Goal: Information Seeking & Learning: Learn about a topic

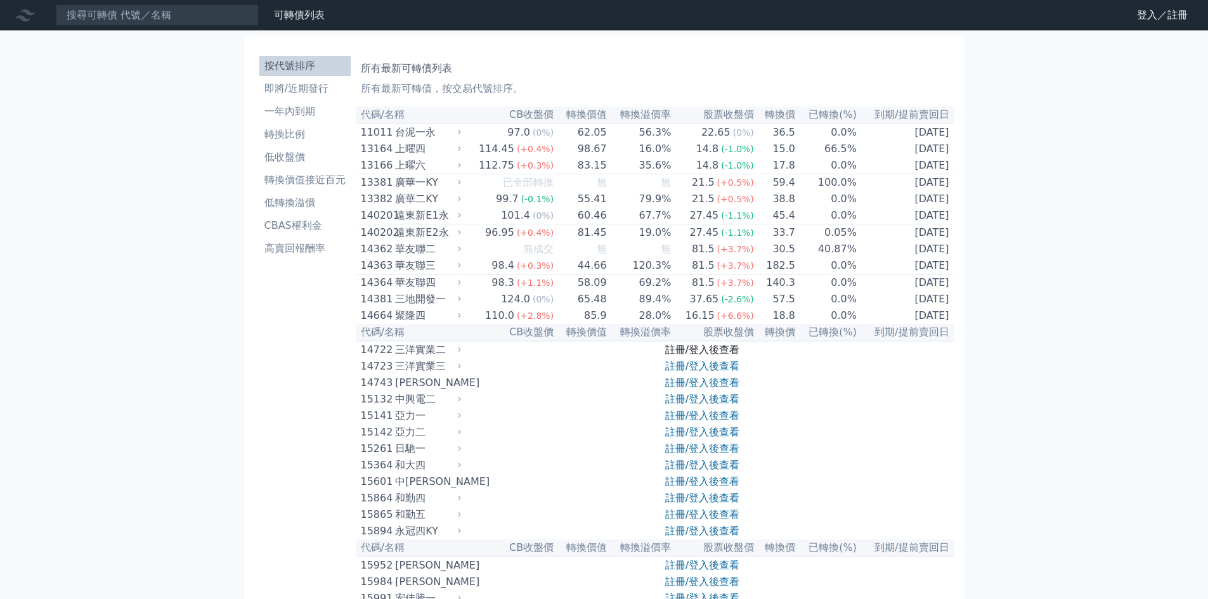
click at [713, 356] on link "註冊/登入後查看" at bounding box center [702, 350] width 74 height 12
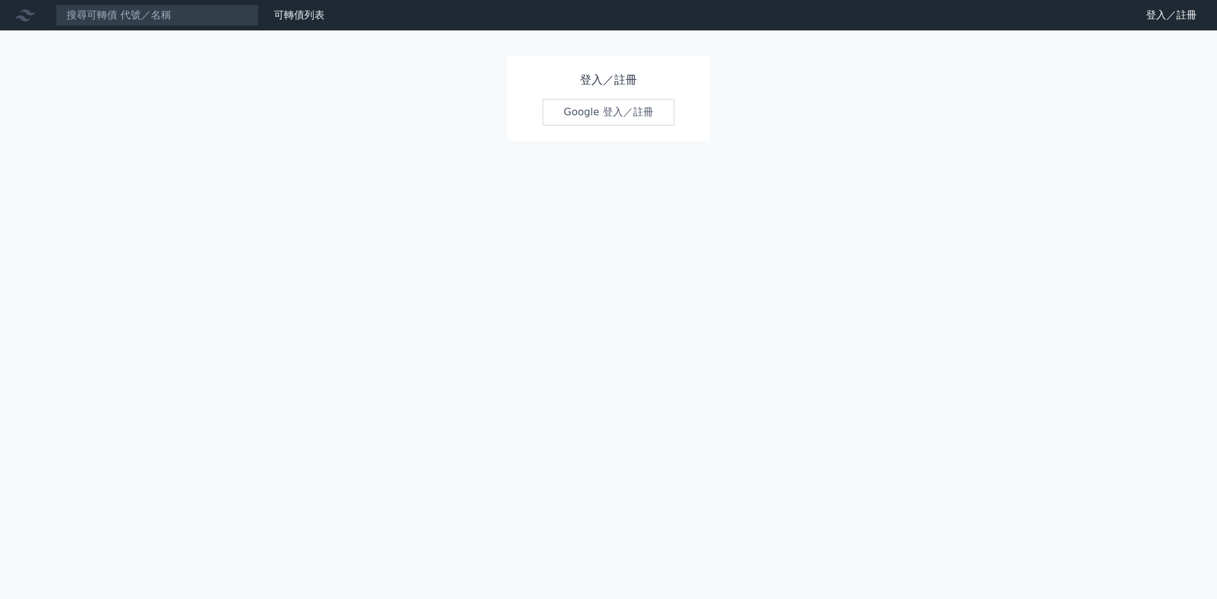
click at [652, 117] on link "Google 登入／註冊" at bounding box center [609, 112] width 132 height 27
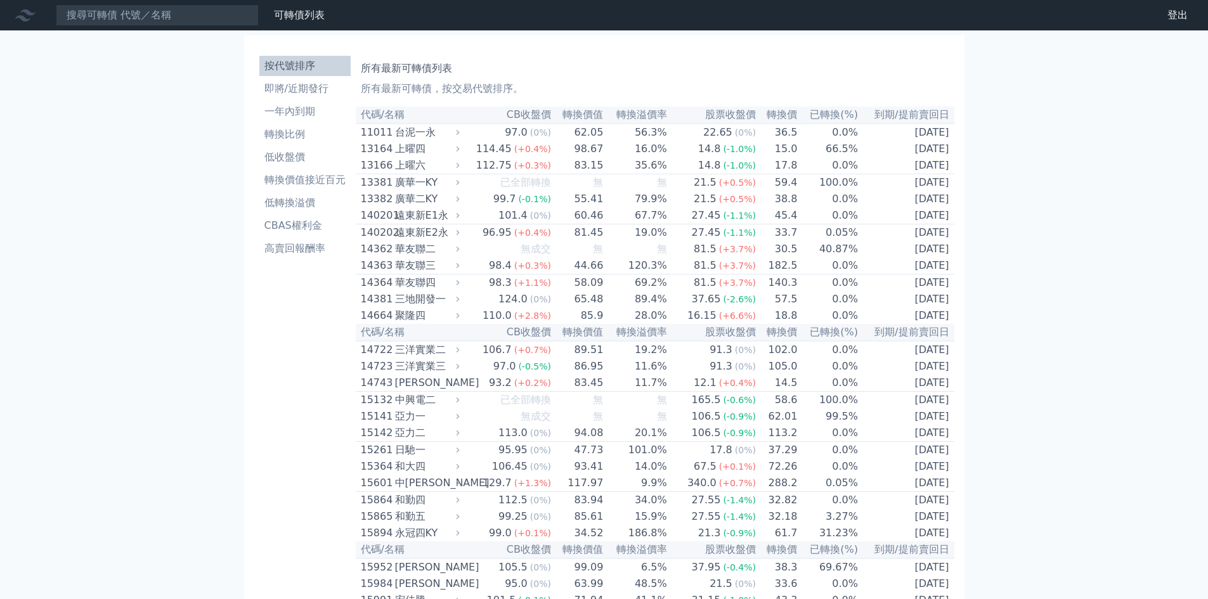
click at [454, 323] on div "聚隆四" at bounding box center [426, 315] width 62 height 15
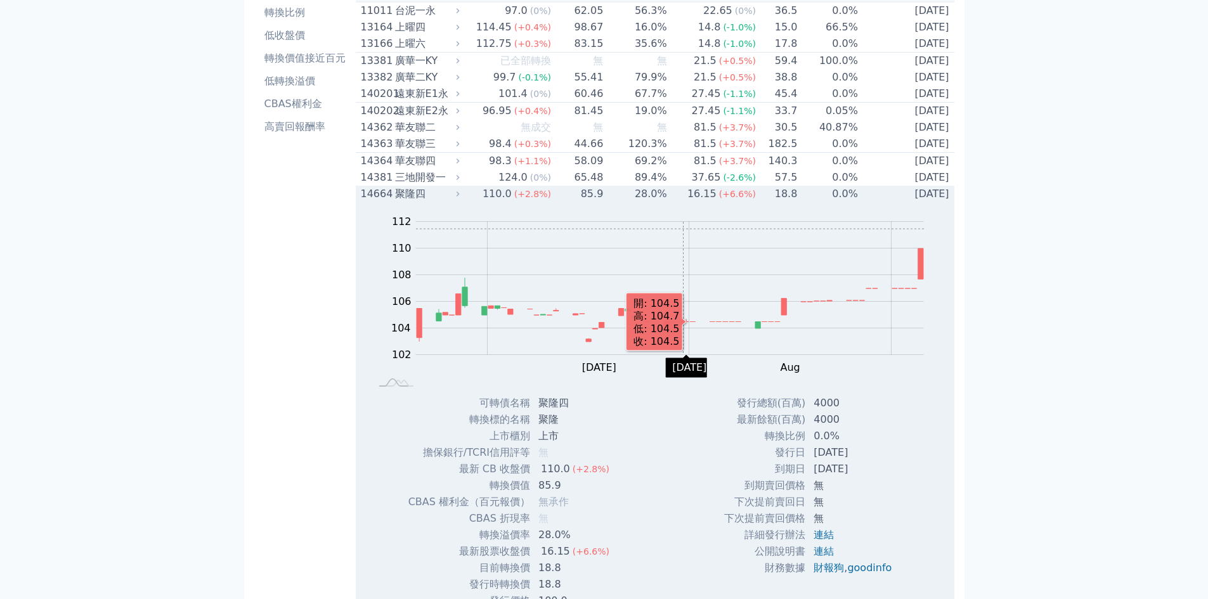
scroll to position [127, 0]
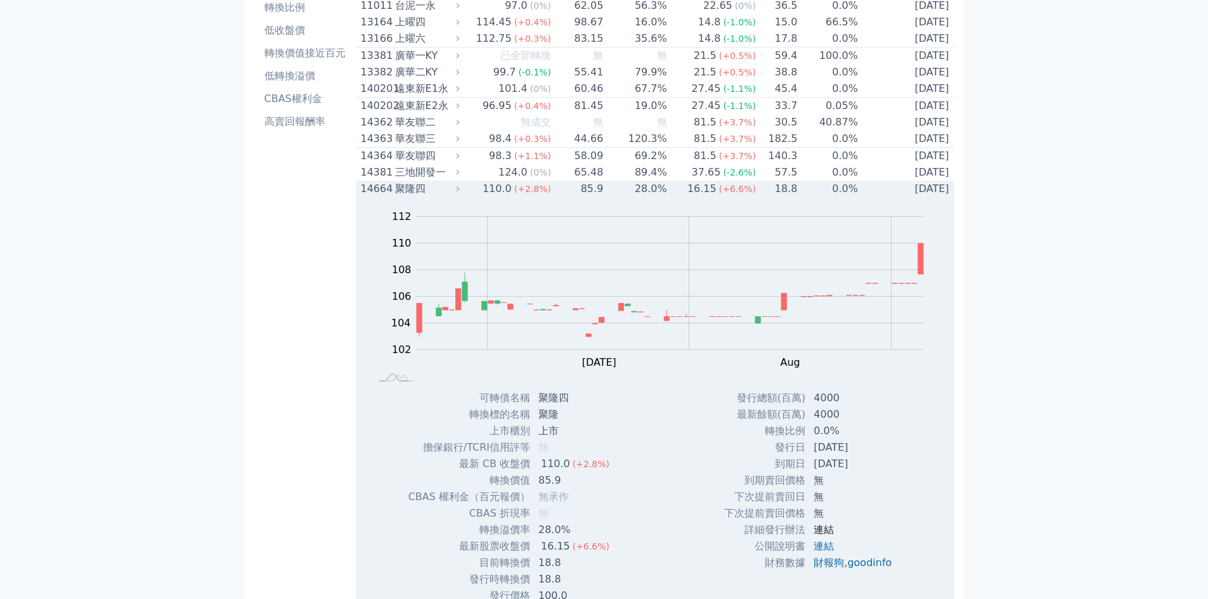
click at [822, 536] on link "連結" at bounding box center [824, 530] width 20 height 12
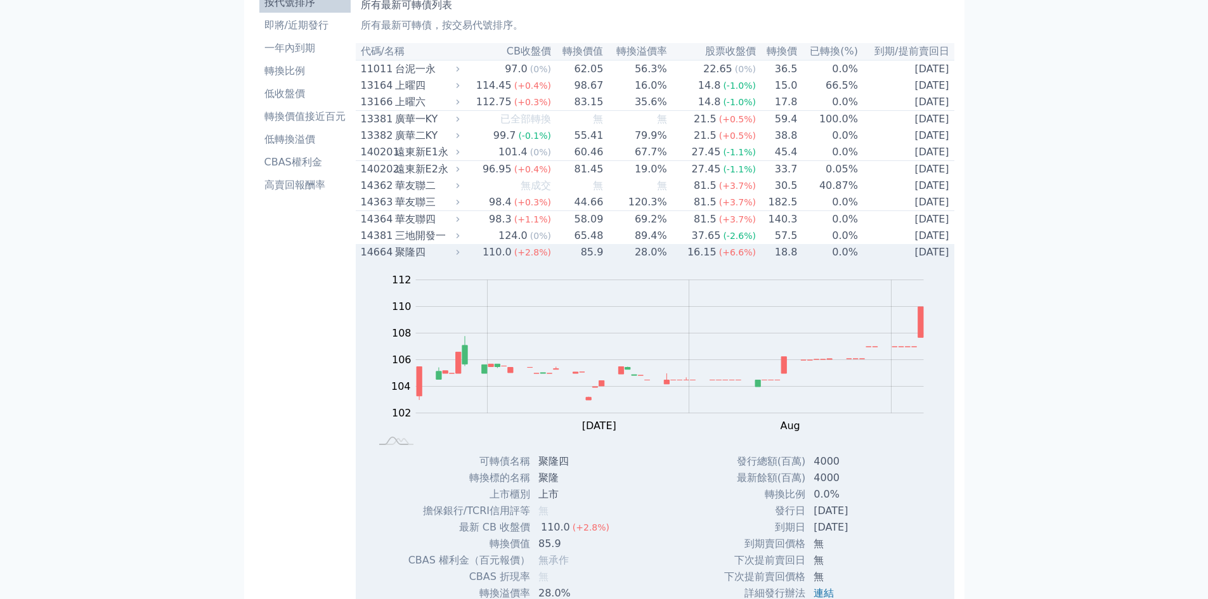
click at [560, 261] on td "85.9" at bounding box center [578, 252] width 52 height 16
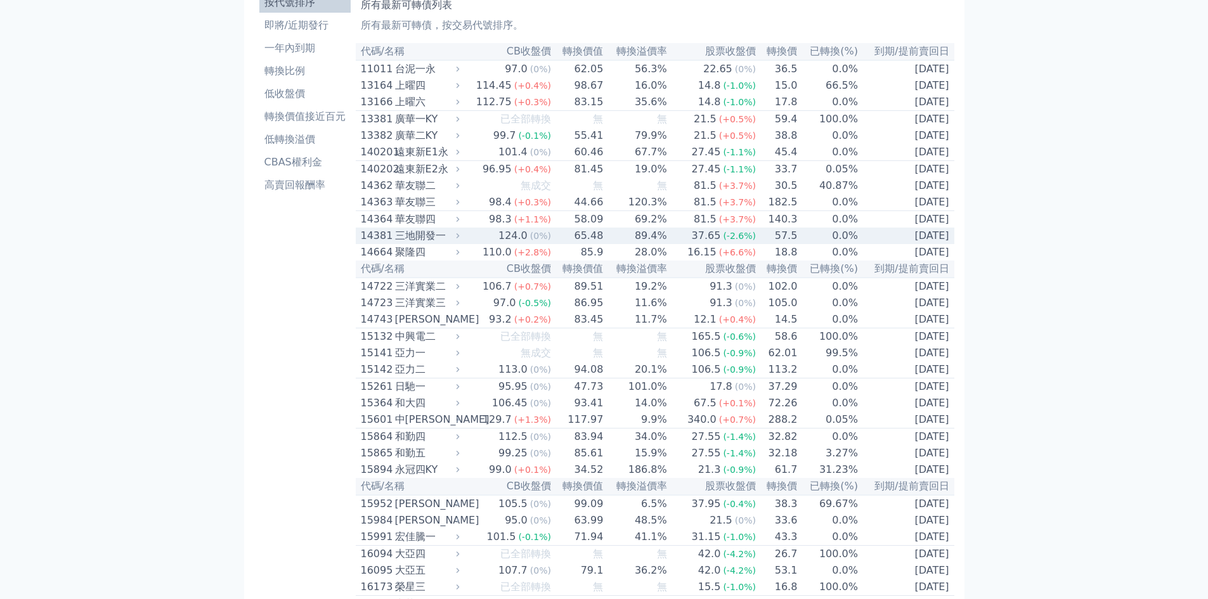
click at [576, 244] on td "65.48" at bounding box center [578, 236] width 52 height 16
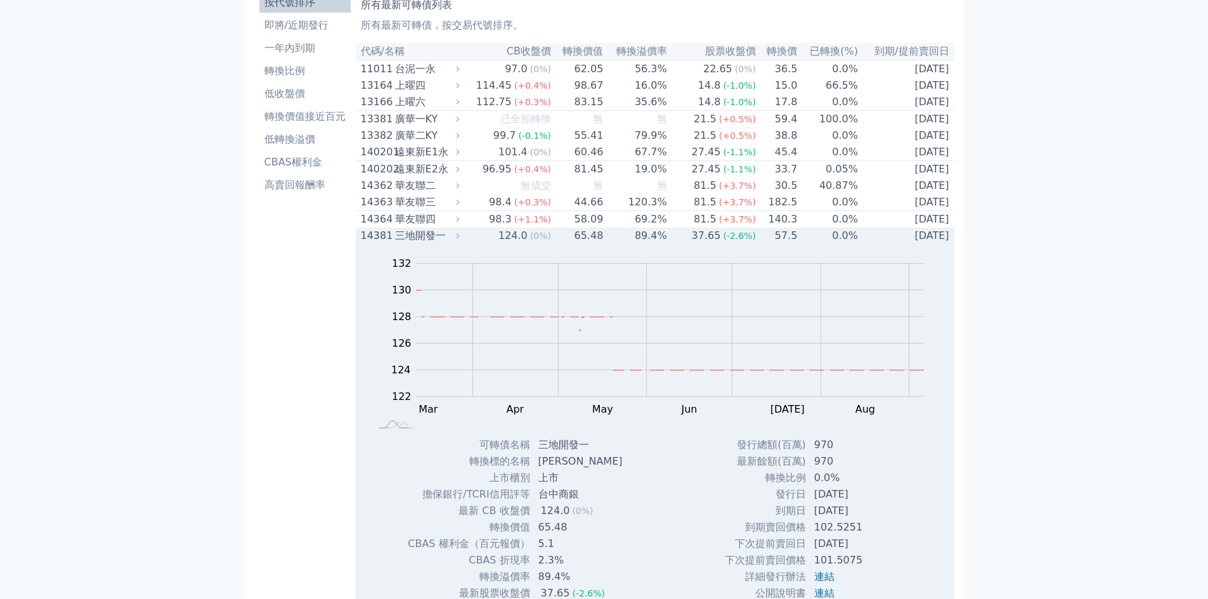
click at [576, 244] on td "65.48" at bounding box center [578, 236] width 52 height 16
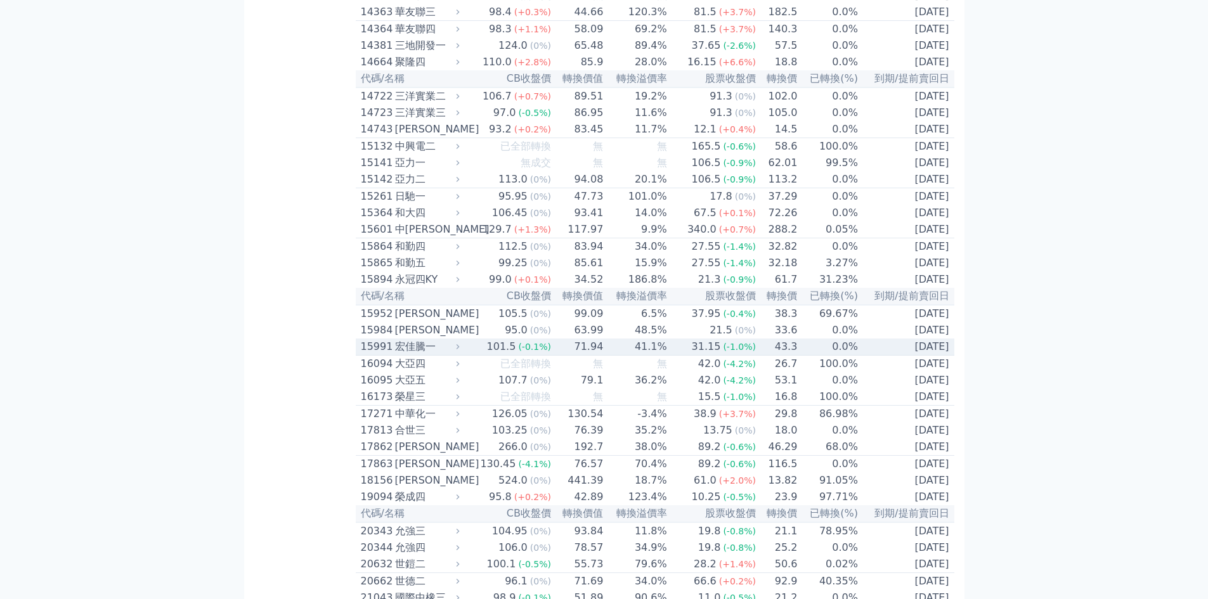
scroll to position [571, 0]
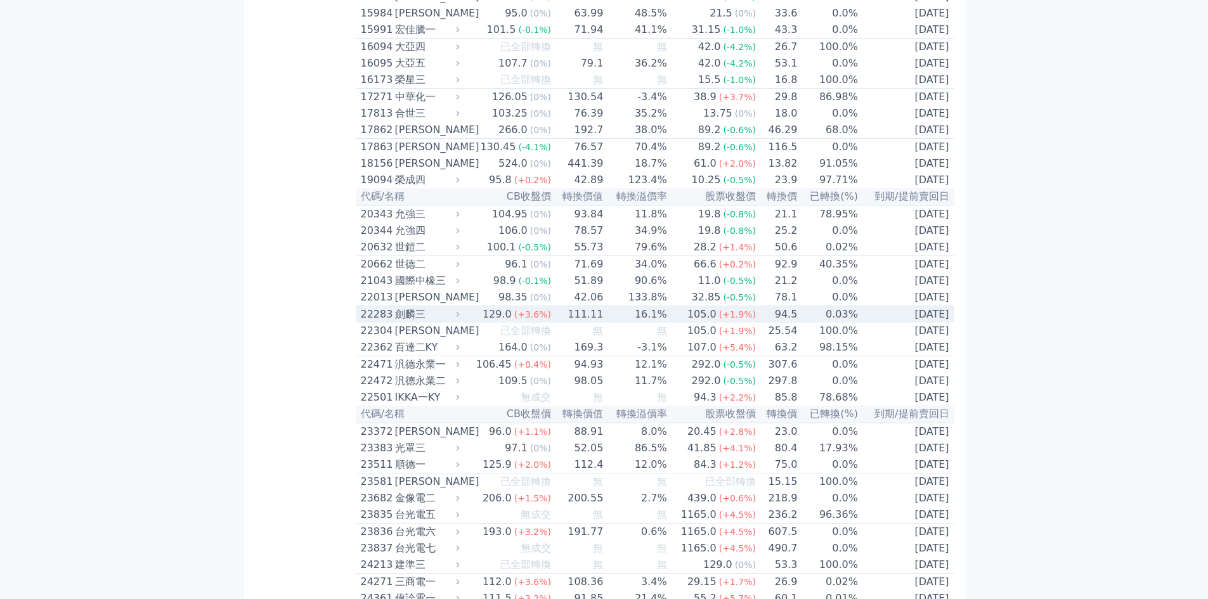
click at [589, 323] on td "111.11" at bounding box center [578, 314] width 52 height 17
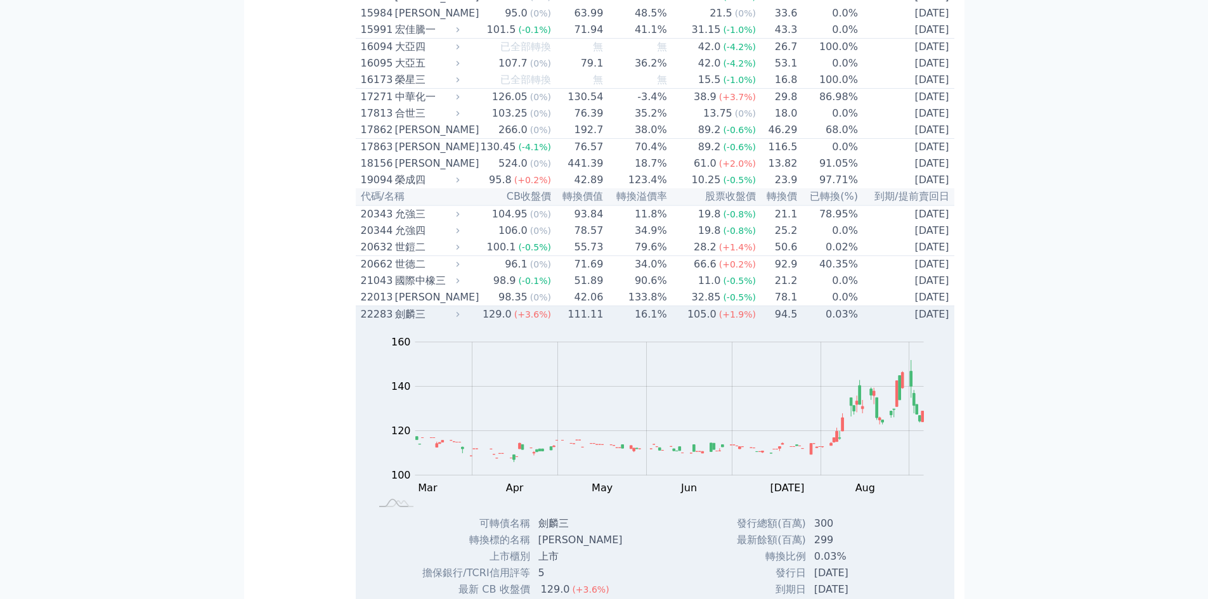
click at [589, 323] on td "111.11" at bounding box center [578, 314] width 52 height 17
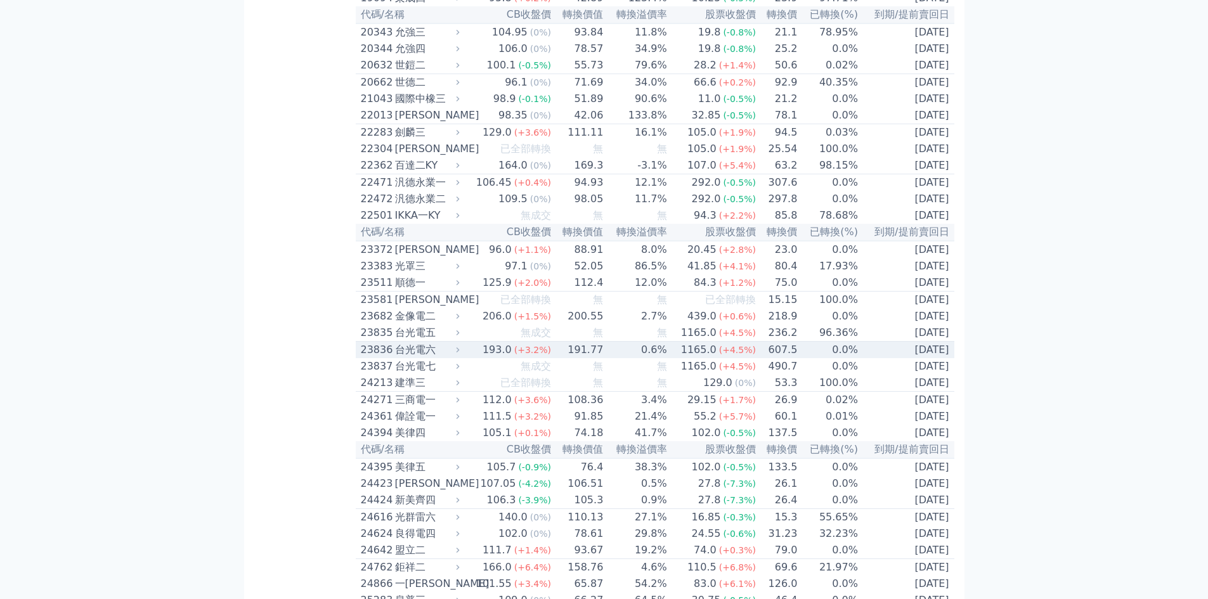
scroll to position [761, 0]
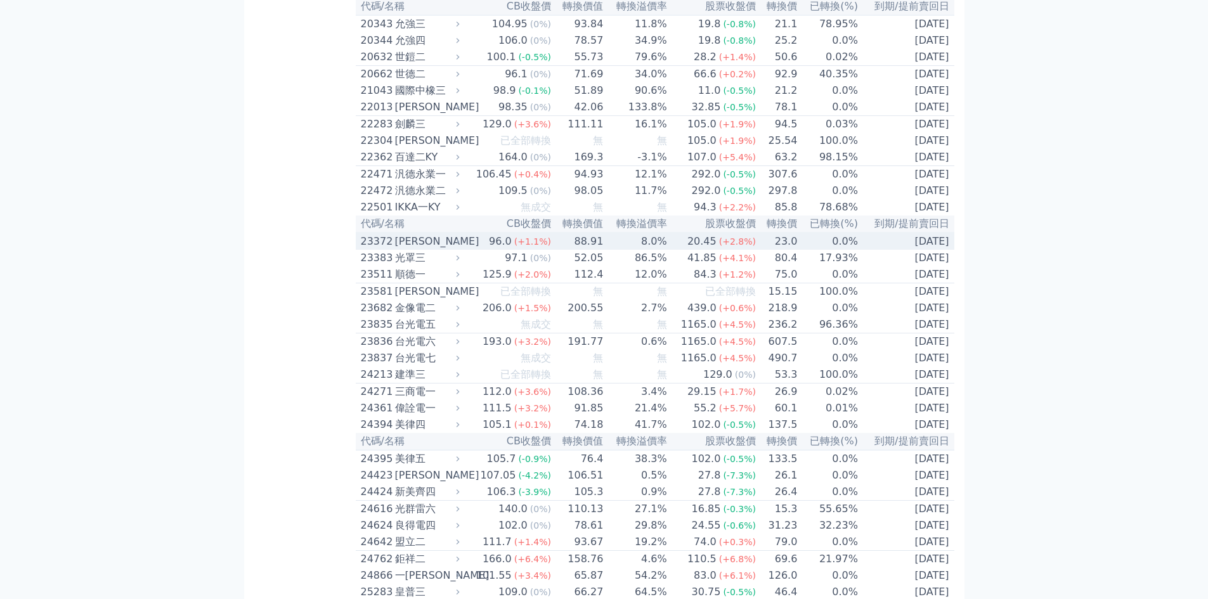
click at [632, 250] on td "8.0%" at bounding box center [635, 241] width 63 height 17
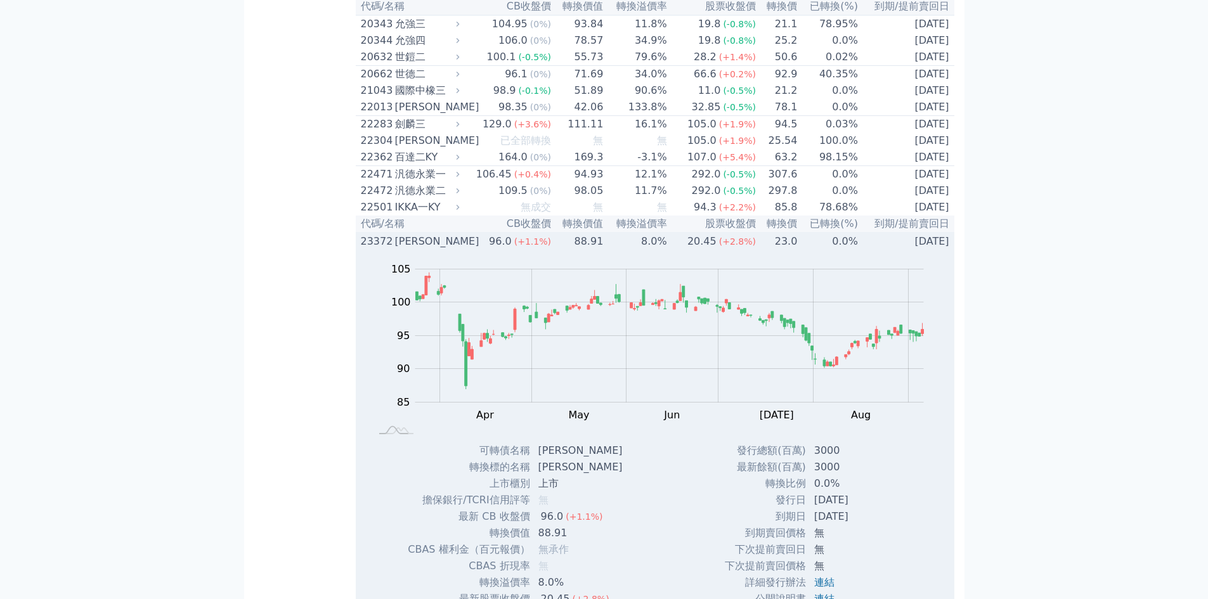
click at [838, 250] on td "0.0%" at bounding box center [828, 241] width 61 height 17
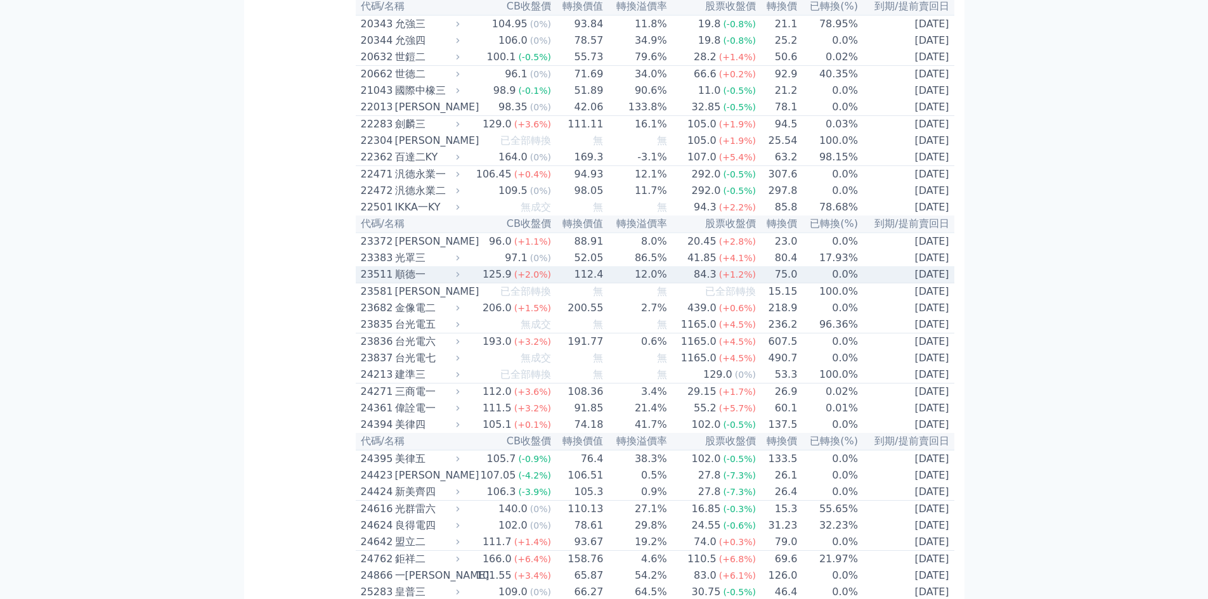
click at [693, 282] on div "84.3" at bounding box center [705, 274] width 28 height 15
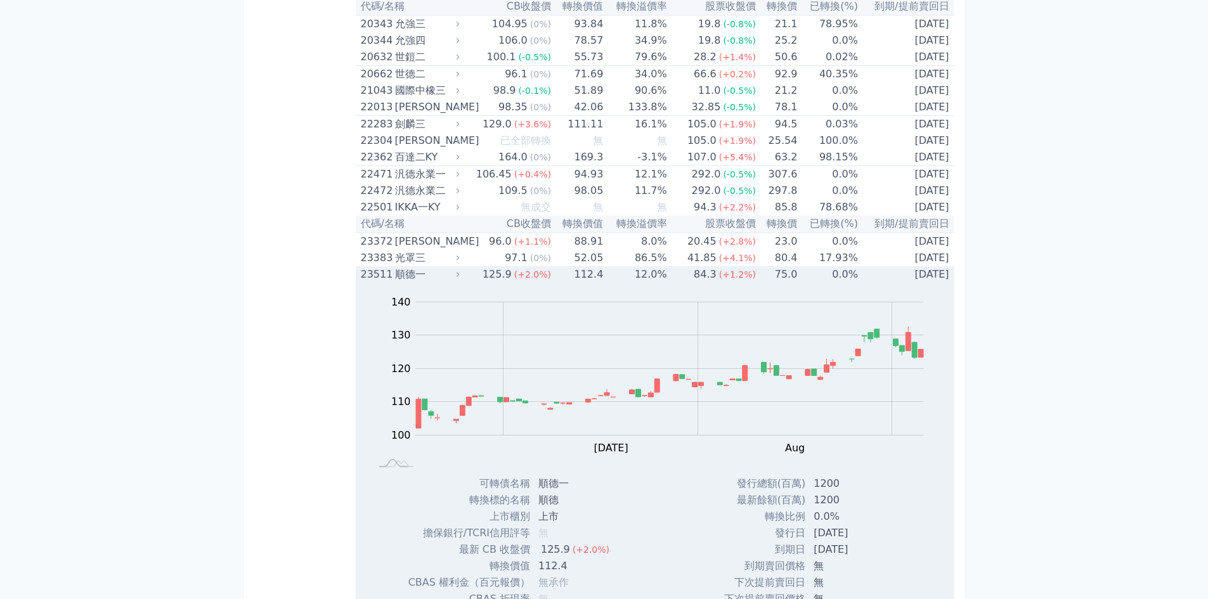
click at [693, 282] on div "84.3" at bounding box center [705, 274] width 28 height 15
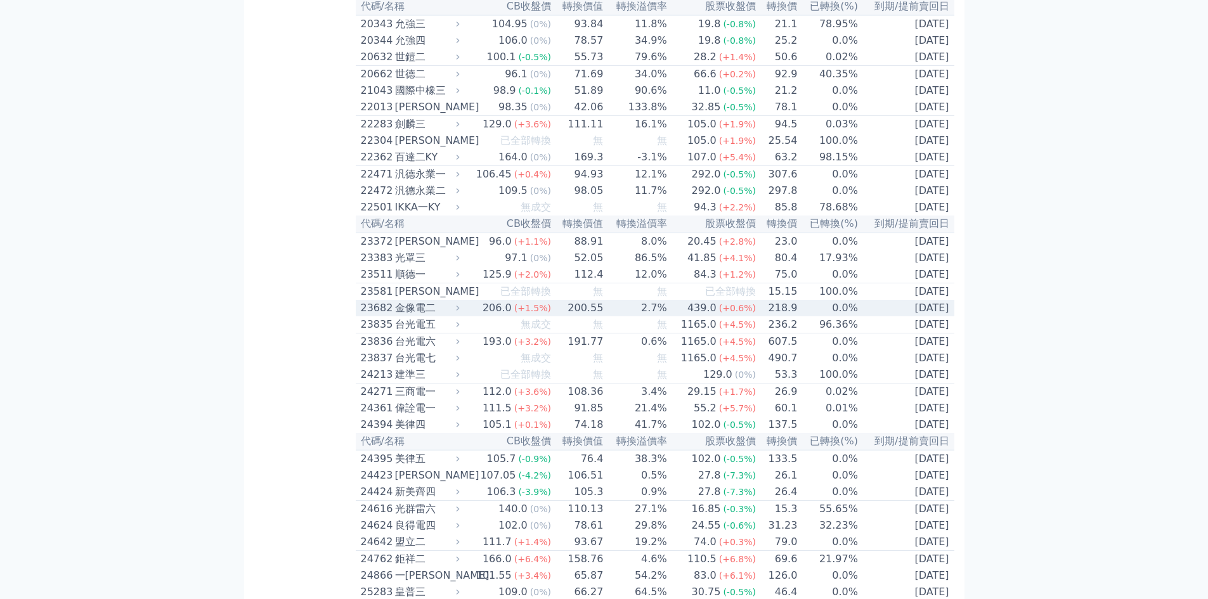
scroll to position [824, 0]
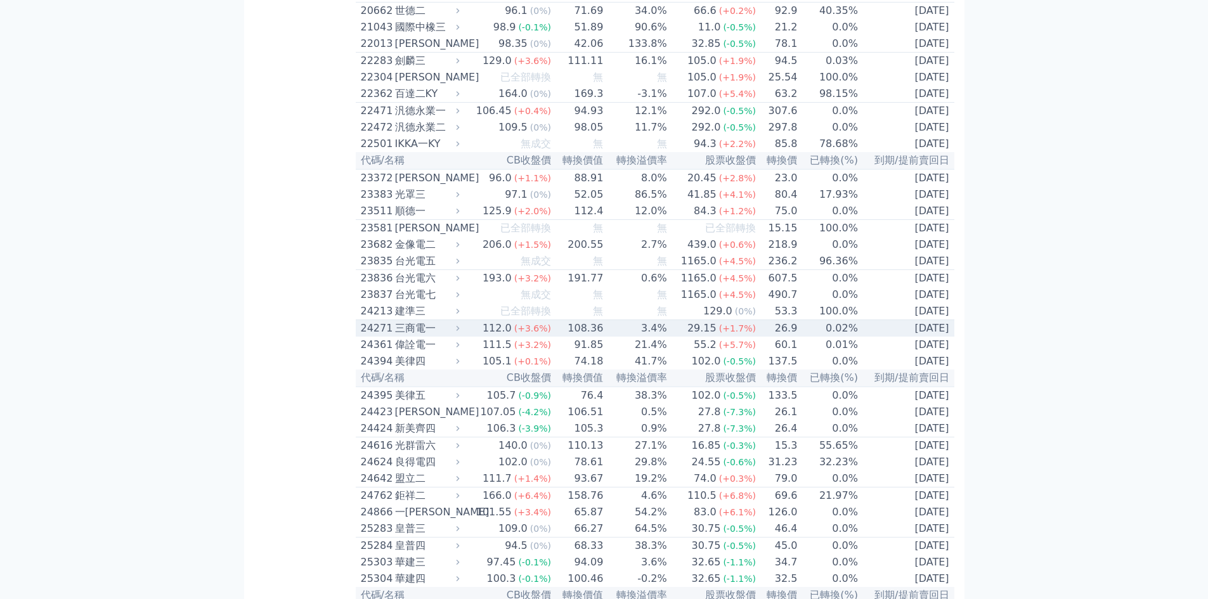
click at [705, 336] on div "29.15" at bounding box center [702, 328] width 34 height 15
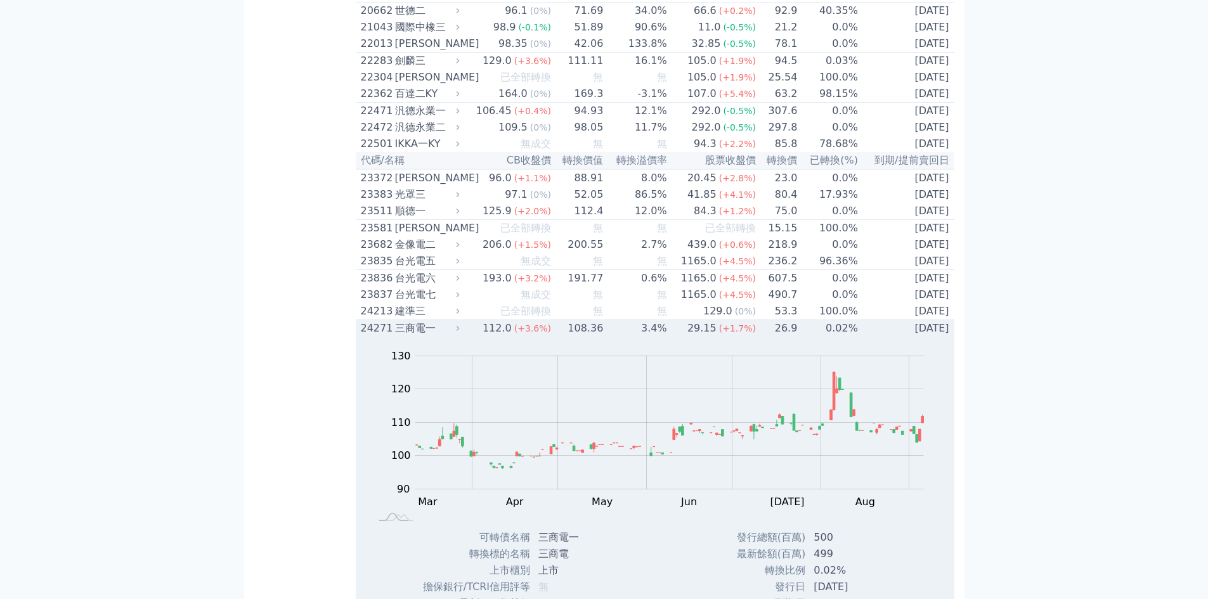
click at [853, 337] on td "0.02%" at bounding box center [828, 328] width 61 height 17
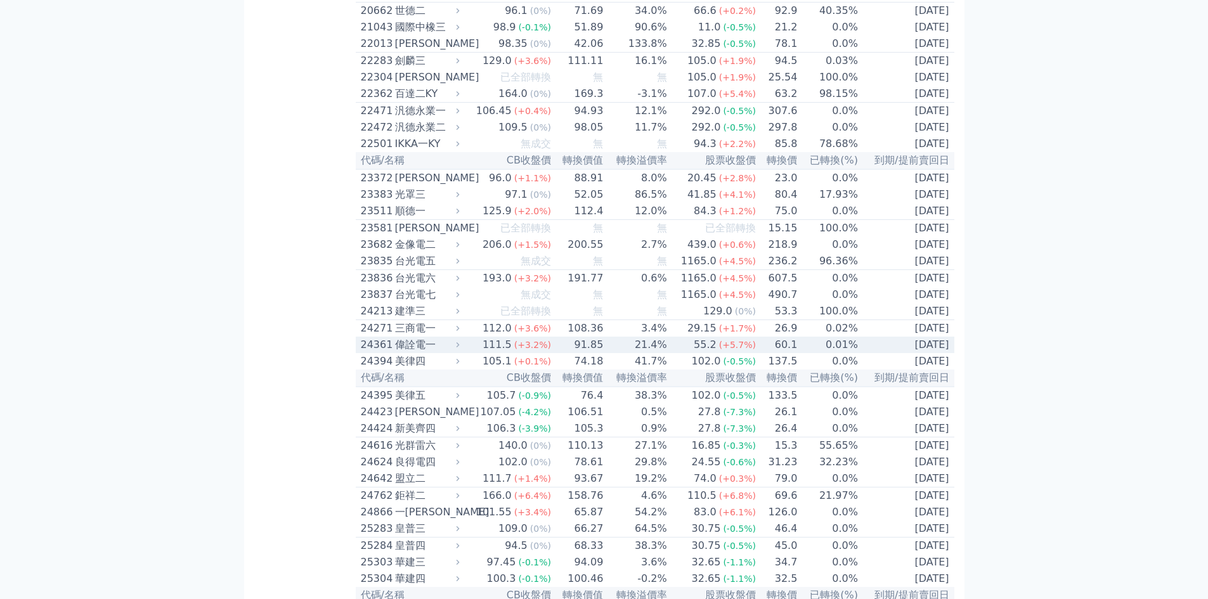
click at [616, 353] on td "21.4%" at bounding box center [635, 345] width 63 height 16
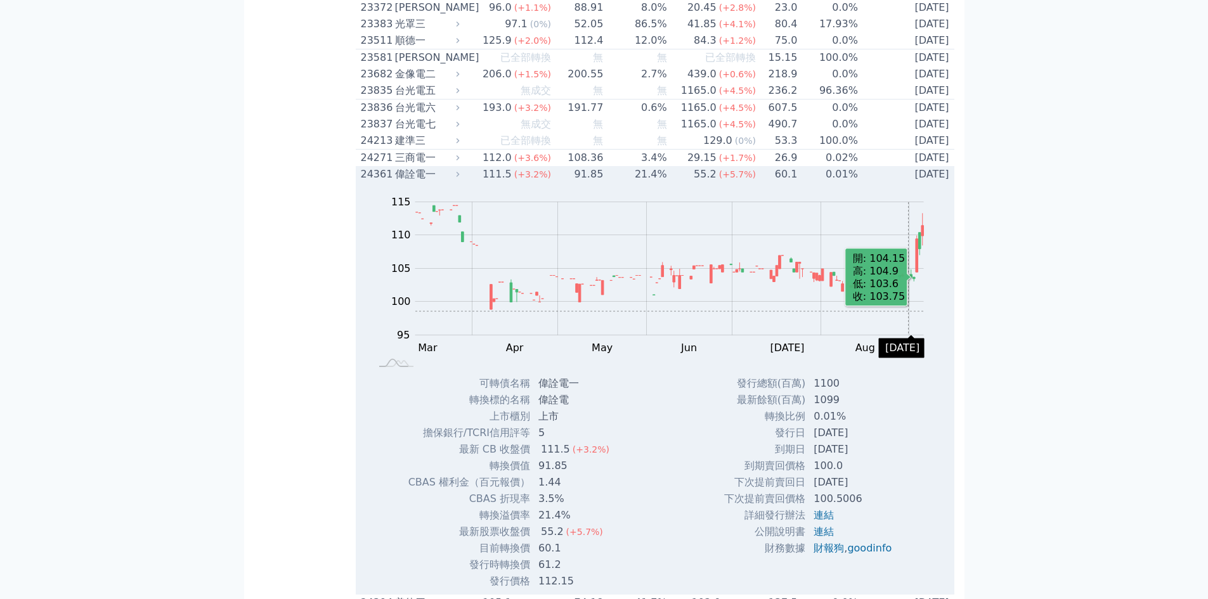
scroll to position [1015, 0]
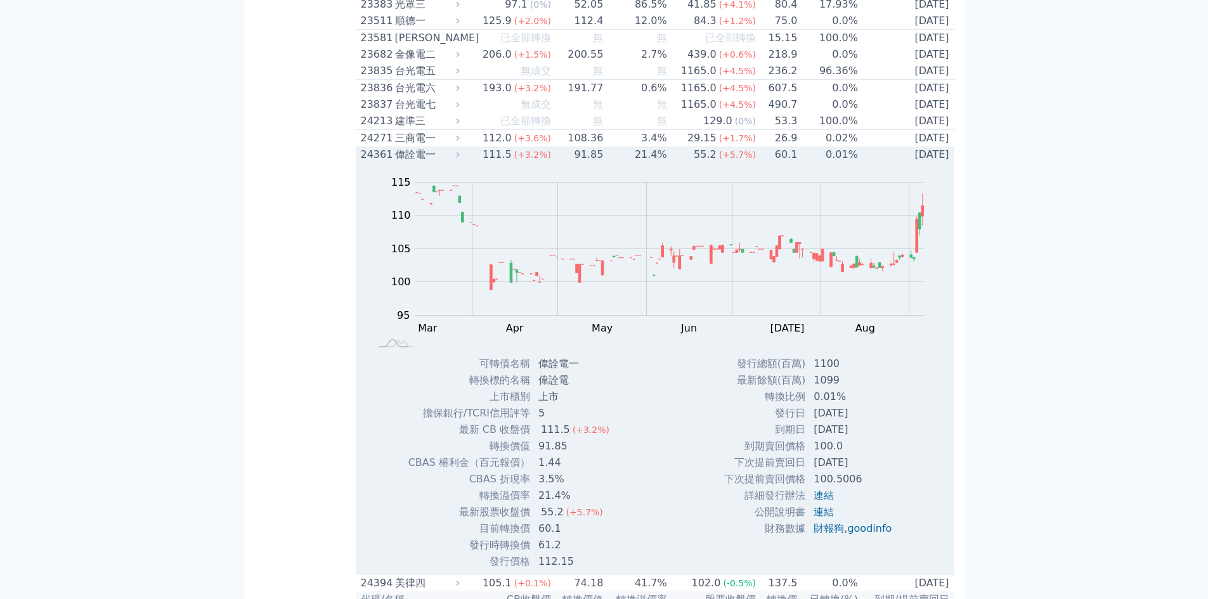
click at [761, 163] on td "60.1" at bounding box center [776, 154] width 41 height 16
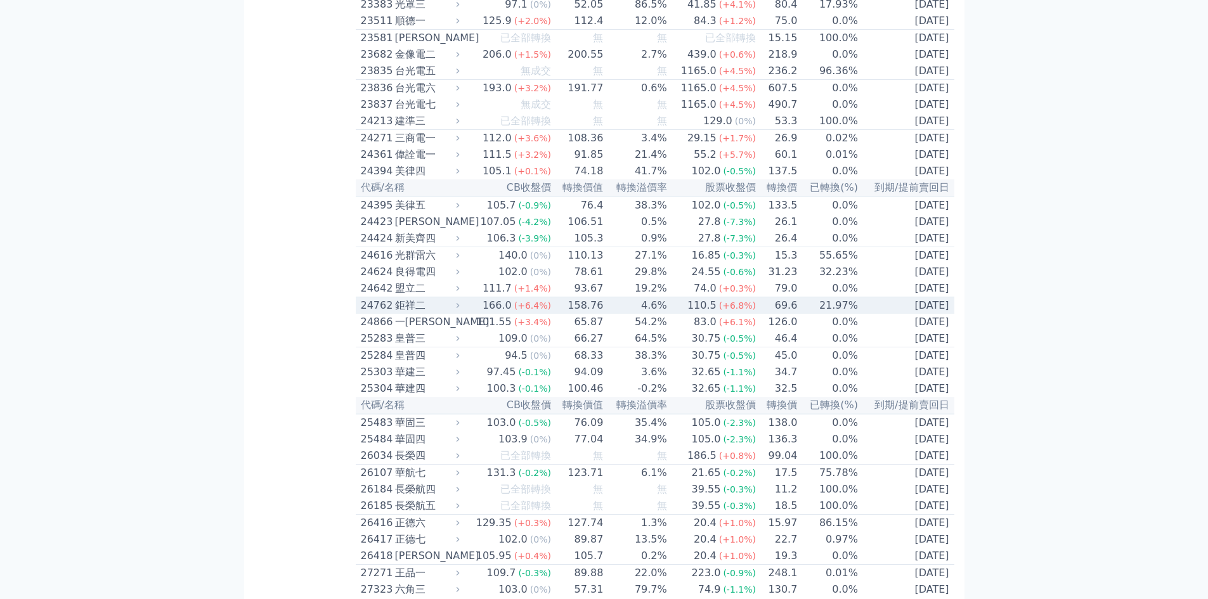
click at [612, 315] on td "4.6%" at bounding box center [635, 305] width 63 height 17
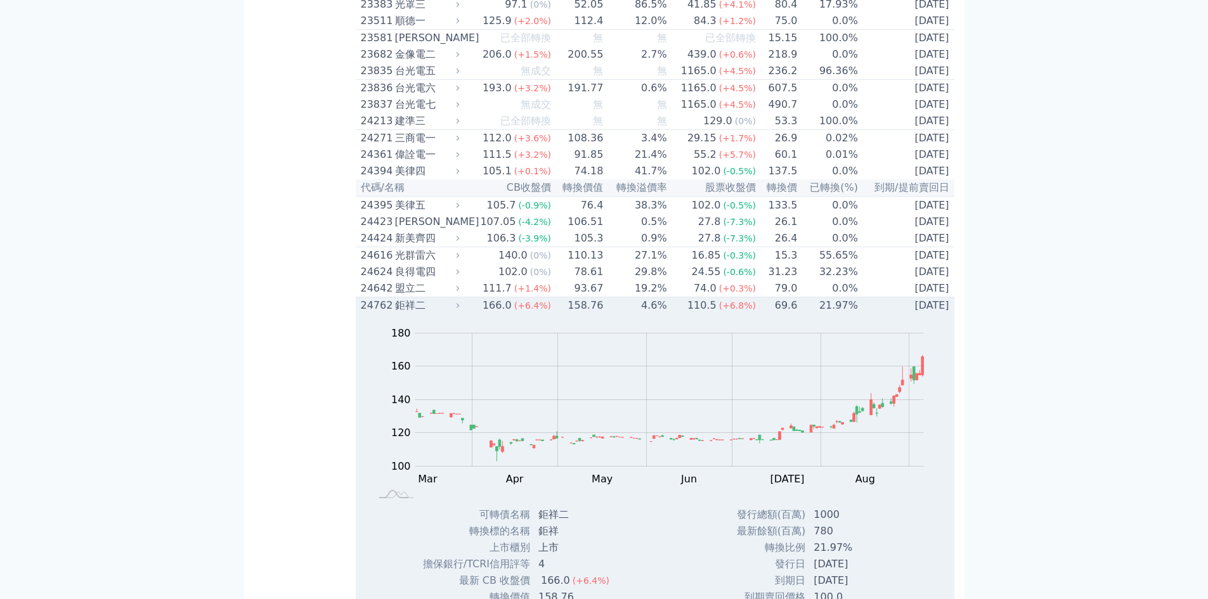
click at [777, 315] on td "69.6" at bounding box center [776, 305] width 41 height 17
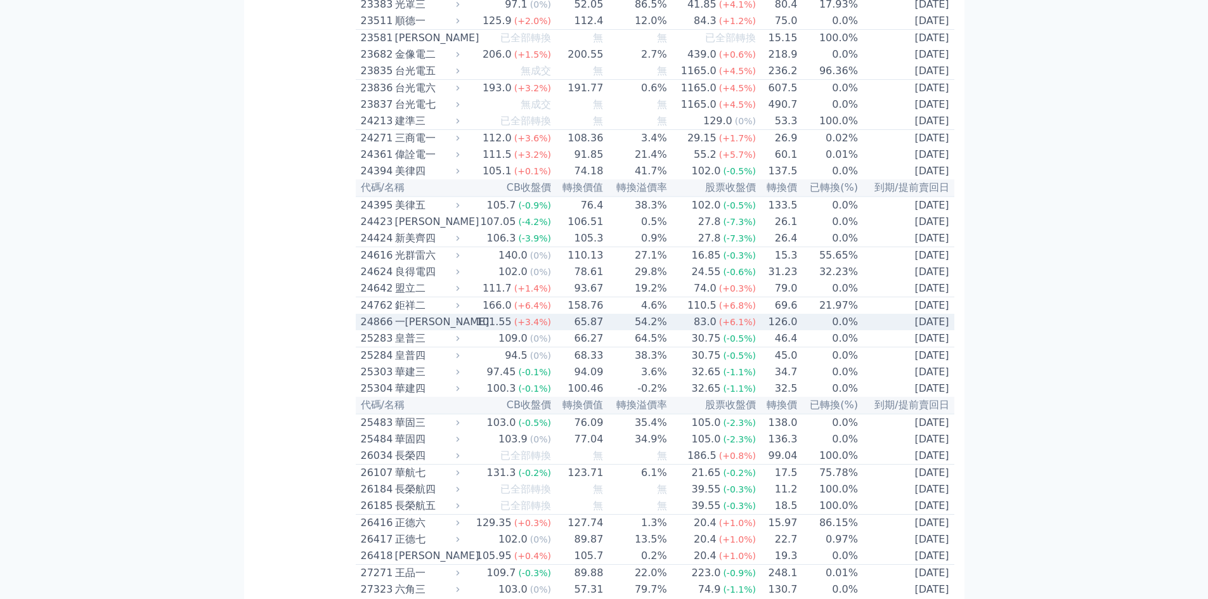
click at [571, 330] on td "65.87" at bounding box center [578, 322] width 52 height 16
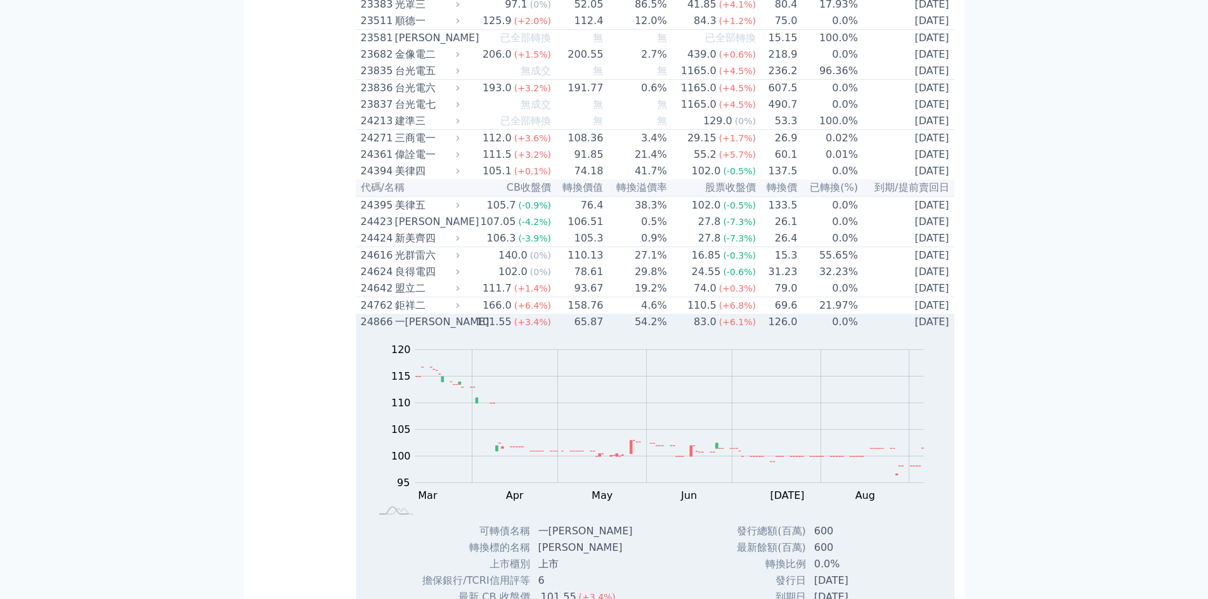
click at [654, 330] on td "54.2%" at bounding box center [635, 322] width 63 height 16
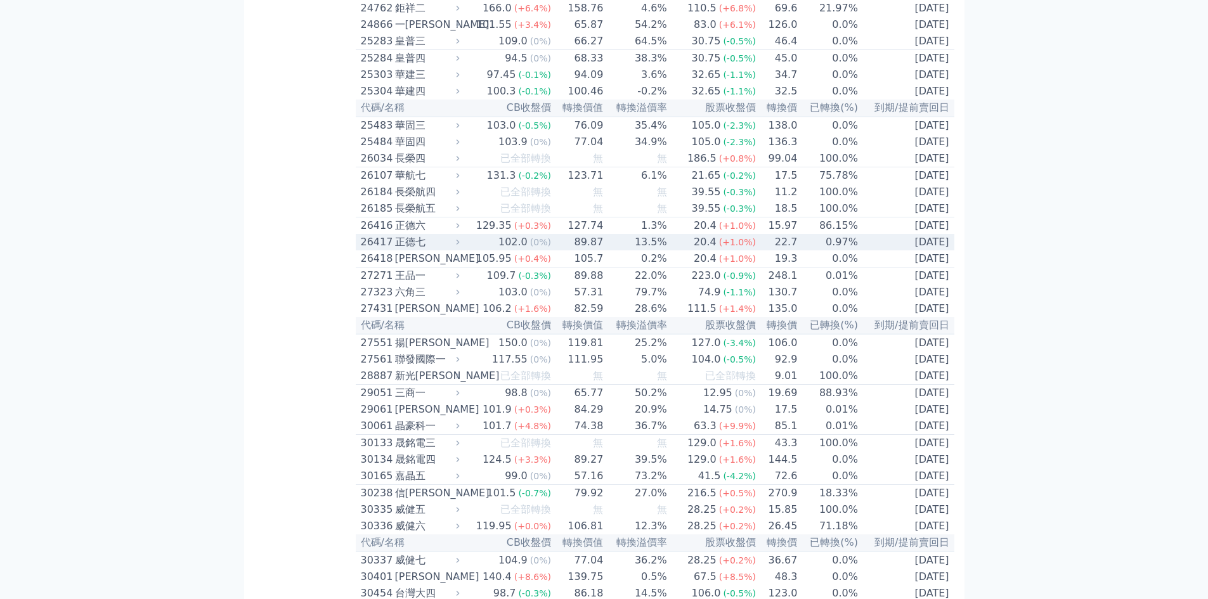
scroll to position [1332, 0]
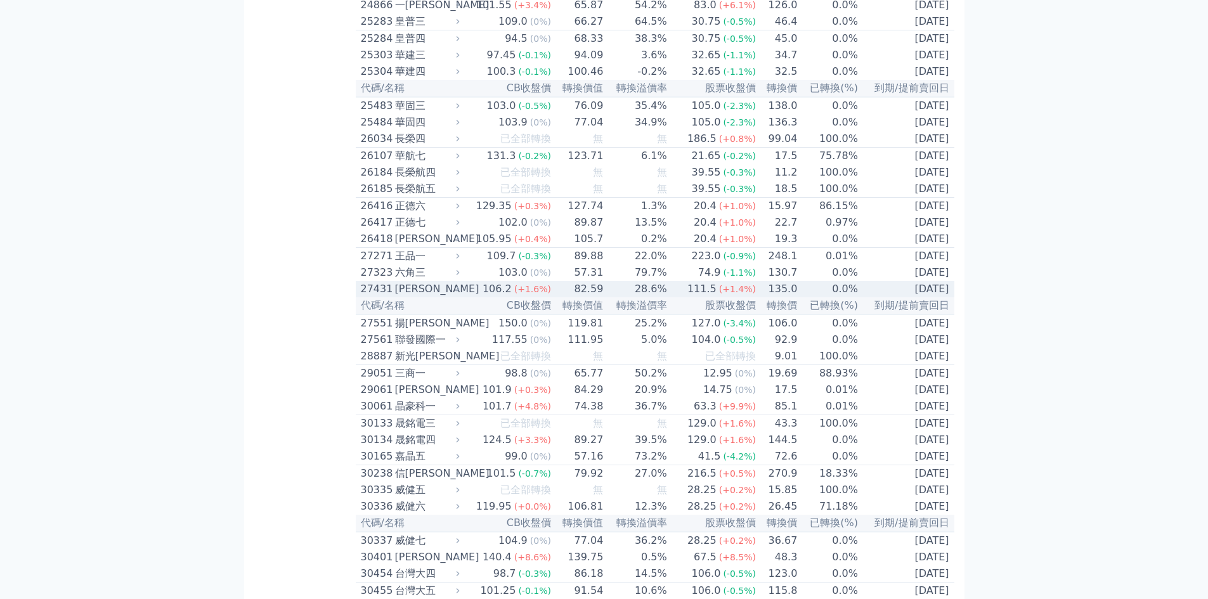
click at [636, 297] on td "28.6%" at bounding box center [635, 289] width 63 height 16
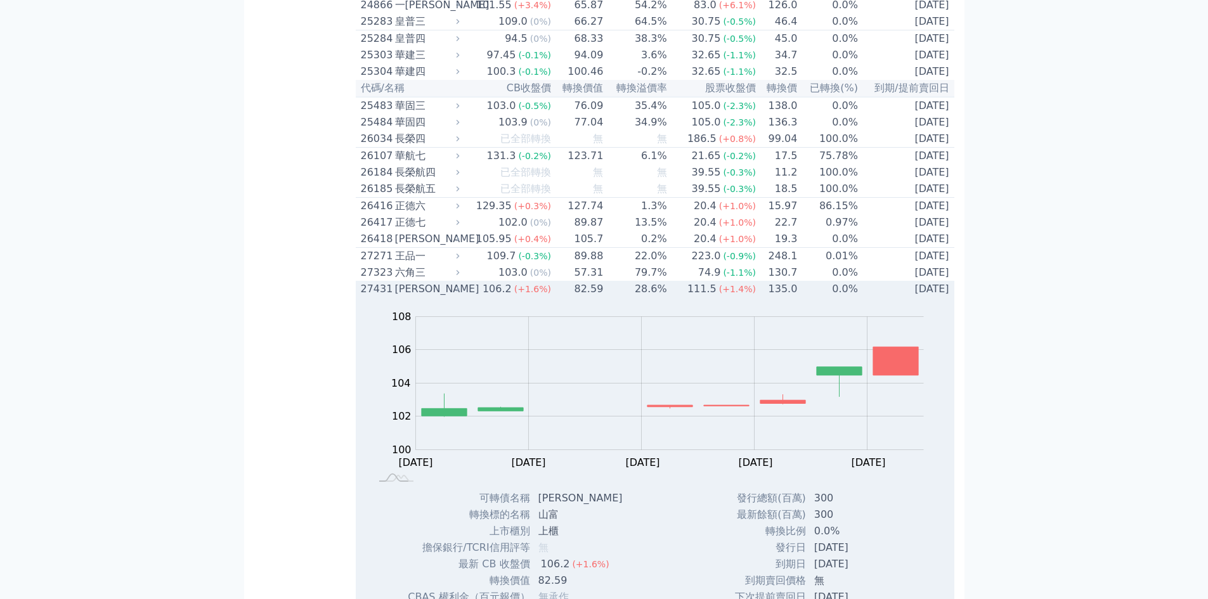
click at [636, 297] on td "28.6%" at bounding box center [635, 289] width 63 height 16
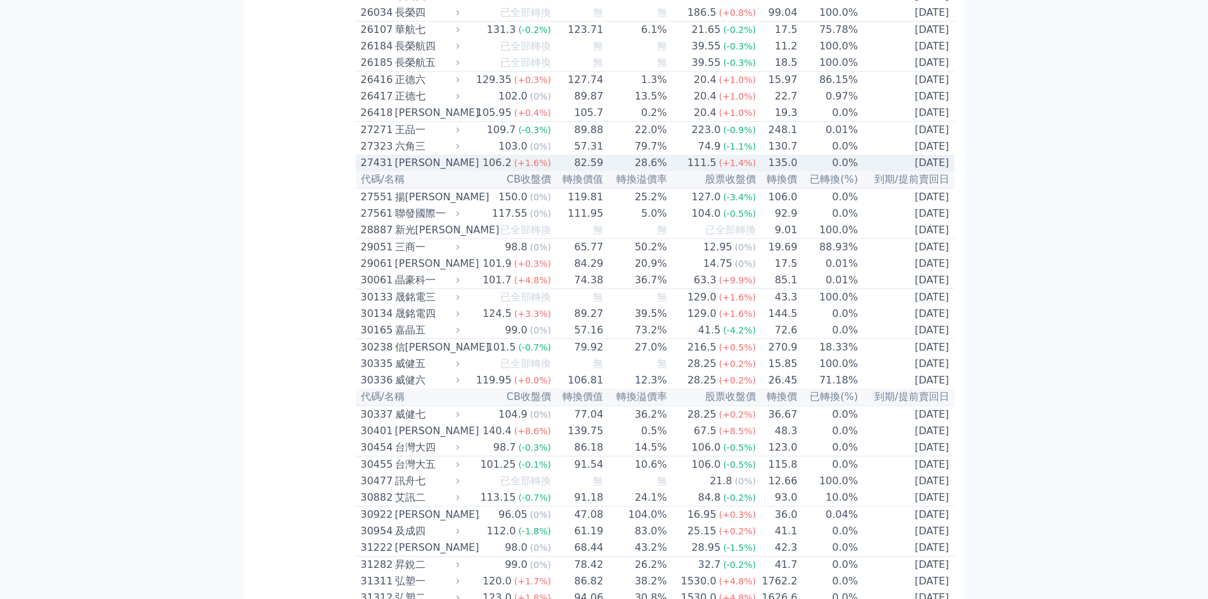
scroll to position [1458, 0]
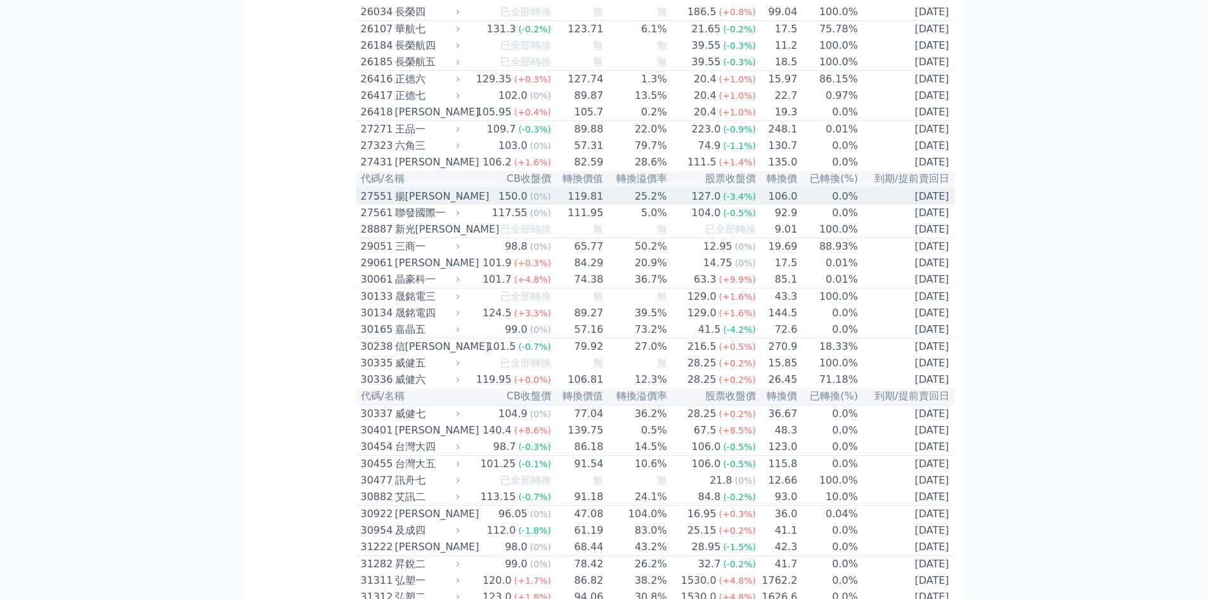
click at [589, 205] on td "119.81" at bounding box center [578, 196] width 52 height 17
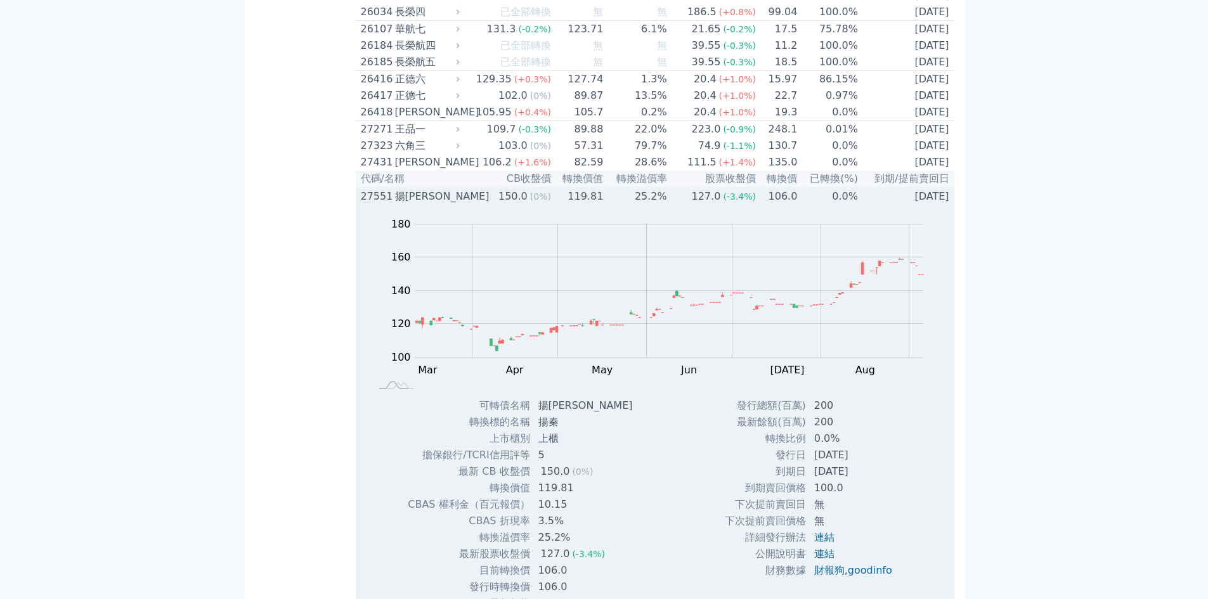
click at [592, 205] on td "119.81" at bounding box center [578, 196] width 52 height 17
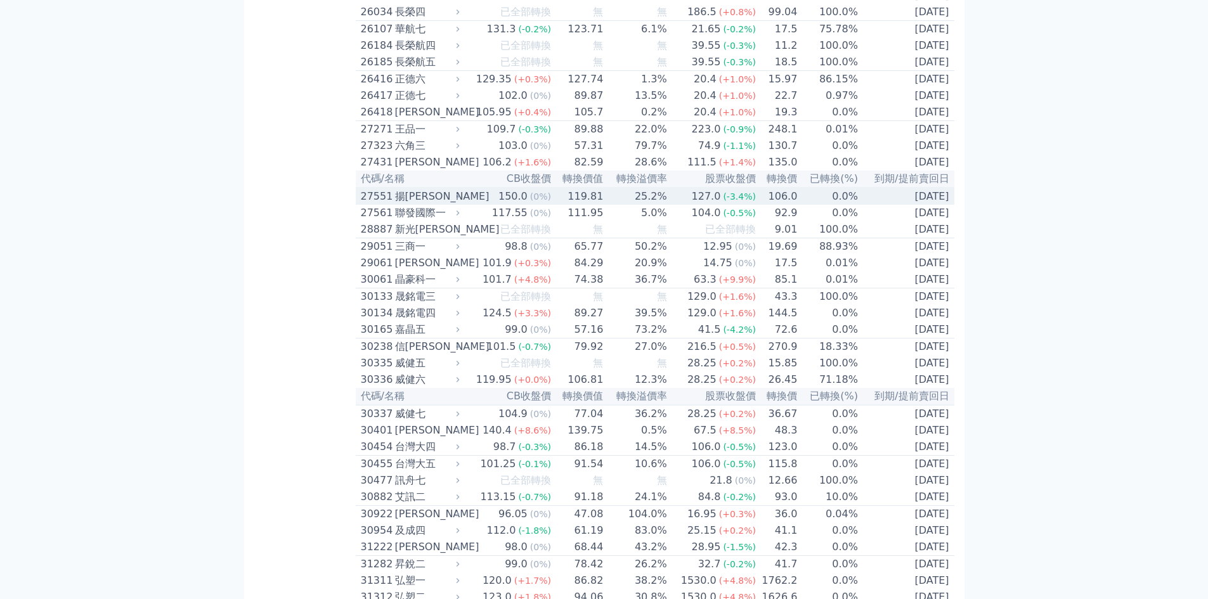
click at [612, 205] on td "25.2%" at bounding box center [635, 196] width 63 height 17
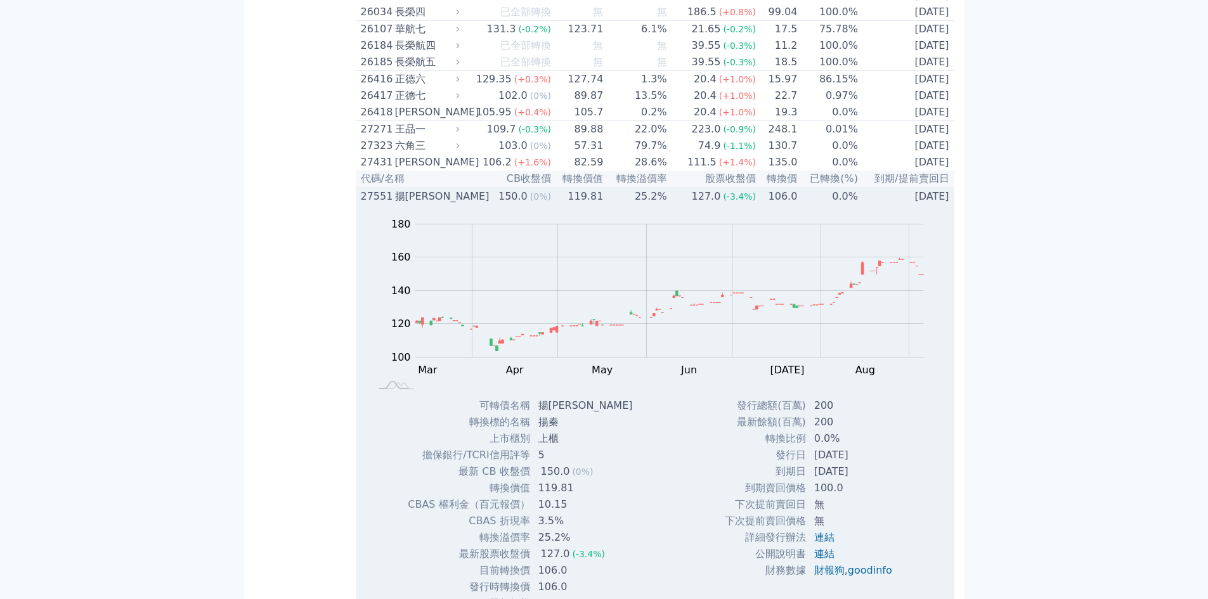
click at [802, 205] on td "0.0%" at bounding box center [828, 196] width 61 height 17
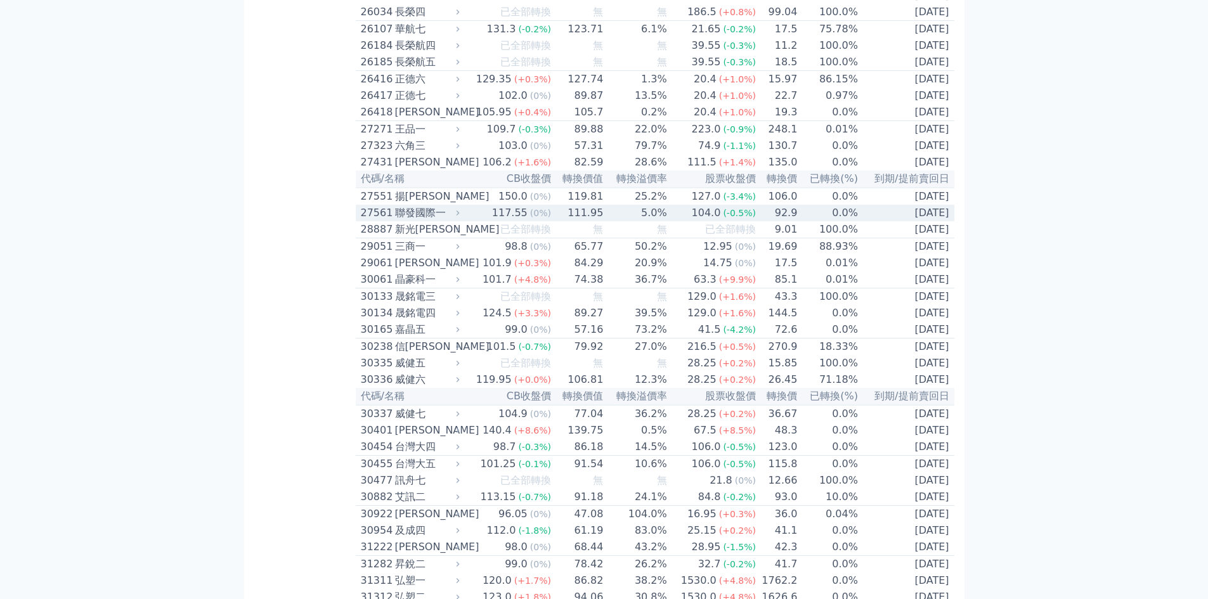
click at [664, 221] on td "5.0%" at bounding box center [635, 213] width 63 height 16
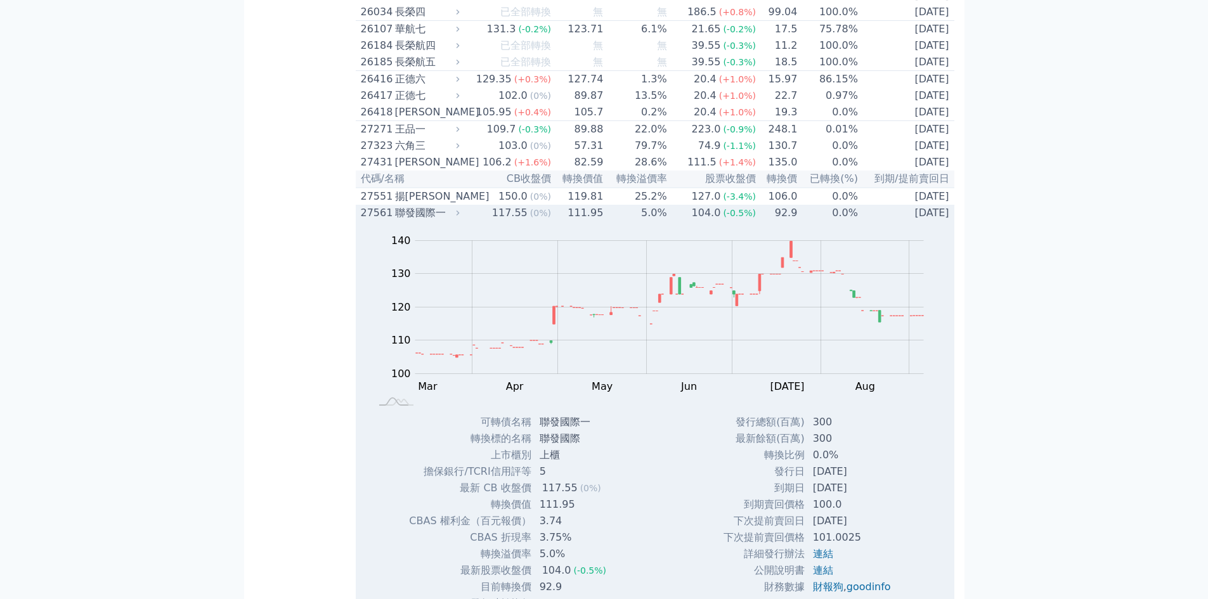
click at [826, 221] on td "0.0%" at bounding box center [828, 213] width 61 height 16
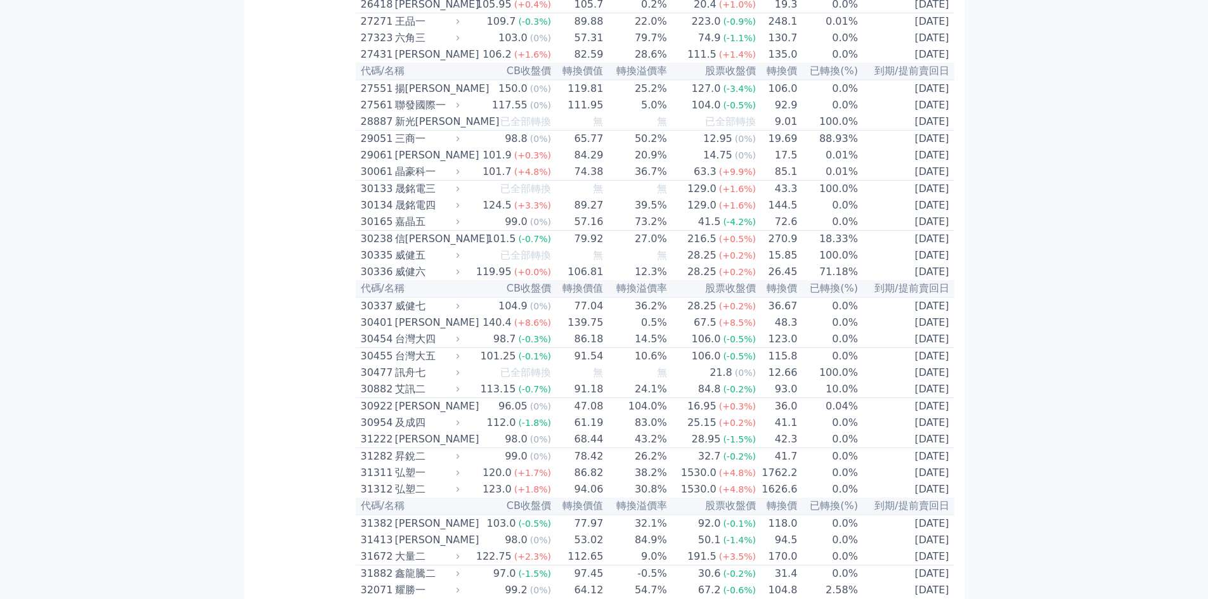
scroll to position [1585, 0]
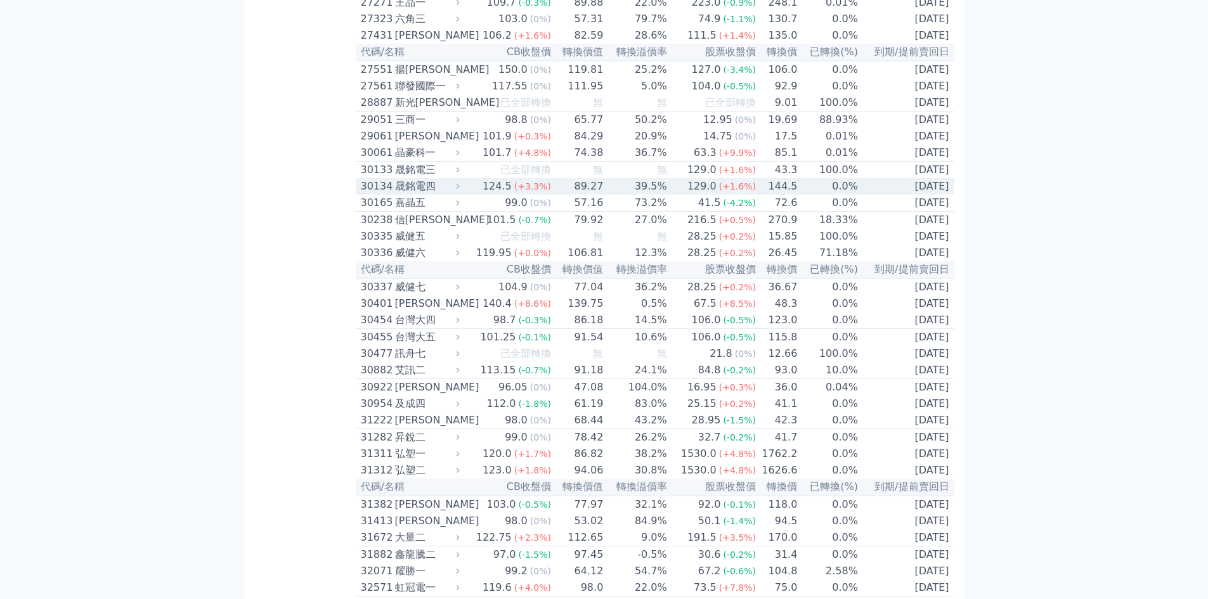
click at [737, 191] on span "(+1.6%)" at bounding box center [737, 186] width 37 height 10
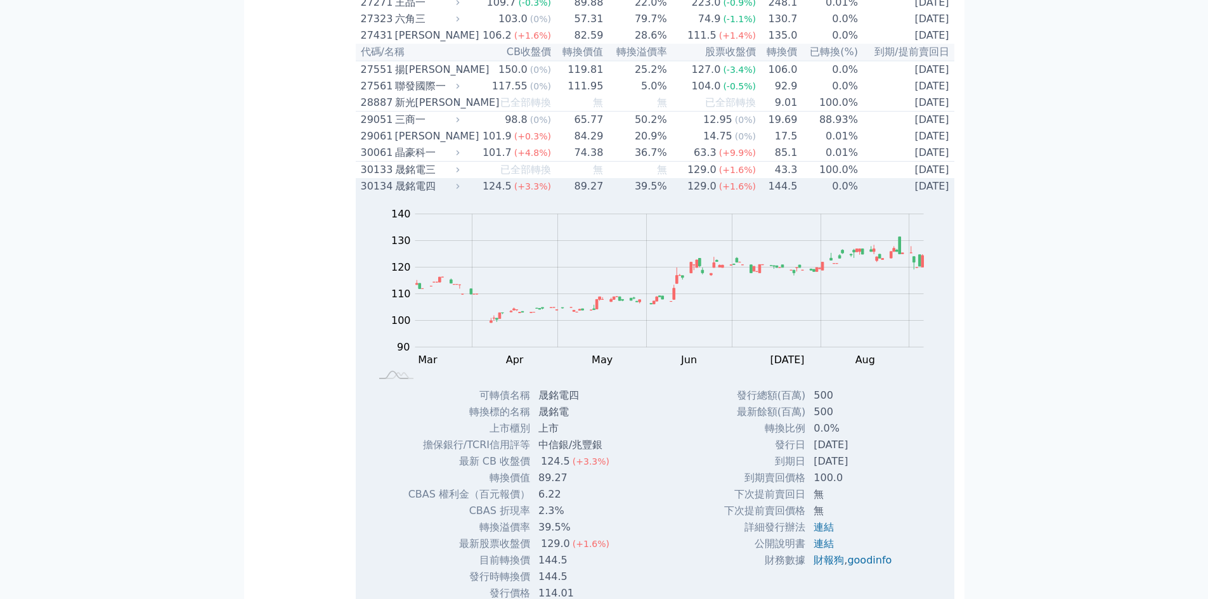
click at [737, 191] on span "(+1.6%)" at bounding box center [737, 186] width 37 height 10
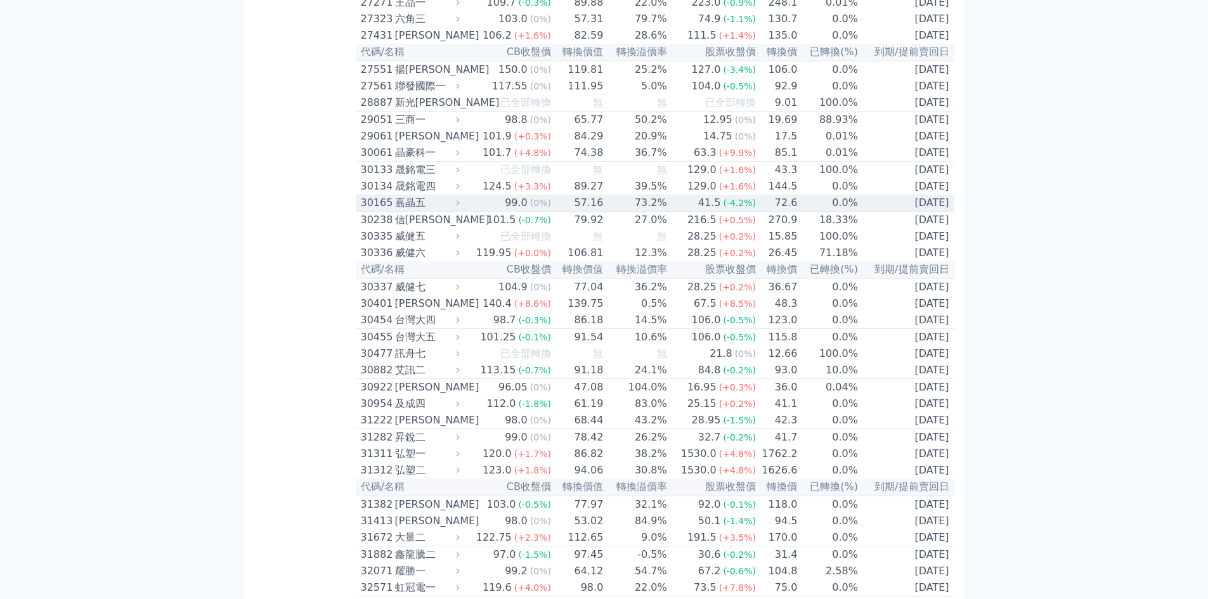
click at [732, 208] on span "(-4.2%)" at bounding box center [739, 203] width 33 height 10
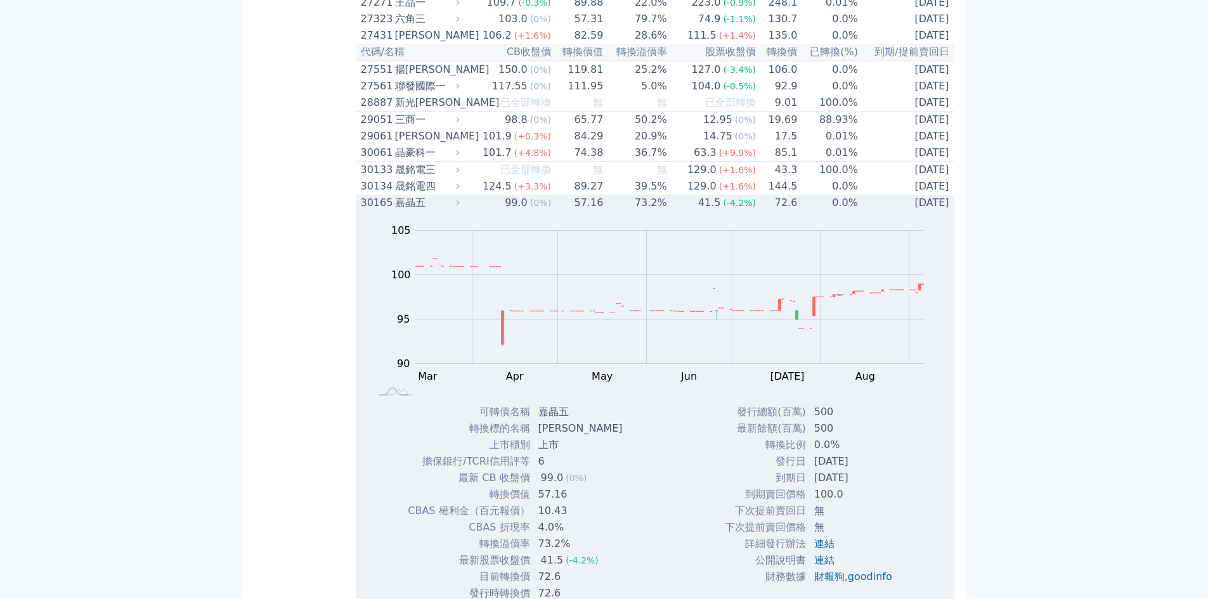
click at [732, 208] on span "(-4.2%)" at bounding box center [739, 203] width 33 height 10
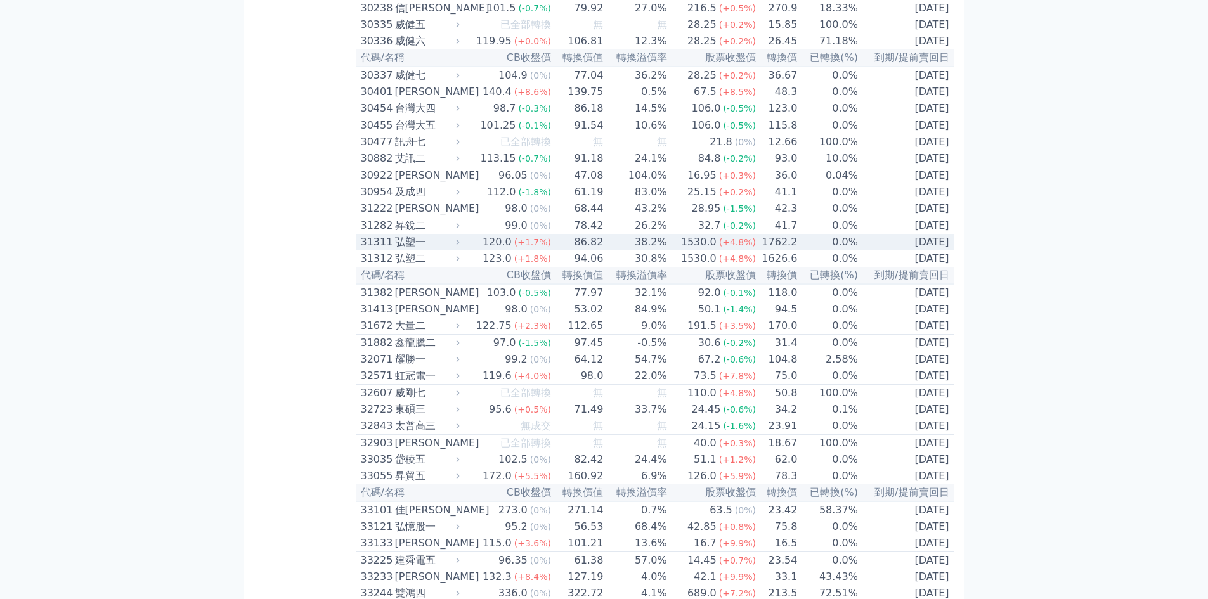
scroll to position [1839, 0]
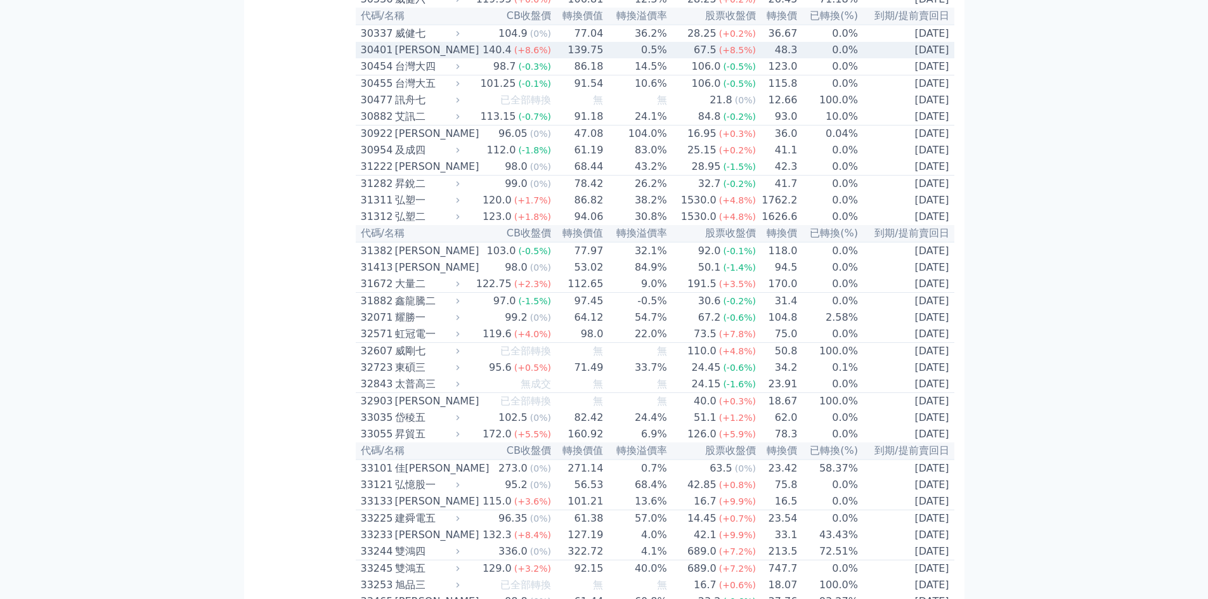
click at [491, 58] on div "140.4" at bounding box center [497, 49] width 34 height 15
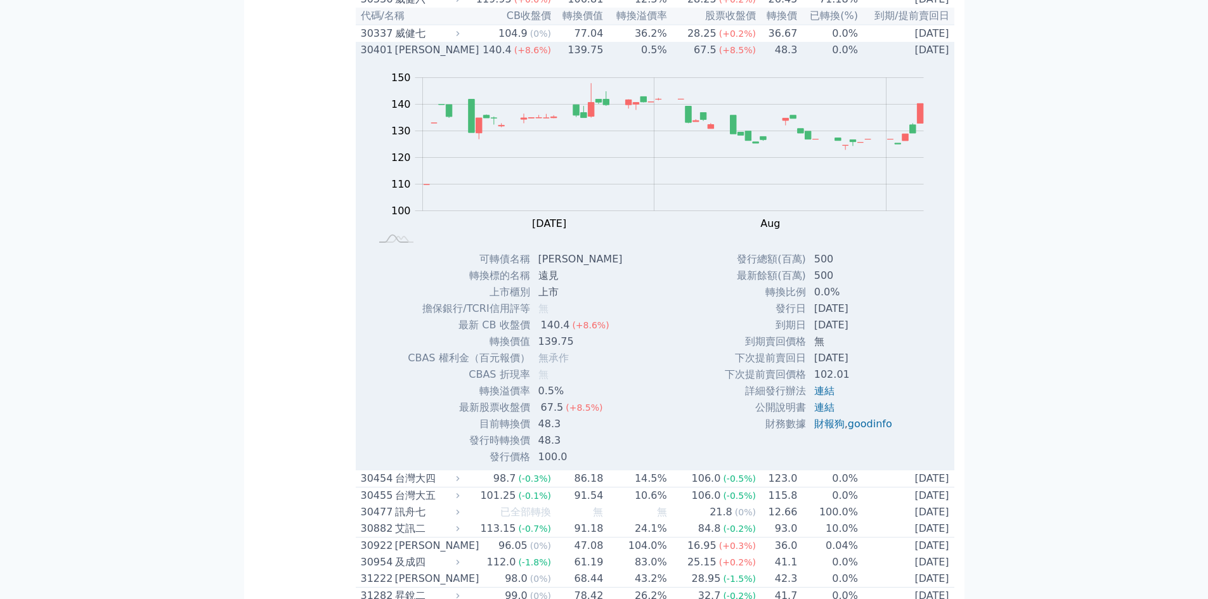
click at [491, 58] on div "140.4" at bounding box center [497, 49] width 34 height 15
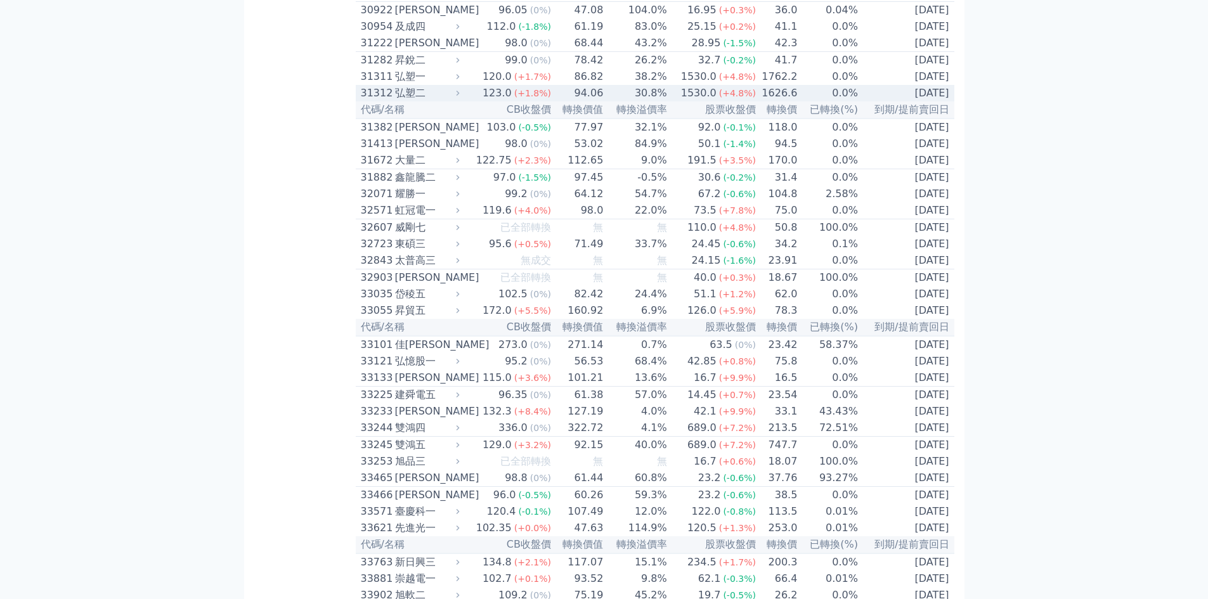
scroll to position [1966, 0]
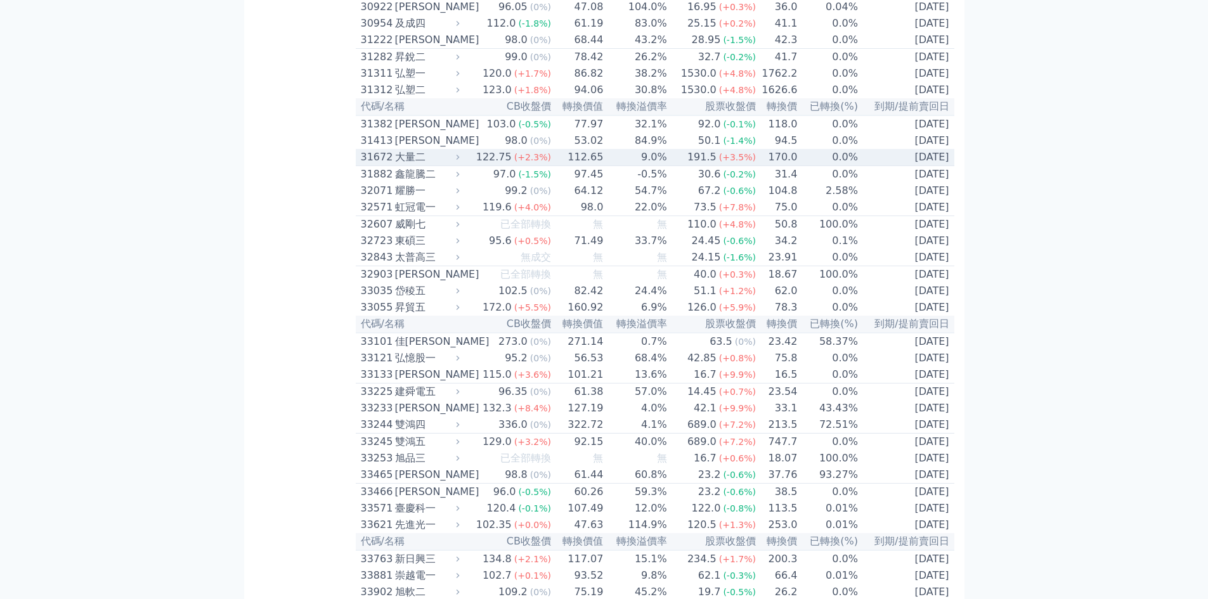
click at [615, 166] on td "9.0%" at bounding box center [635, 157] width 63 height 17
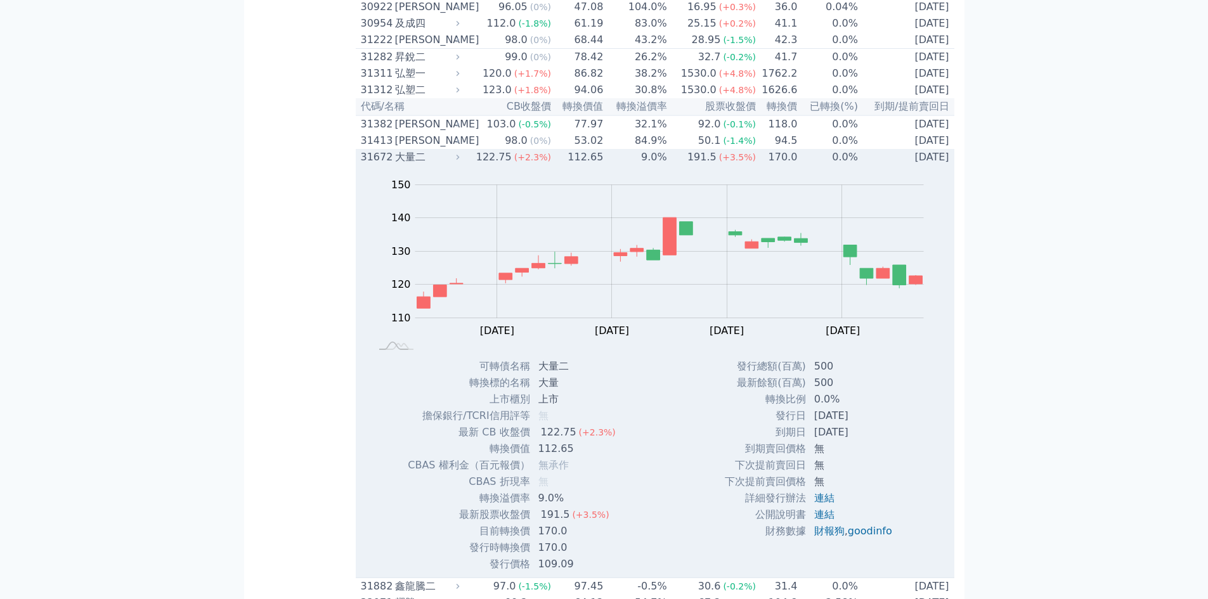
click at [615, 165] on td "9.0%" at bounding box center [635, 157] width 63 height 16
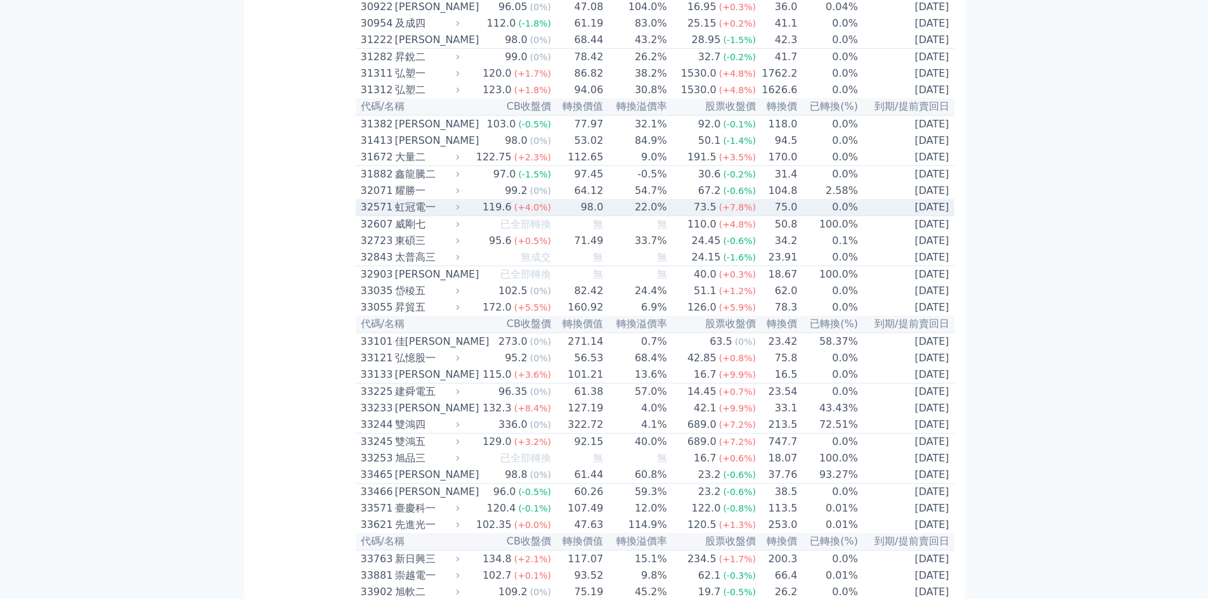
click at [652, 216] on td "22.0%" at bounding box center [635, 207] width 63 height 17
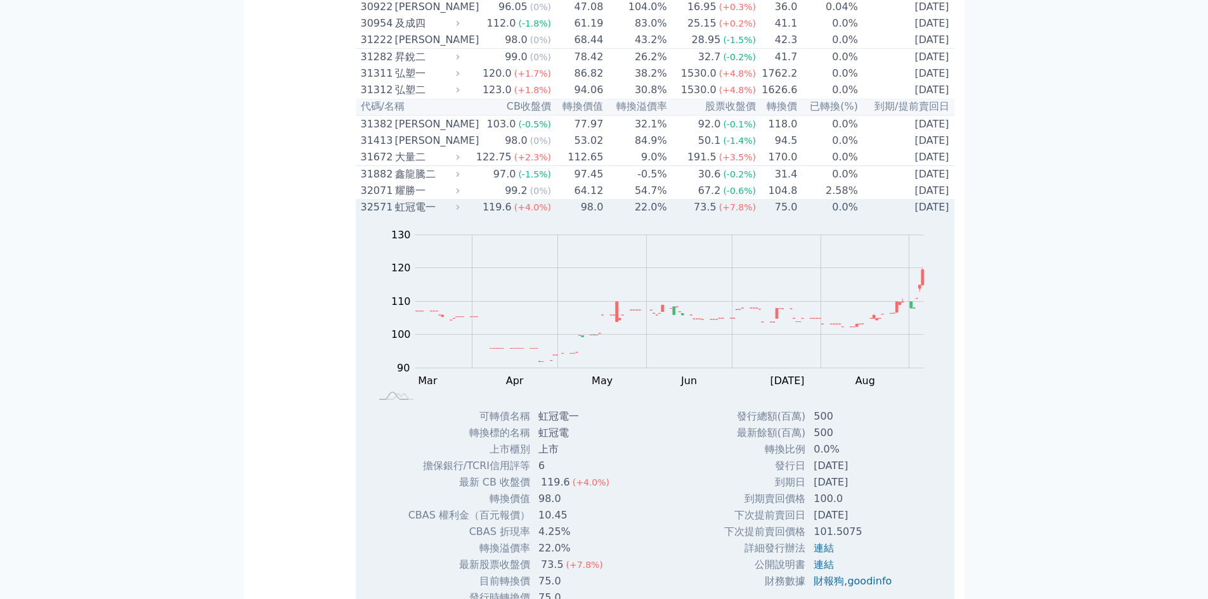
click at [673, 216] on td "73.5 (+7.8%)" at bounding box center [712, 207] width 89 height 16
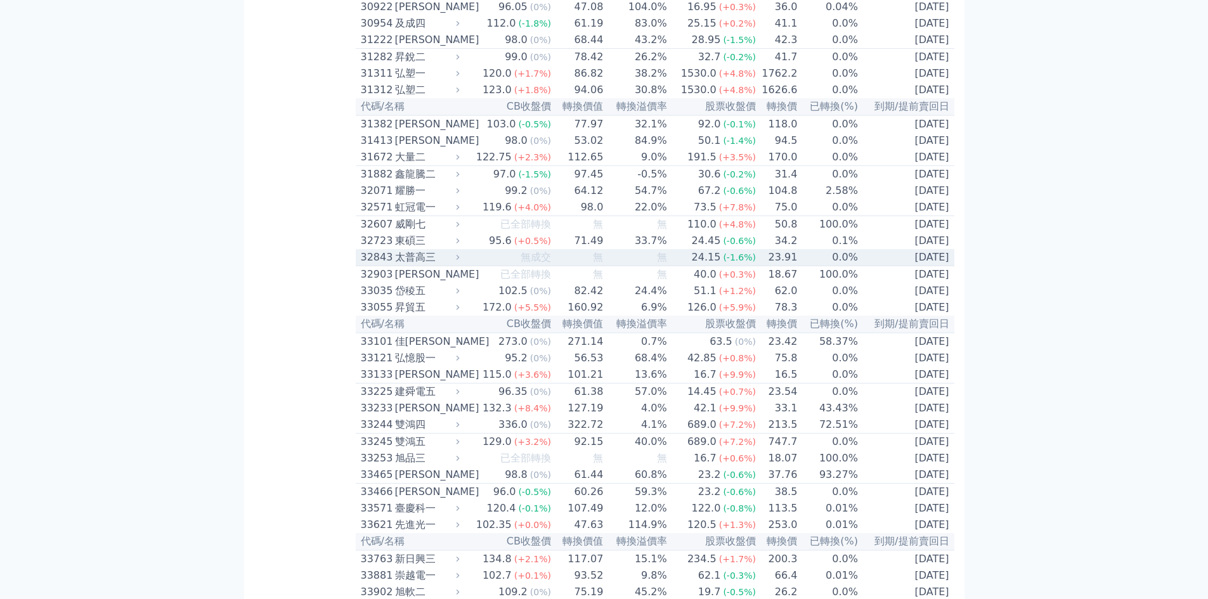
click at [685, 266] on td "24.15 (-1.6%)" at bounding box center [712, 257] width 89 height 17
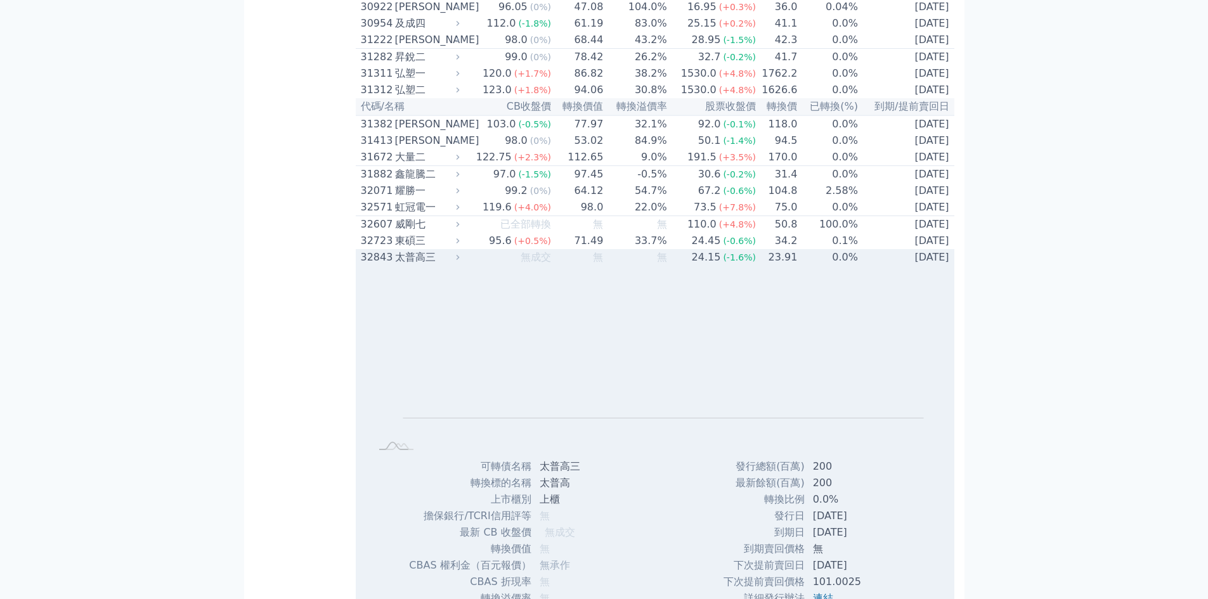
click at [685, 266] on td "24.15 (-1.6%)" at bounding box center [712, 257] width 89 height 16
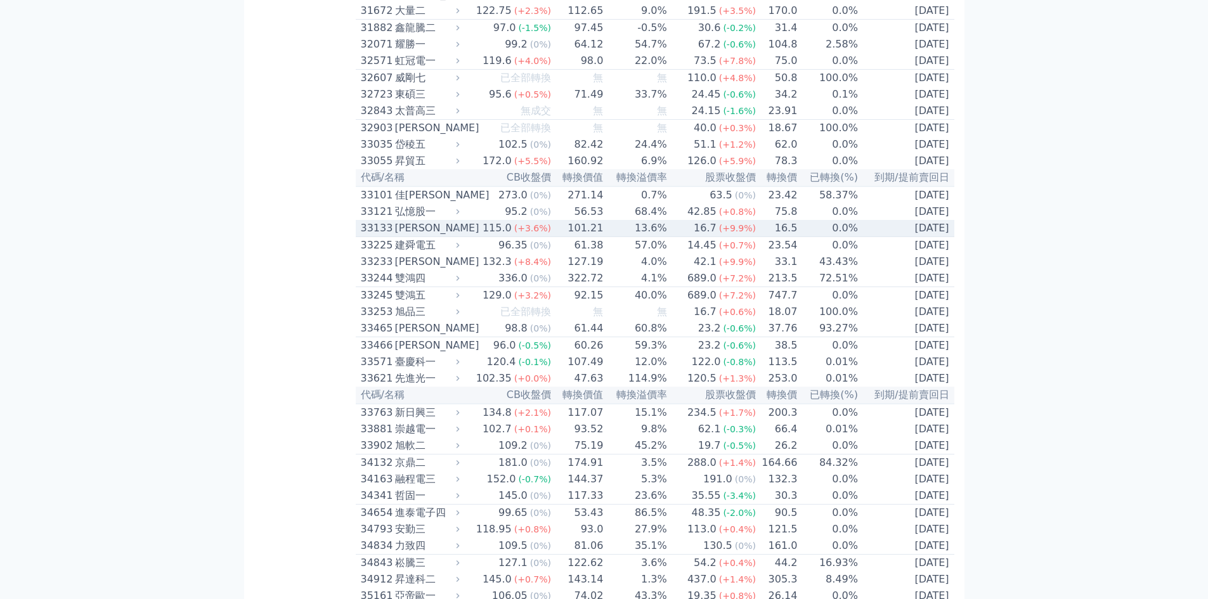
scroll to position [2156, 0]
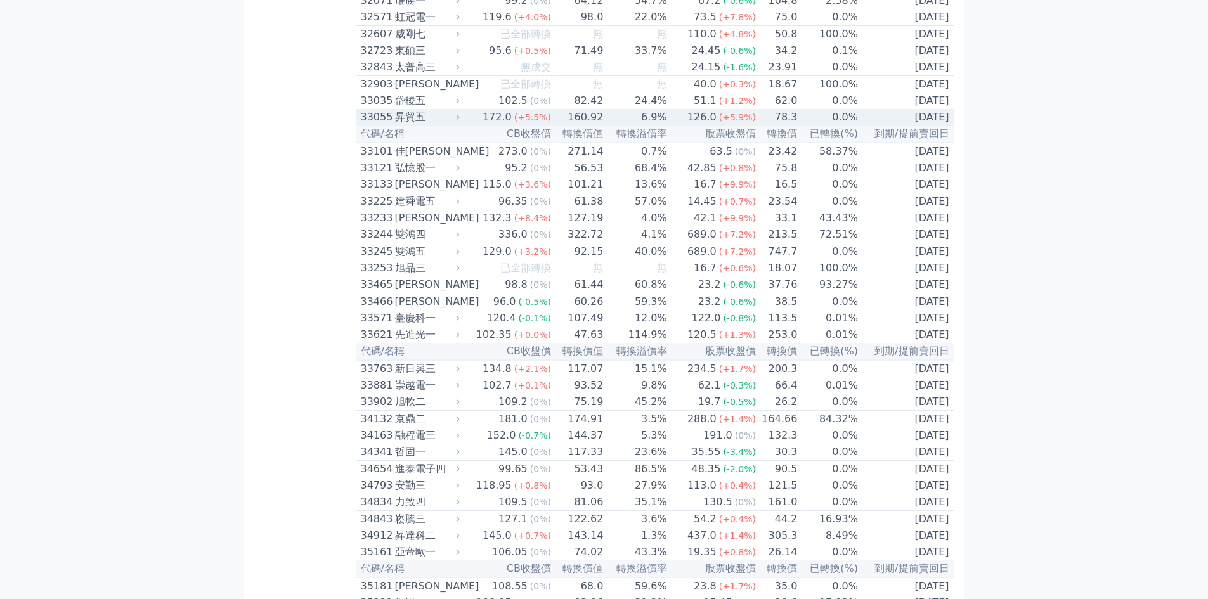
click at [542, 122] on span "(+5.5%)" at bounding box center [532, 117] width 37 height 10
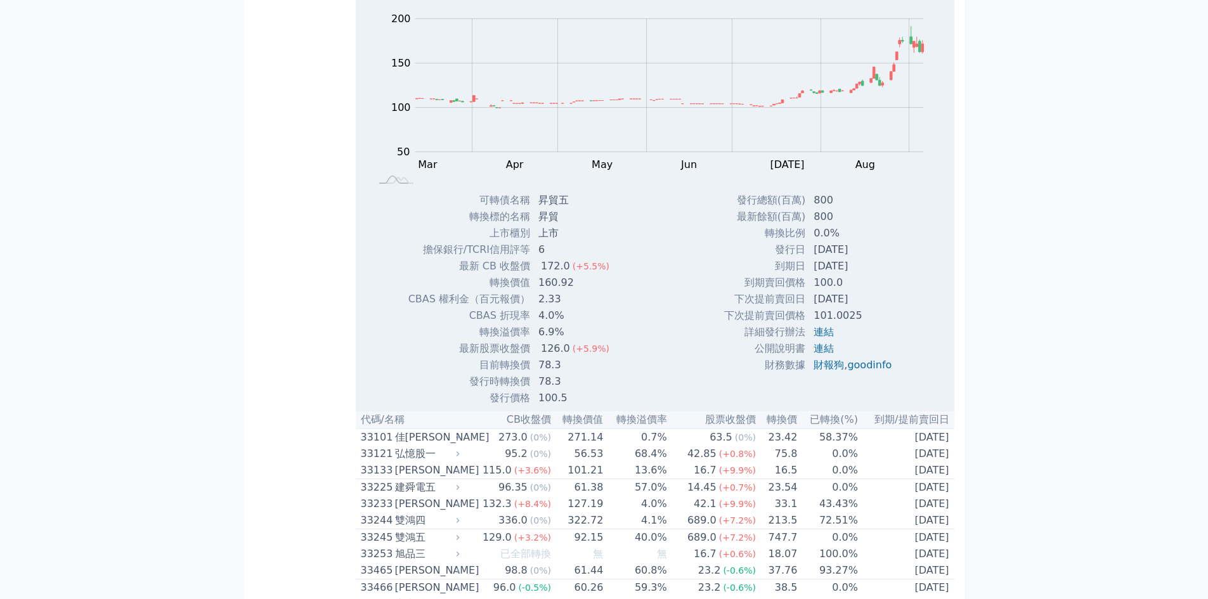
scroll to position [2283, 0]
click at [822, 337] on link "連結" at bounding box center [824, 331] width 20 height 12
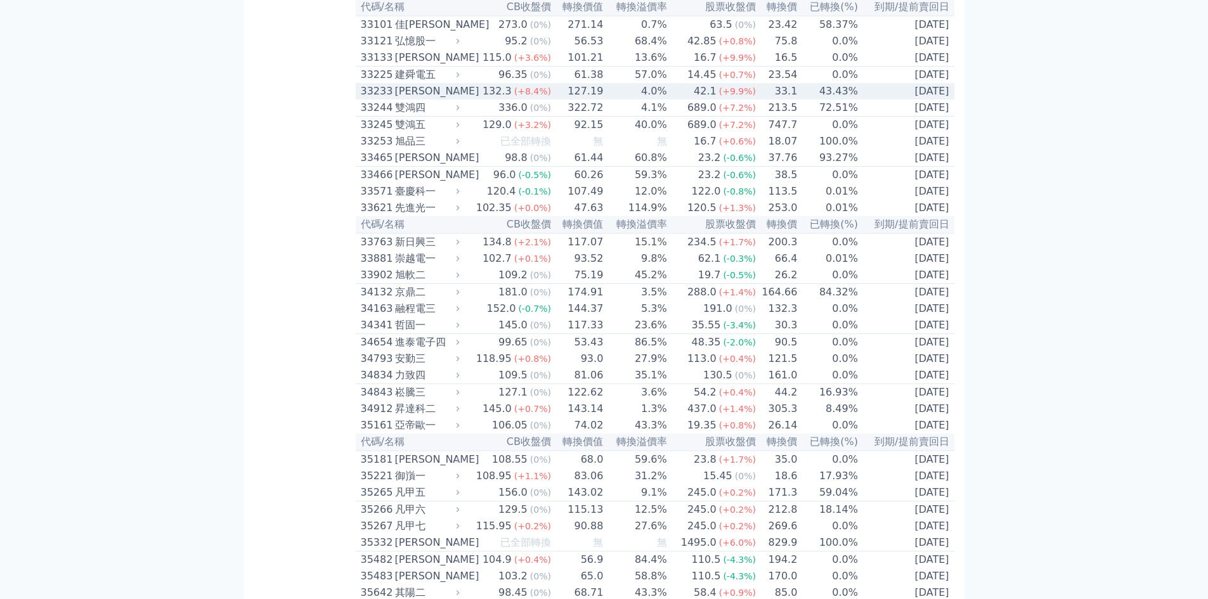
click at [647, 100] on td "4.0%" at bounding box center [635, 91] width 63 height 16
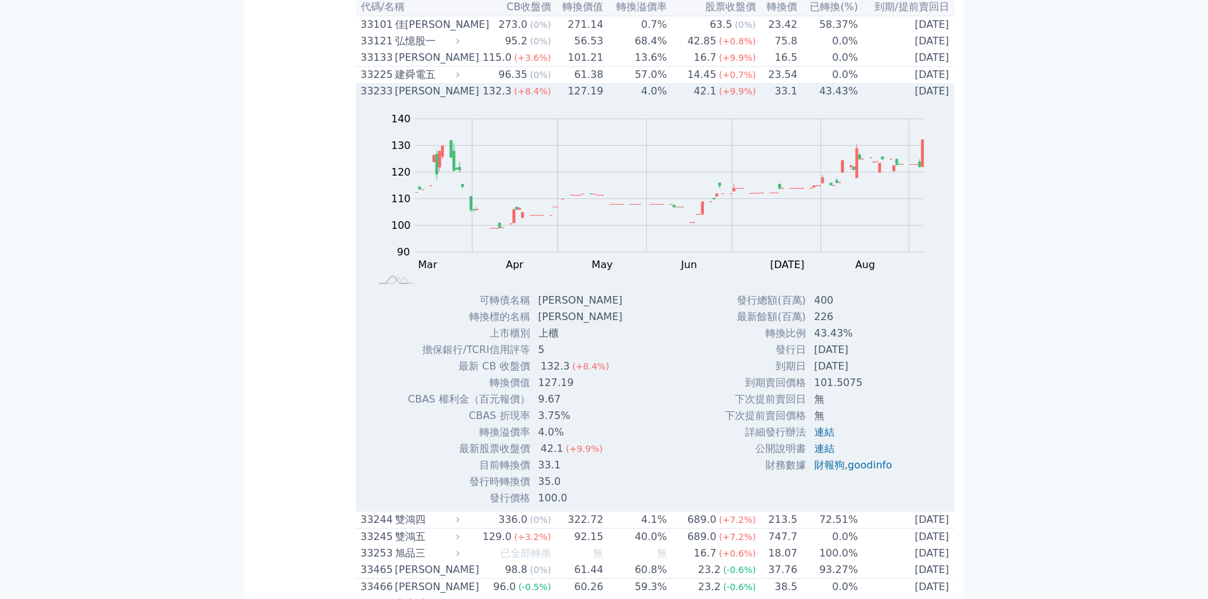
click at [647, 100] on td "4.0%" at bounding box center [635, 91] width 63 height 16
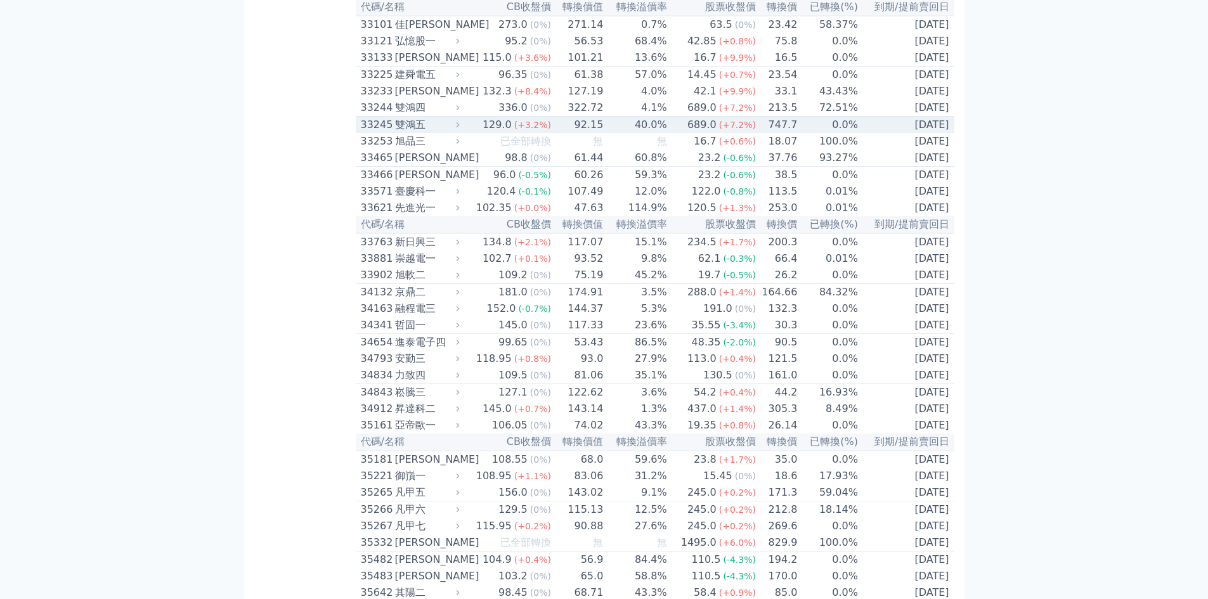
click at [698, 133] on div "689.0" at bounding box center [702, 124] width 34 height 15
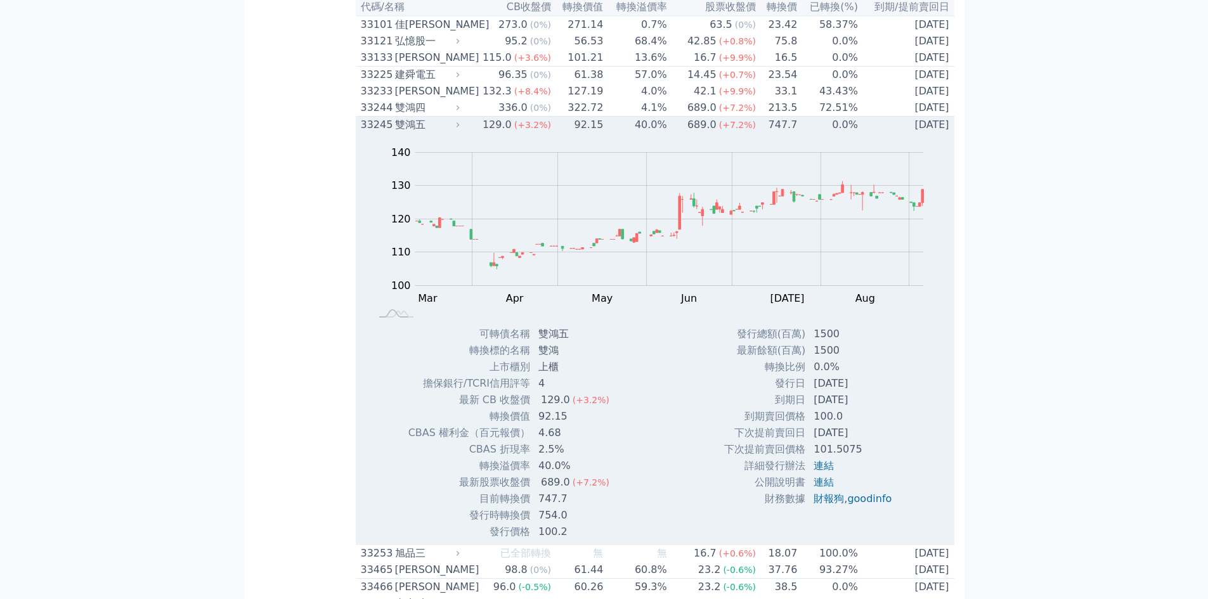
click at [698, 133] on div "689.0" at bounding box center [702, 124] width 34 height 15
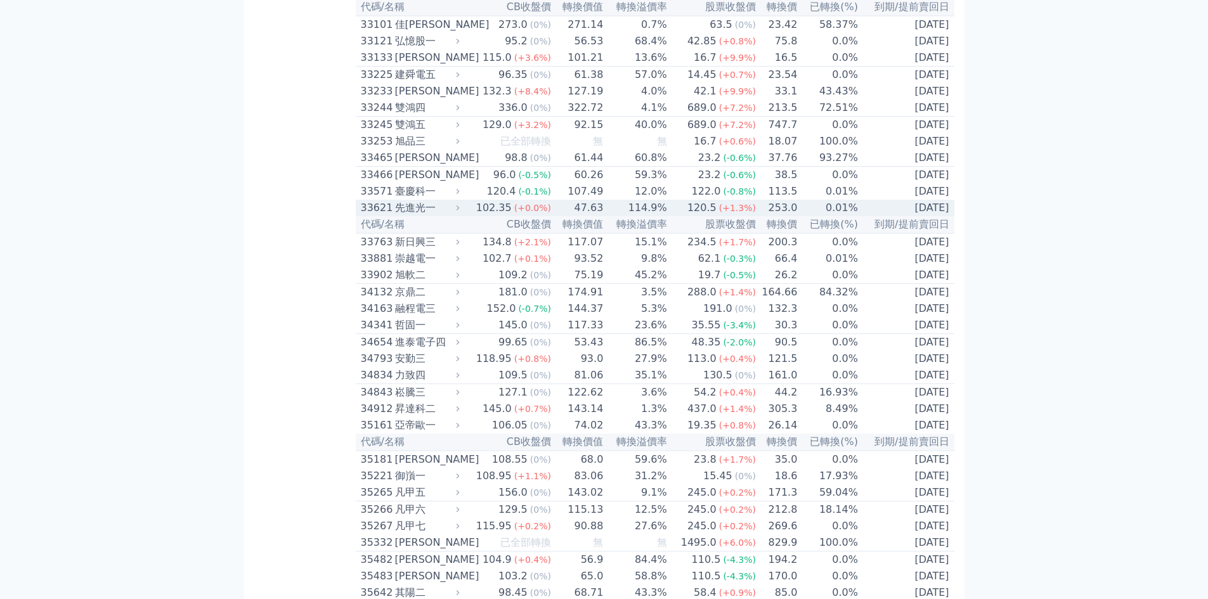
click at [675, 216] on td "120.5 (+1.3%)" at bounding box center [712, 208] width 89 height 16
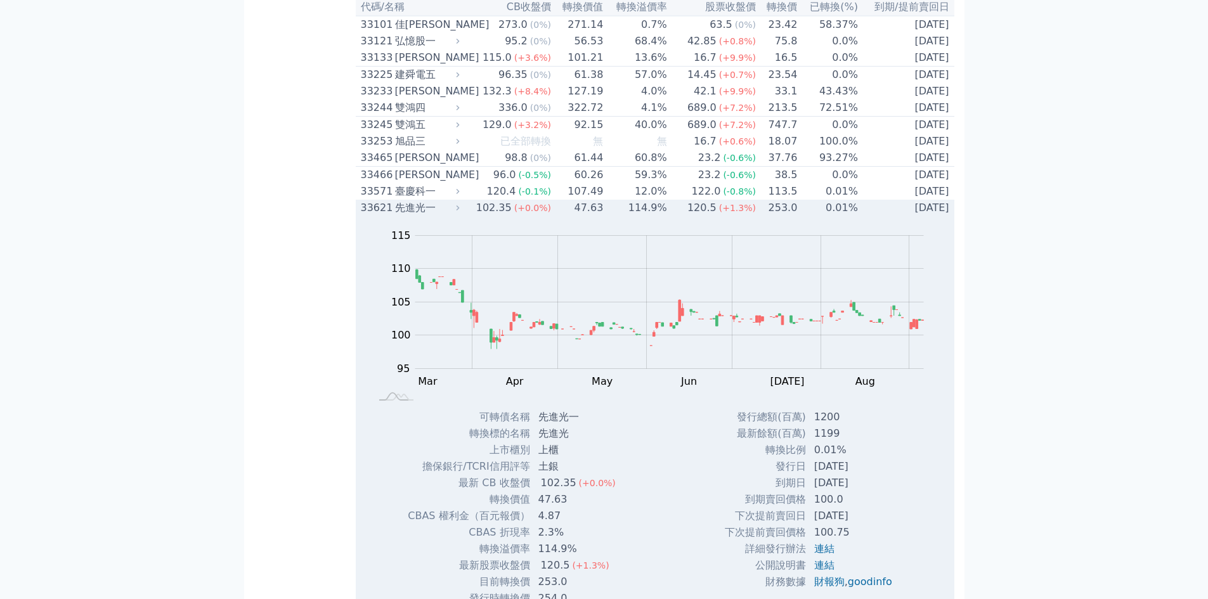
click at [677, 216] on td "120.5 (+1.3%)" at bounding box center [712, 208] width 89 height 16
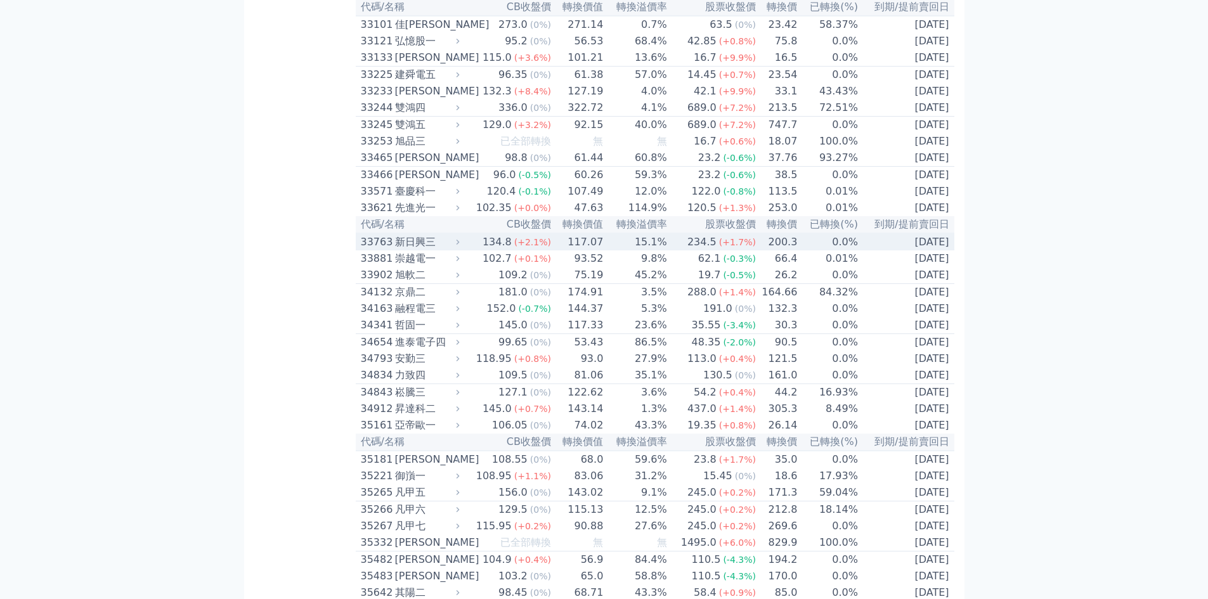
click at [675, 250] on td "234.5 (+1.7%)" at bounding box center [712, 241] width 89 height 17
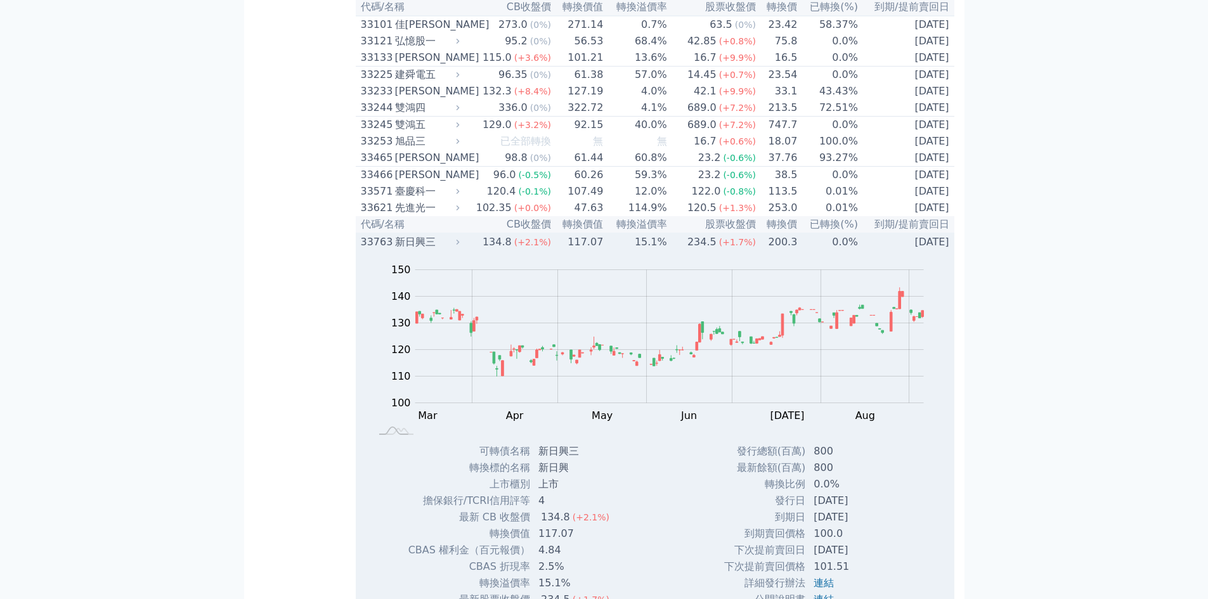
click at [732, 247] on span "(+1.7%)" at bounding box center [737, 242] width 37 height 10
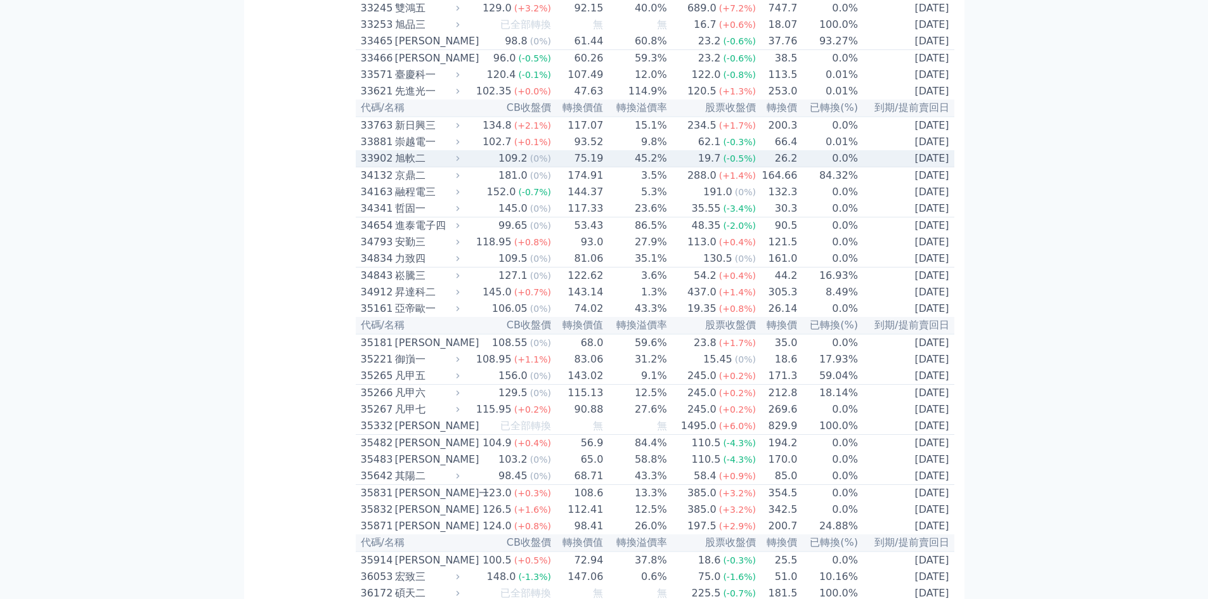
scroll to position [2410, 0]
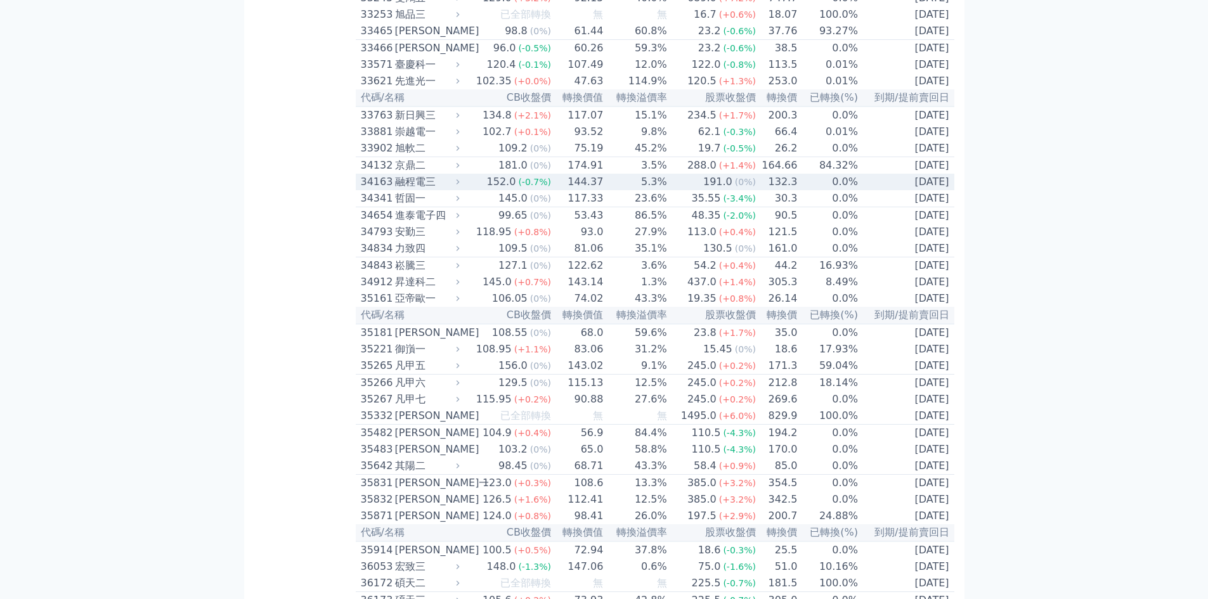
click at [596, 190] on td "144.37" at bounding box center [578, 182] width 52 height 16
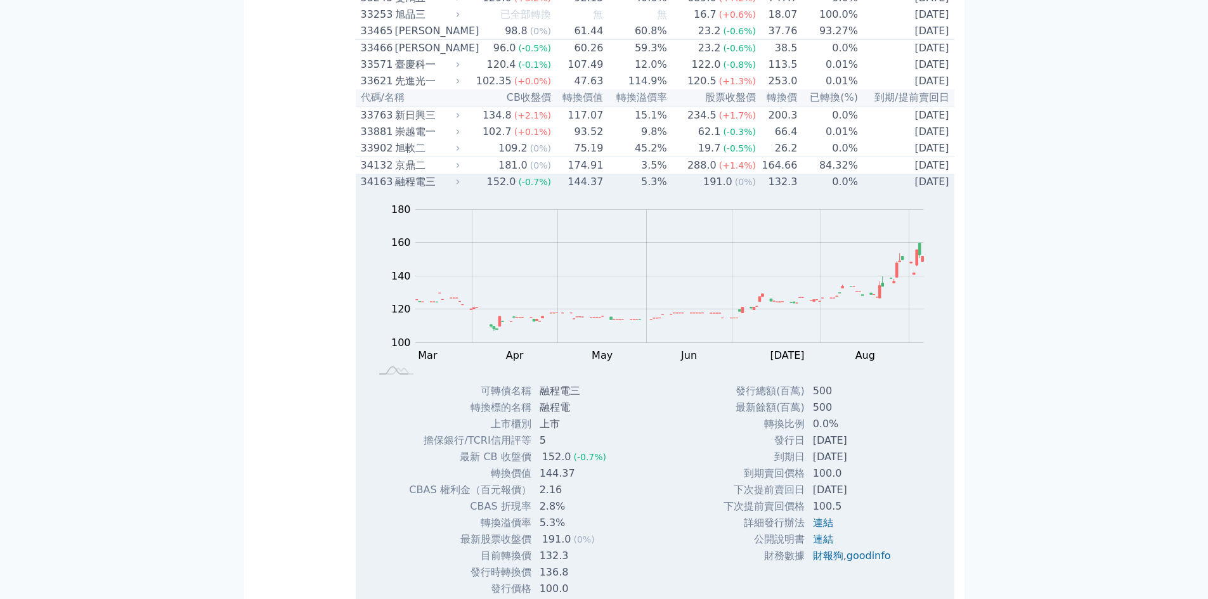
click at [597, 190] on td "144.37" at bounding box center [578, 182] width 52 height 16
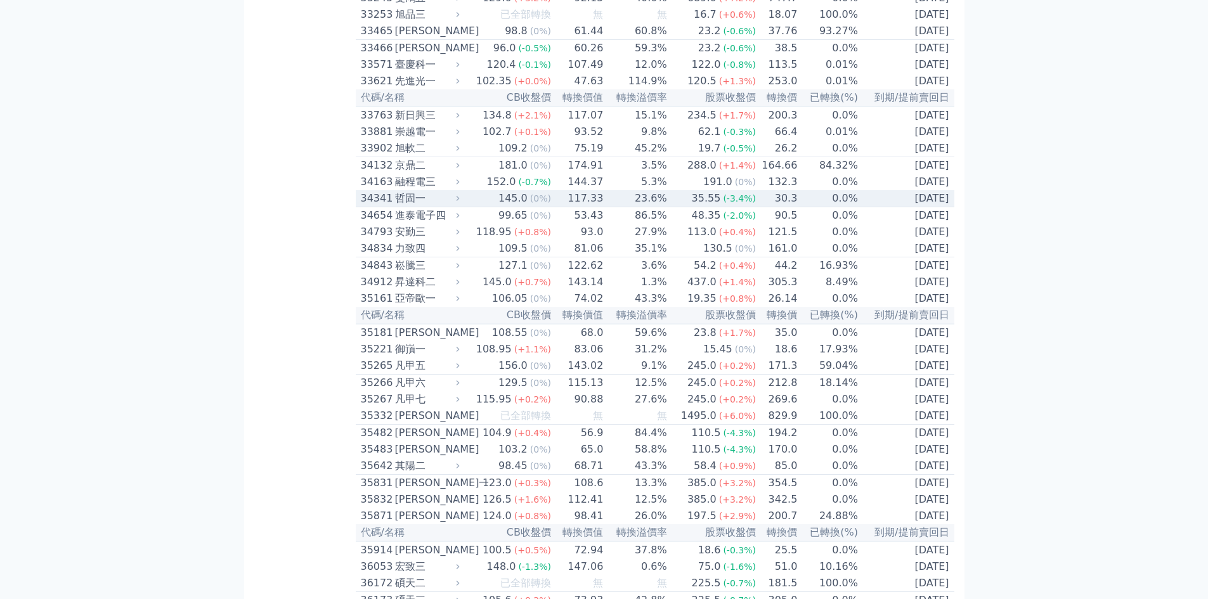
click at [605, 207] on td "23.6%" at bounding box center [635, 198] width 63 height 17
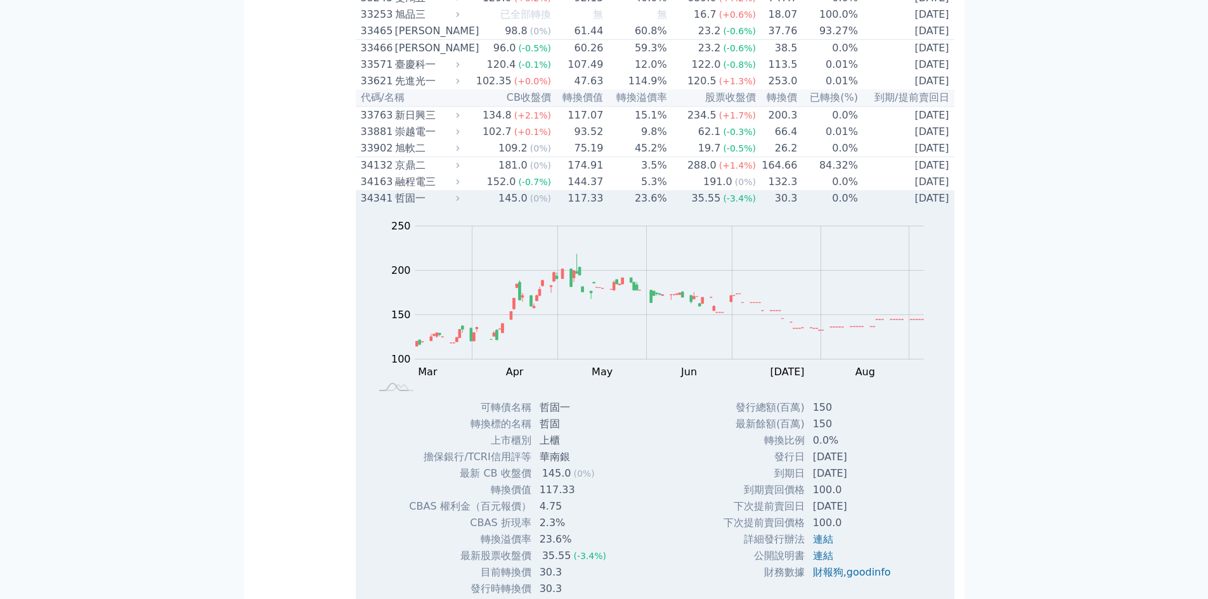
click at [605, 207] on td "23.6%" at bounding box center [635, 198] width 63 height 16
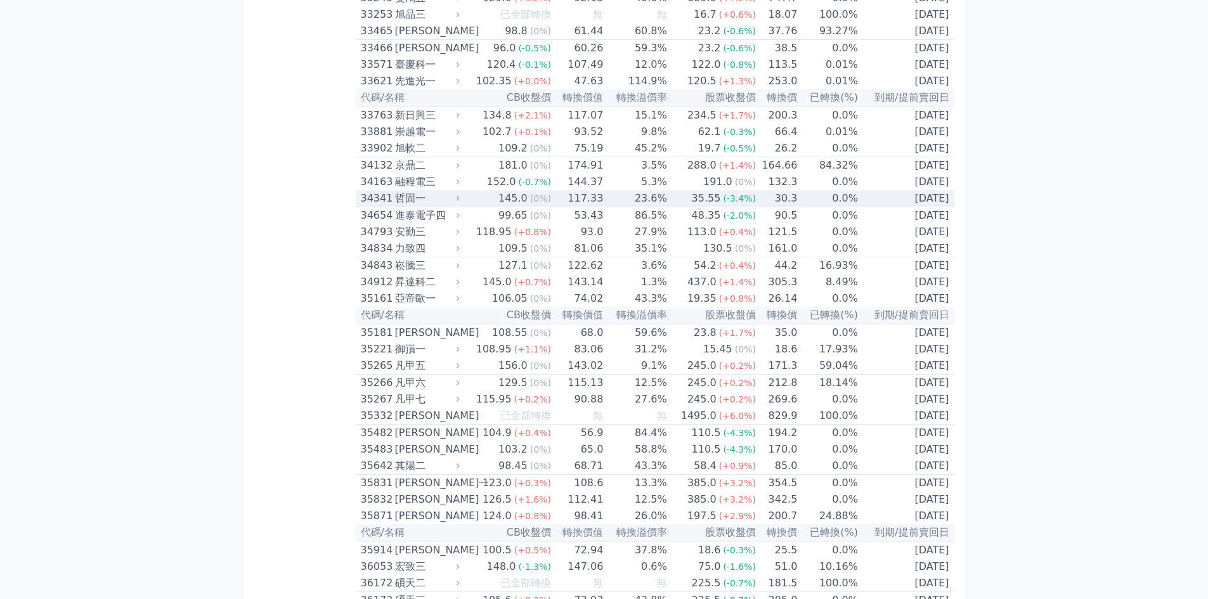
click at [605, 207] on td "23.6%" at bounding box center [635, 198] width 63 height 17
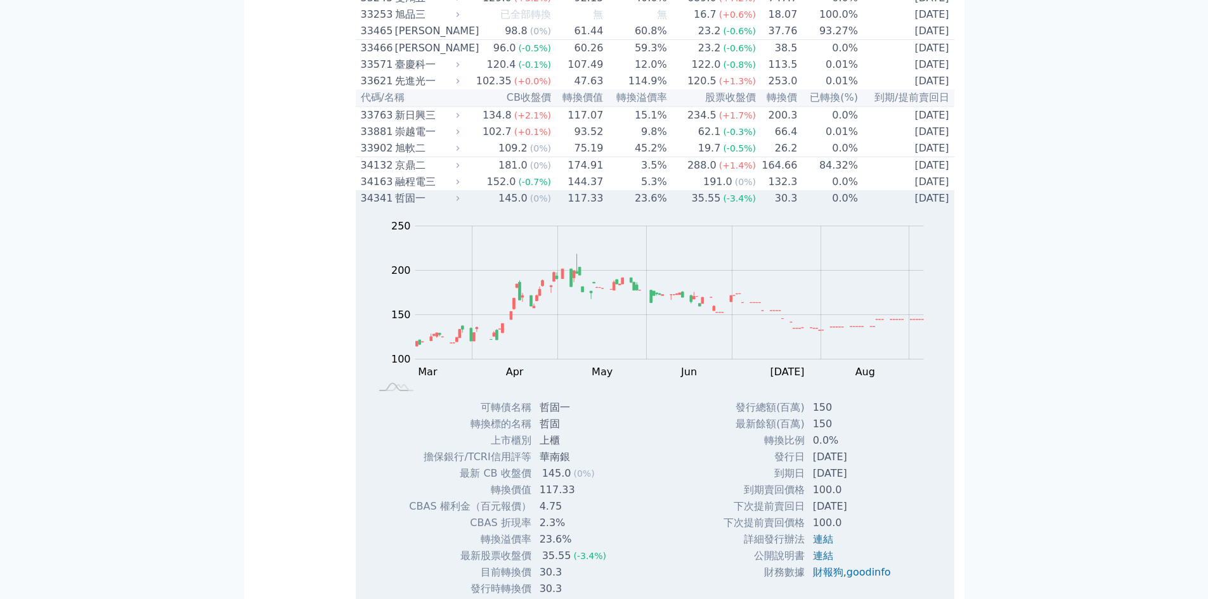
click at [805, 207] on td "0.0%" at bounding box center [828, 198] width 61 height 16
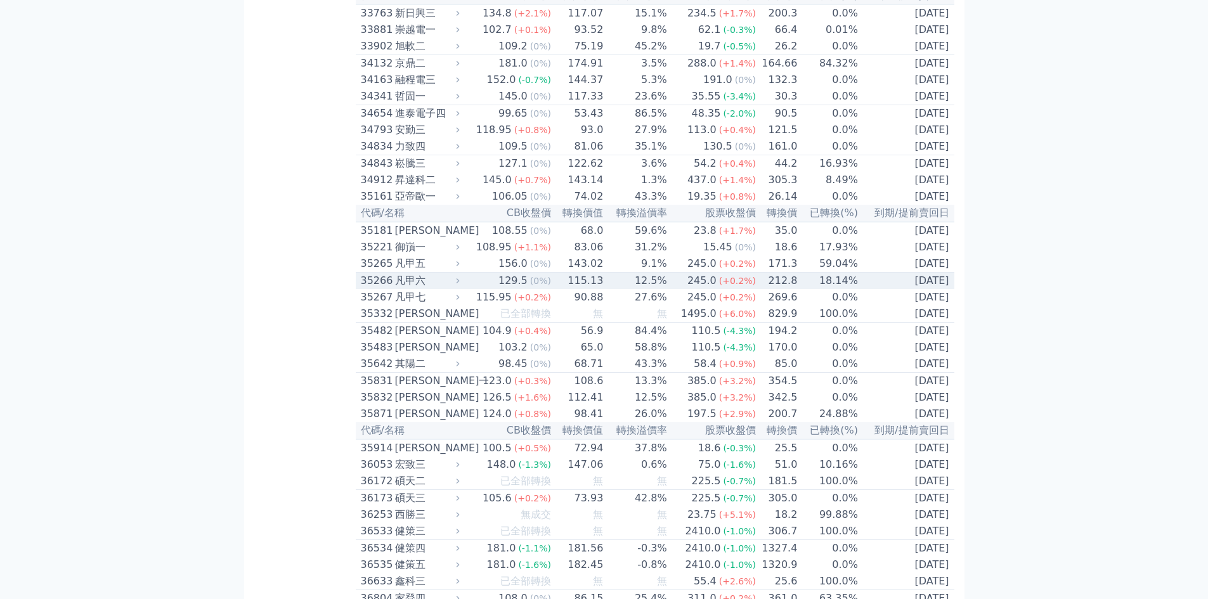
scroll to position [2600, 0]
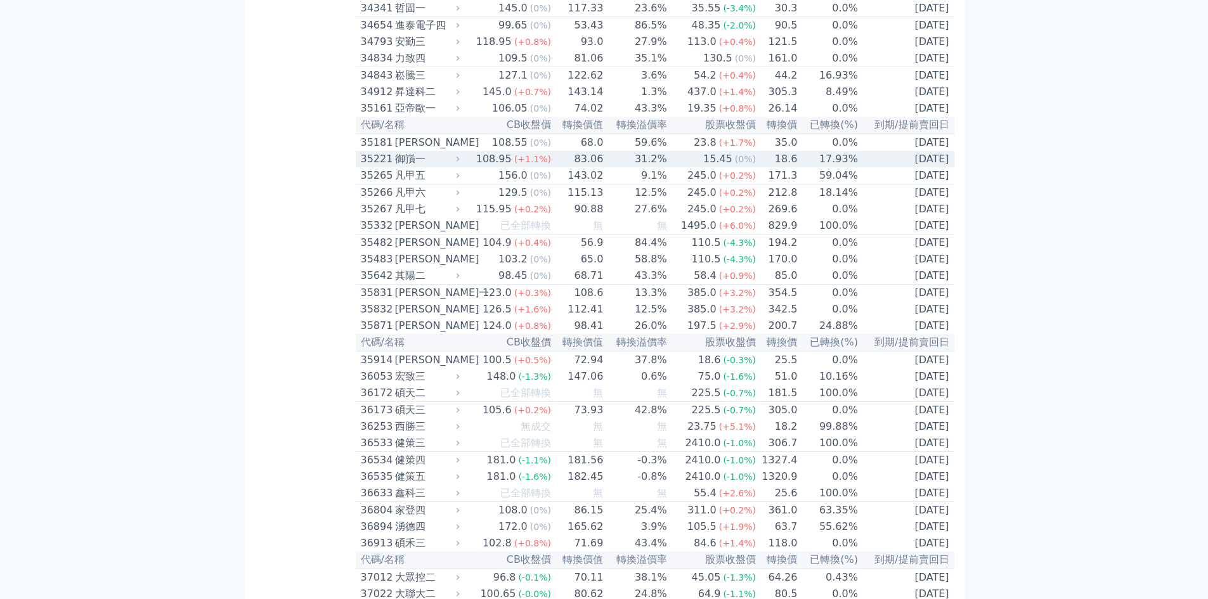
click at [566, 167] on td "83.06" at bounding box center [578, 159] width 52 height 16
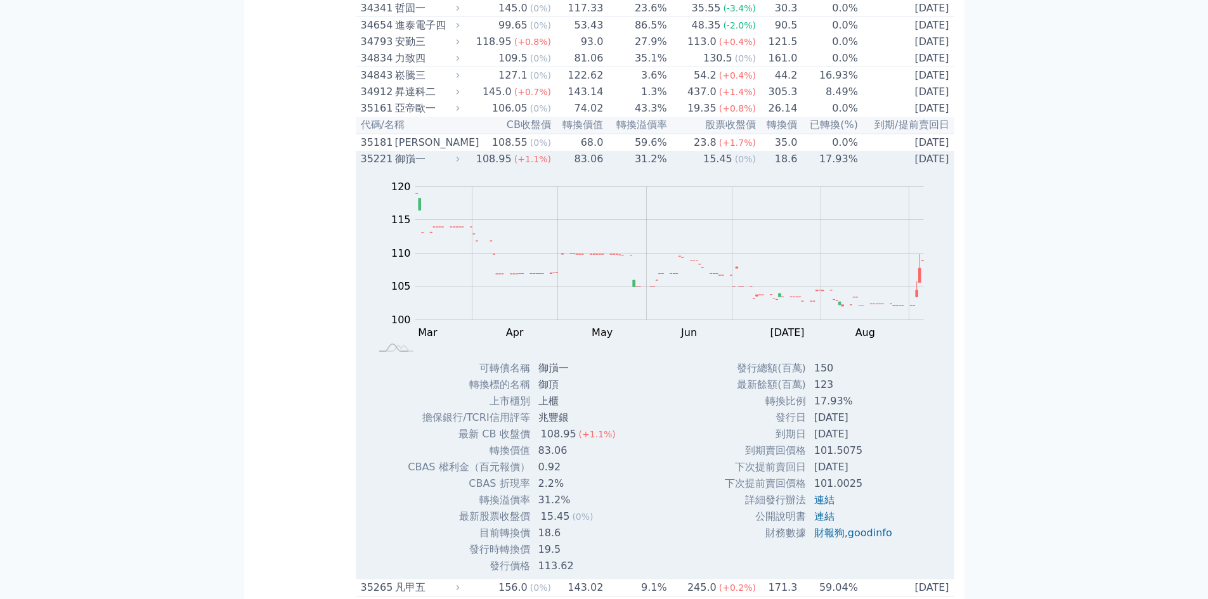
click at [566, 167] on td "83.06" at bounding box center [578, 159] width 52 height 16
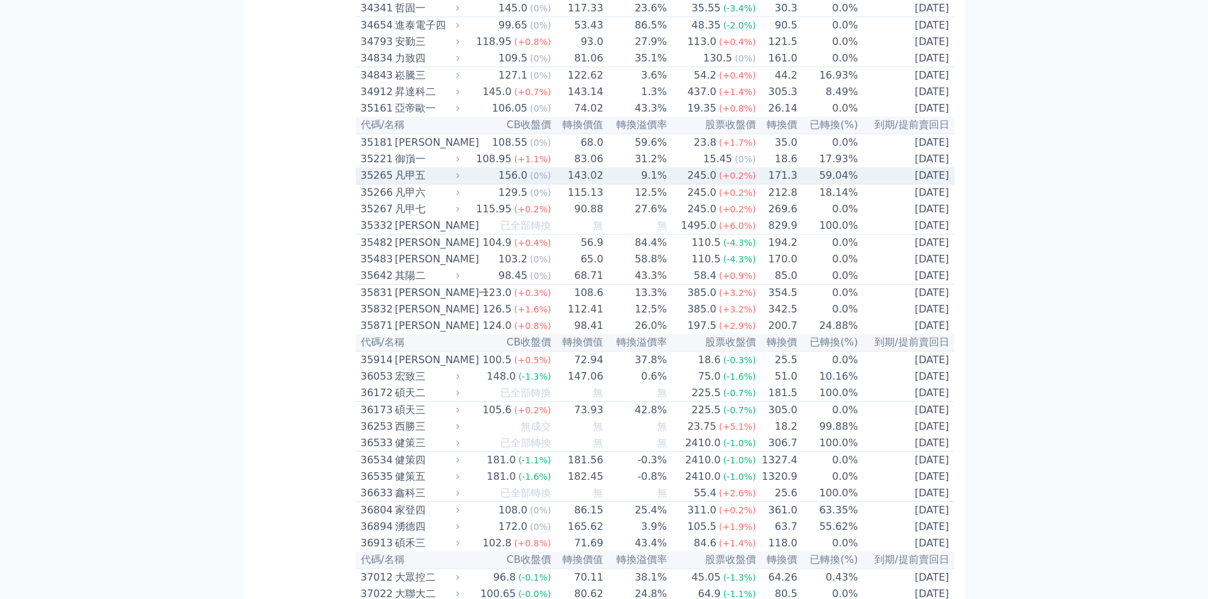
click at [563, 185] on td "143.02" at bounding box center [578, 175] width 52 height 17
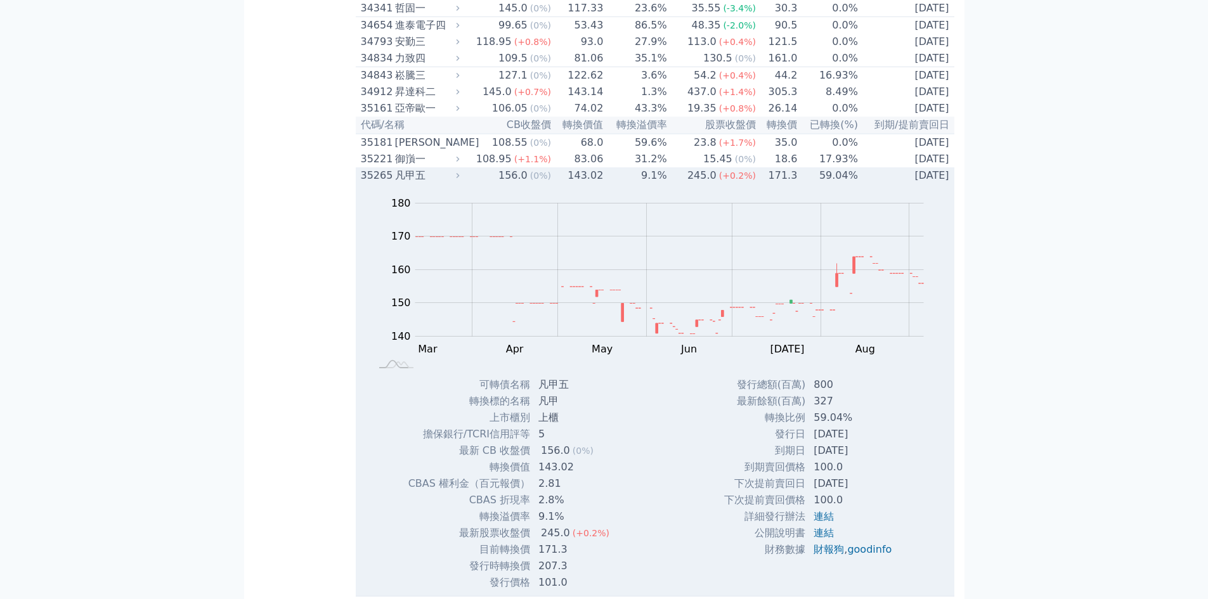
click at [563, 184] on td "143.02" at bounding box center [578, 175] width 52 height 16
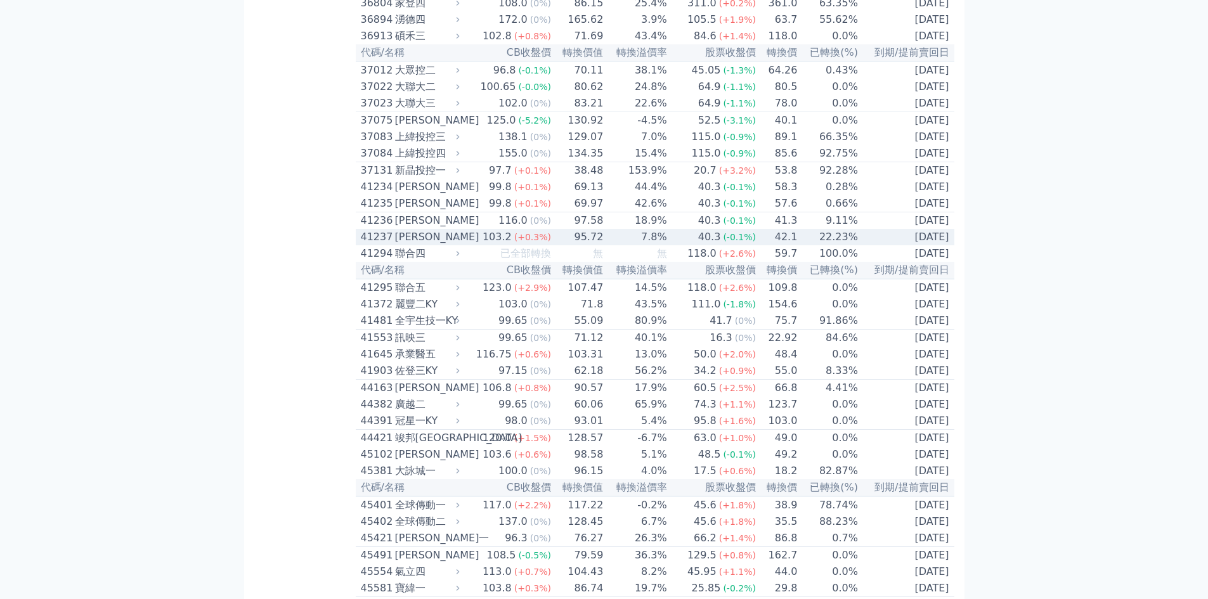
scroll to position [3361, 0]
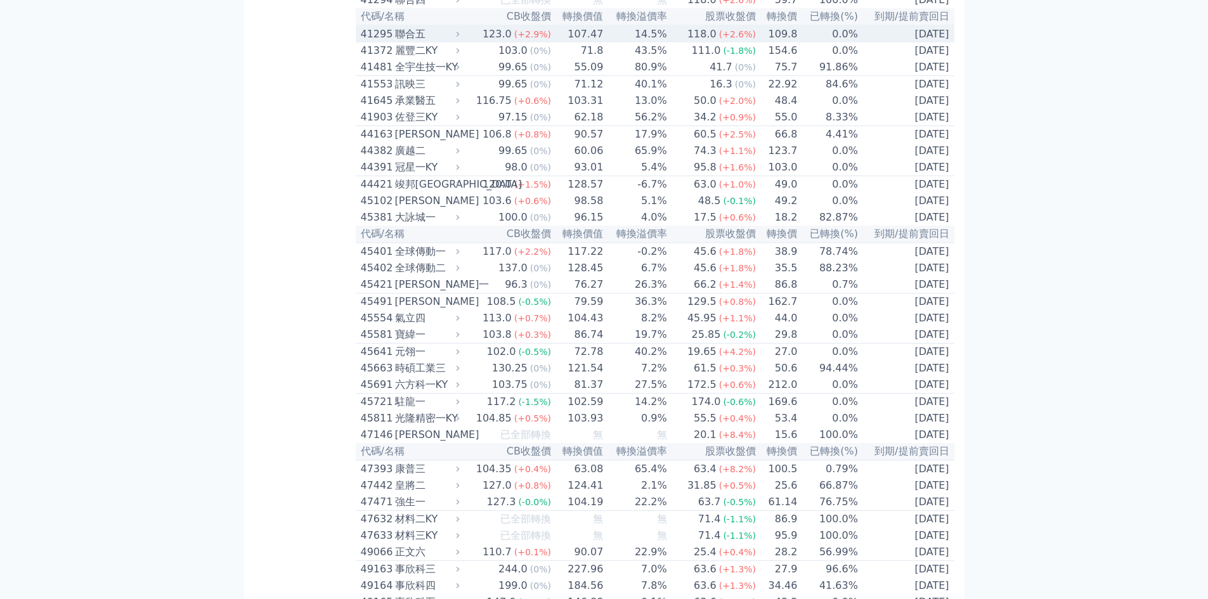
click at [633, 42] on td "14.5%" at bounding box center [635, 33] width 63 height 17
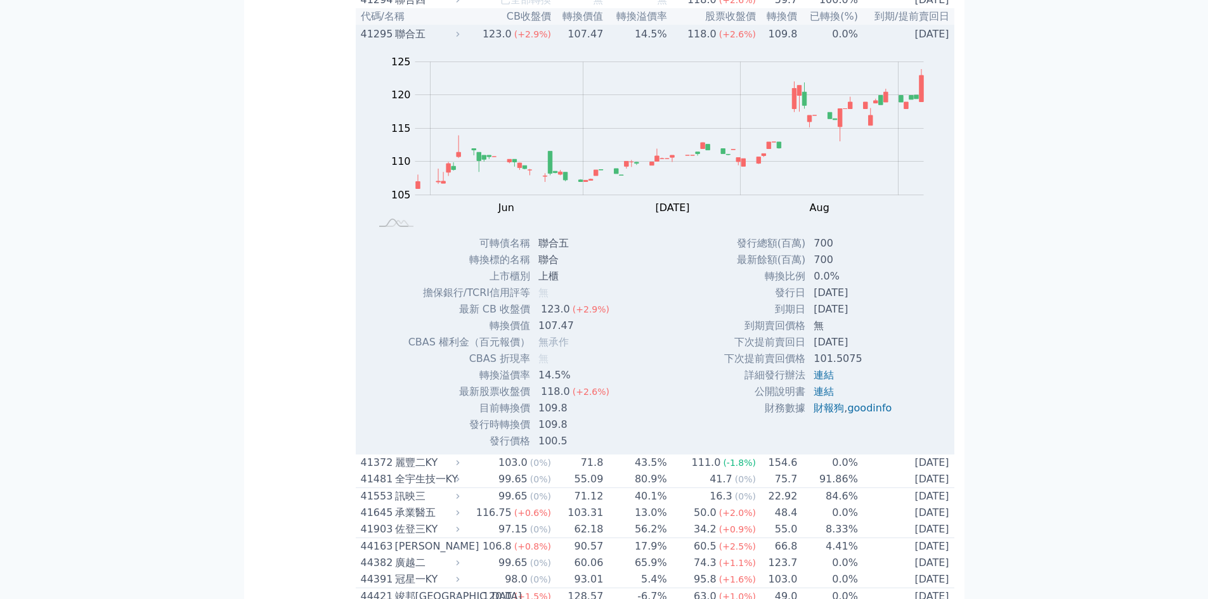
click at [814, 42] on td "0.0%" at bounding box center [828, 33] width 61 height 17
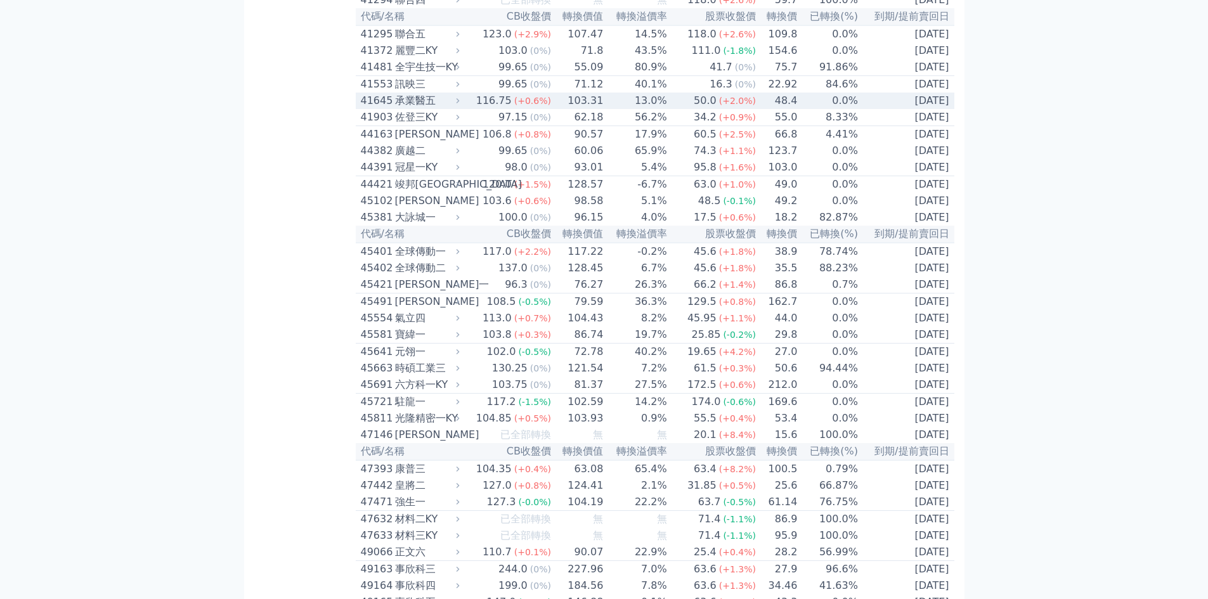
click at [552, 109] on td "103.31" at bounding box center [578, 101] width 52 height 16
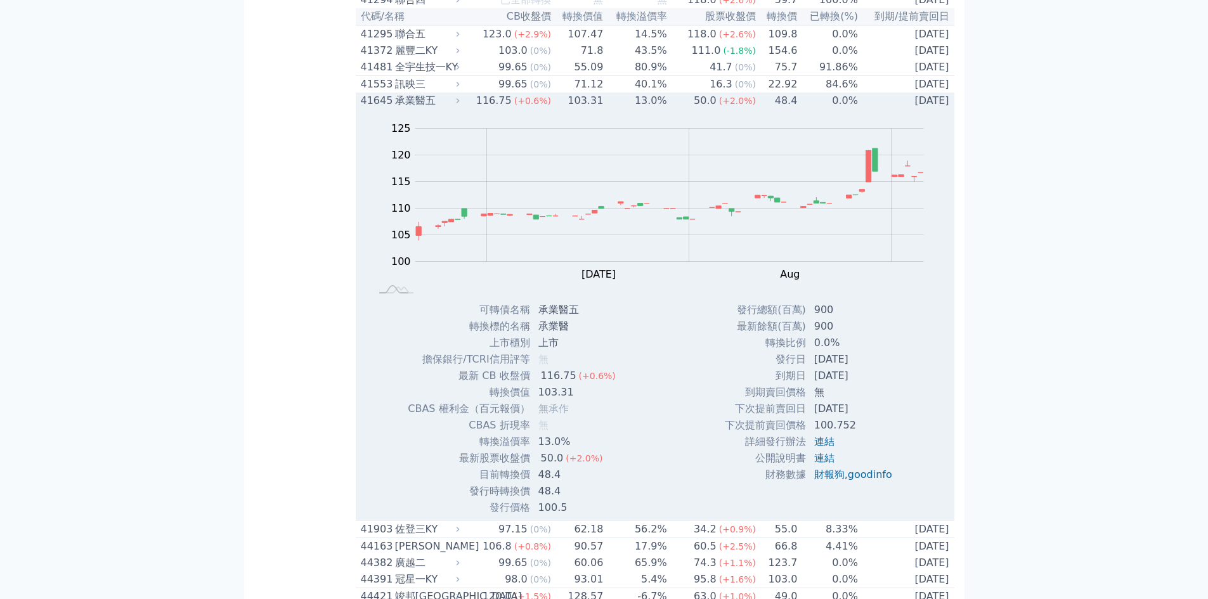
click at [801, 109] on td "0.0%" at bounding box center [828, 101] width 61 height 16
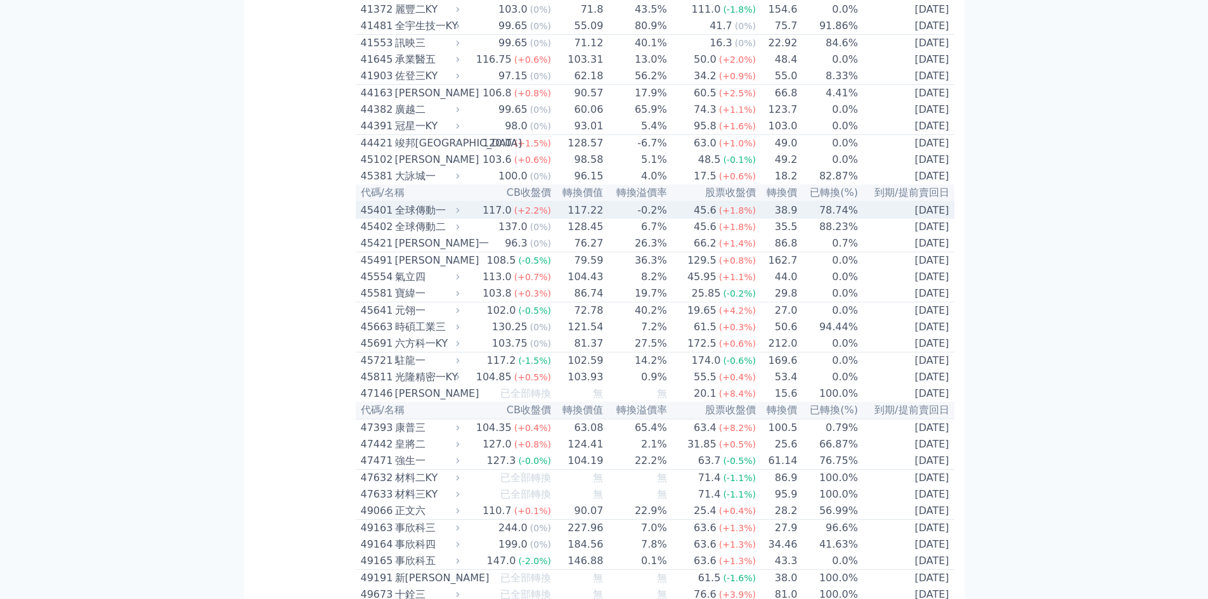
scroll to position [3424, 0]
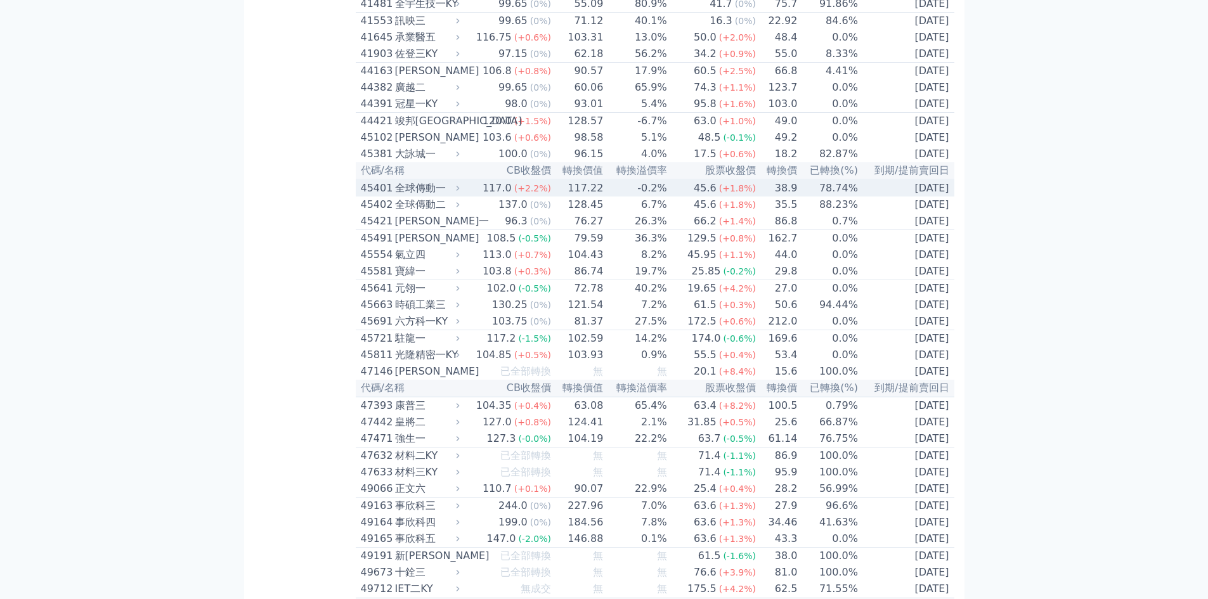
click at [552, 197] on td "117.22" at bounding box center [578, 187] width 52 height 17
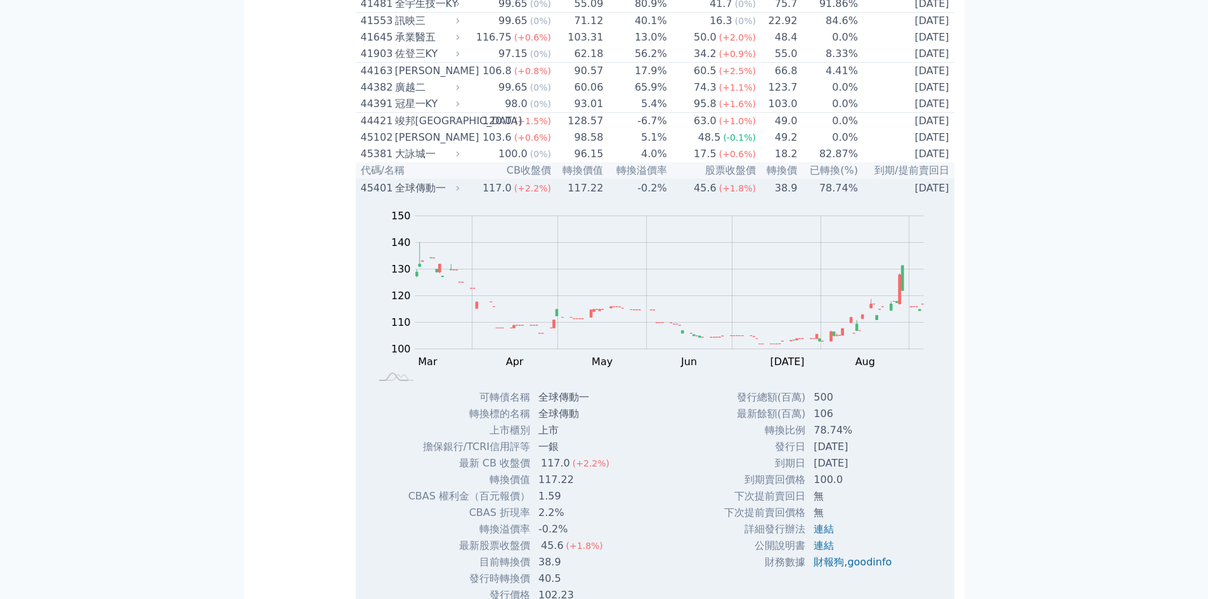
click at [552, 197] on td "117.22" at bounding box center [578, 187] width 52 height 17
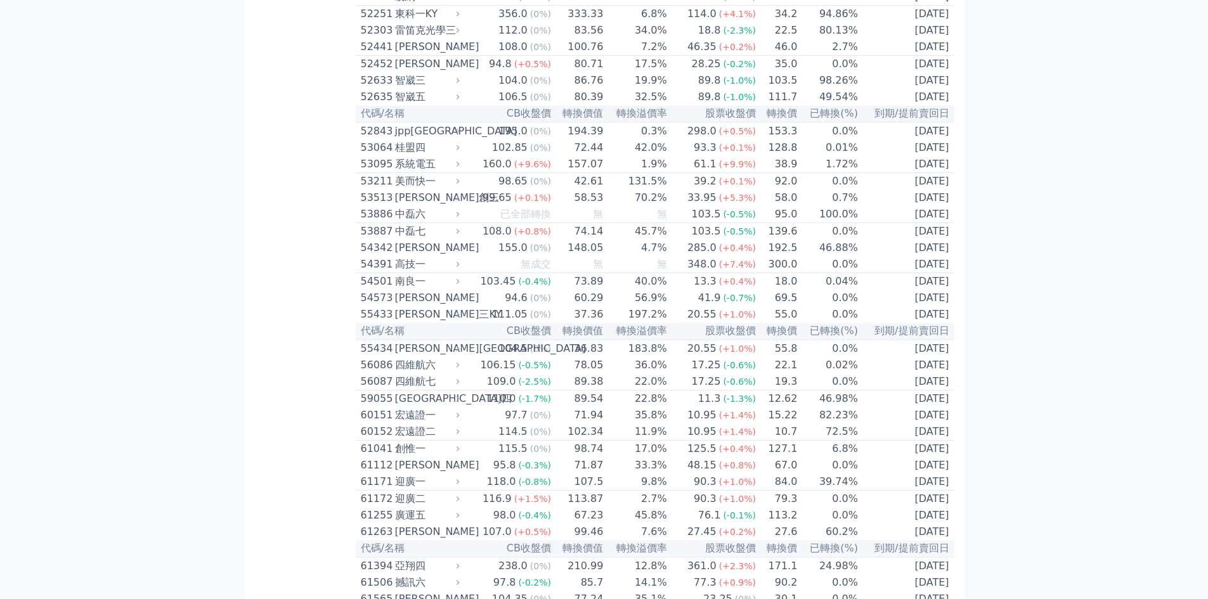
scroll to position [4312, 0]
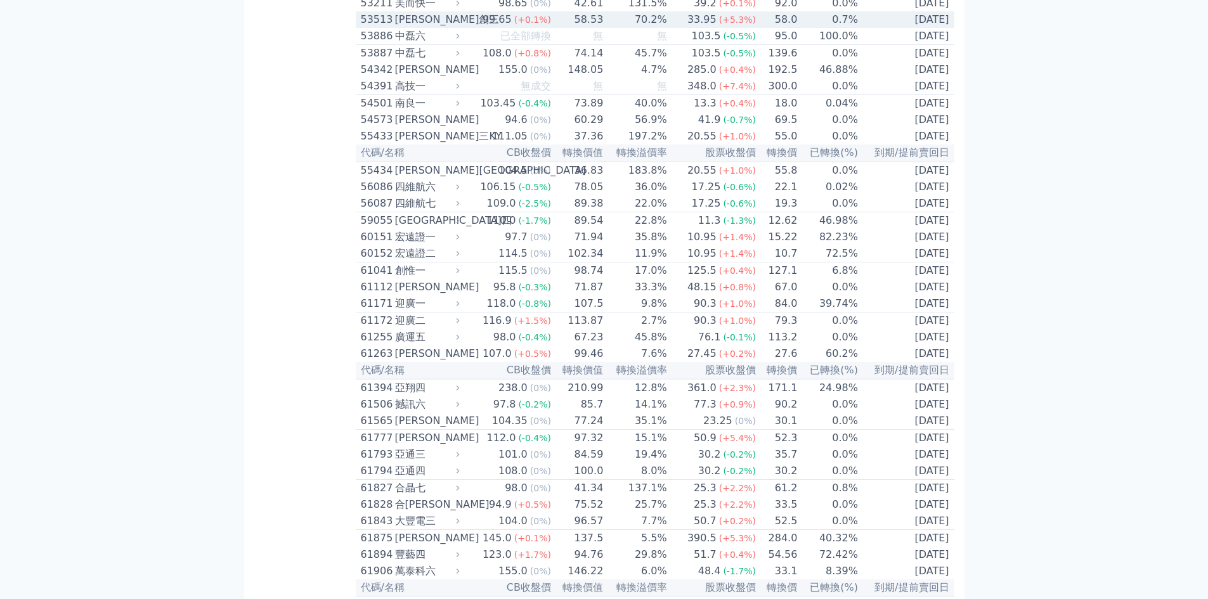
click at [558, 28] on td "58.53" at bounding box center [578, 19] width 52 height 16
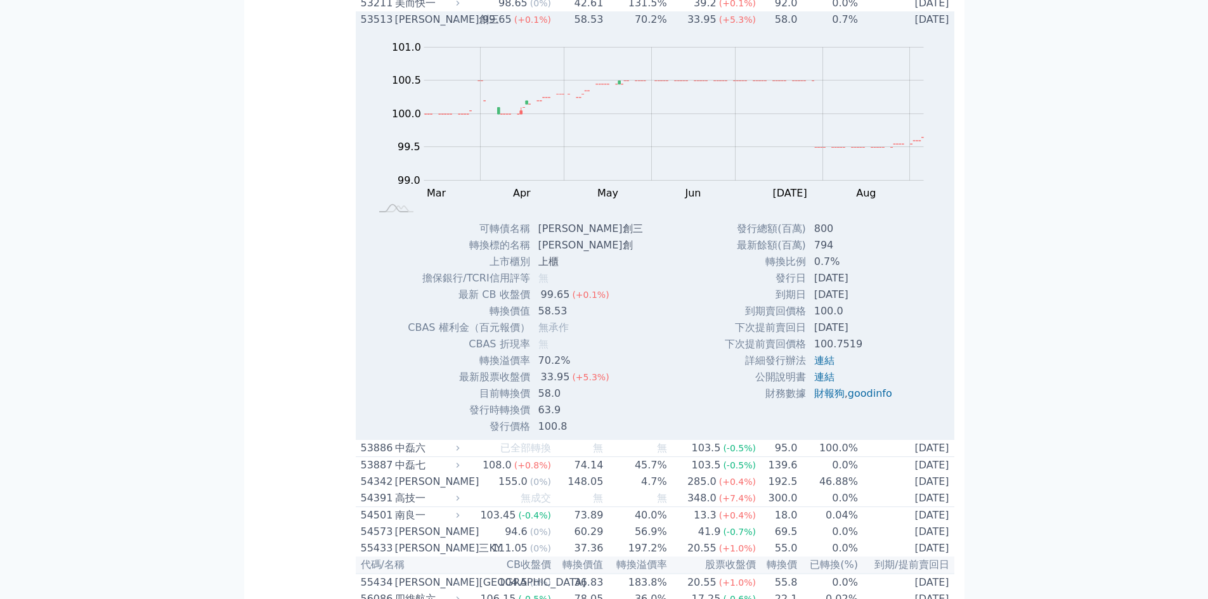
click at [558, 28] on td "58.53" at bounding box center [578, 19] width 52 height 16
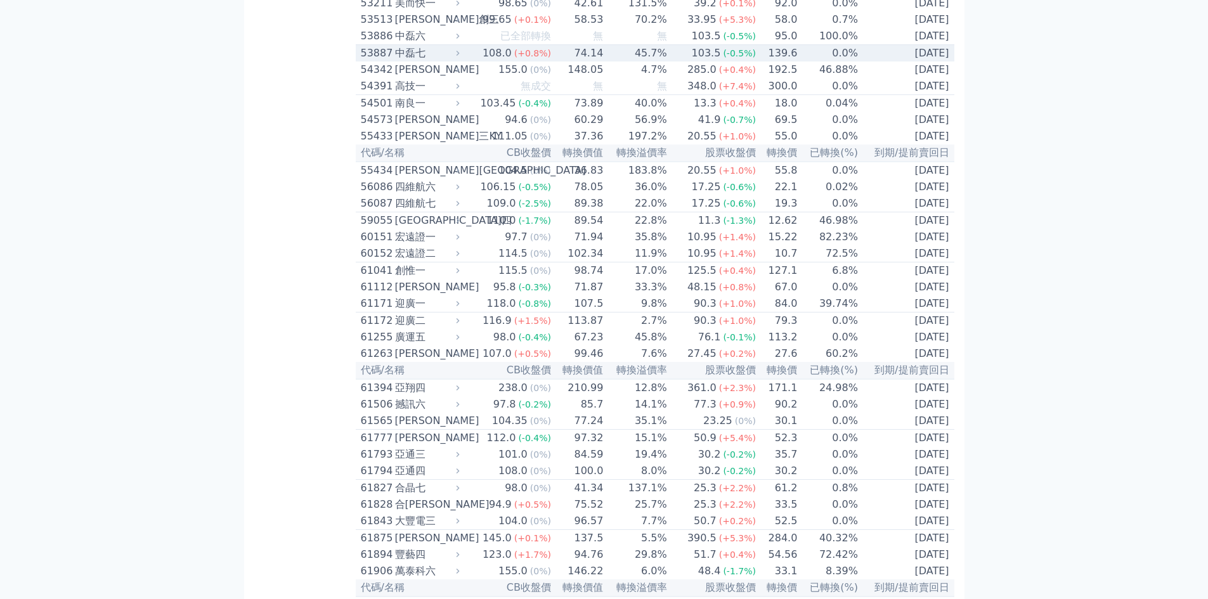
click at [574, 62] on td "74.14" at bounding box center [578, 53] width 52 height 17
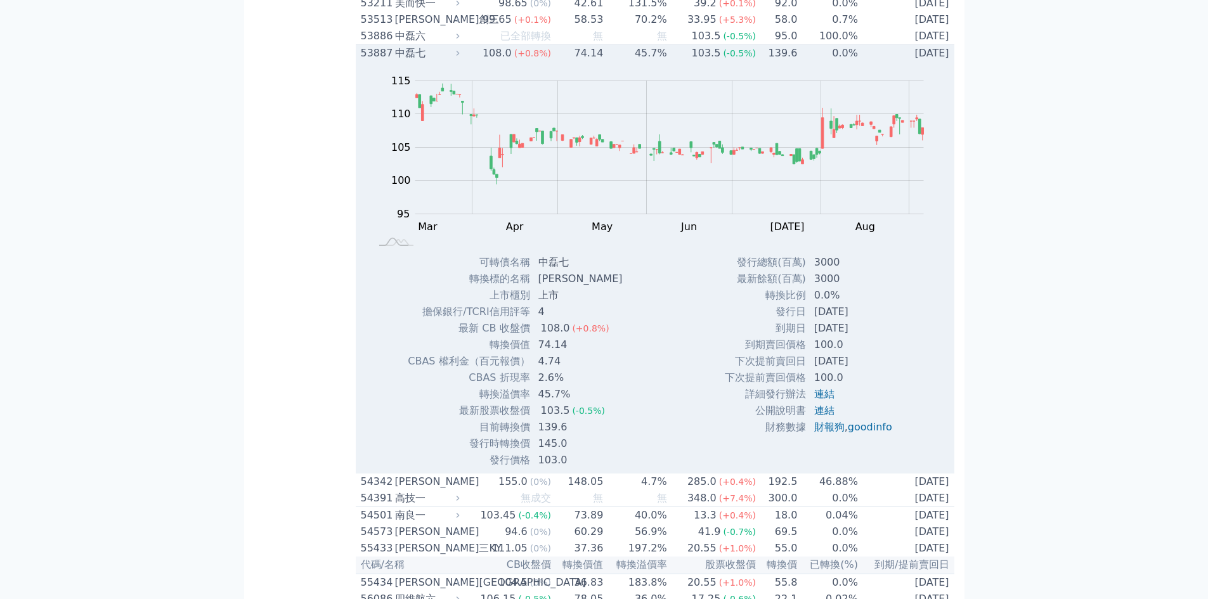
click at [574, 62] on td "74.14" at bounding box center [578, 53] width 52 height 17
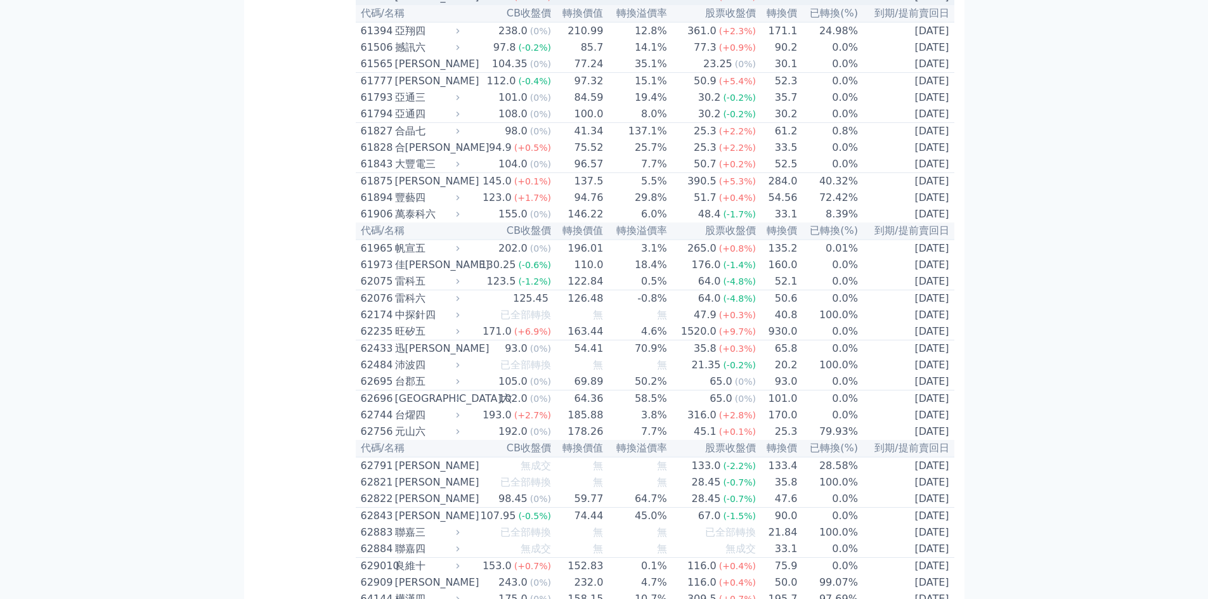
scroll to position [4882, 0]
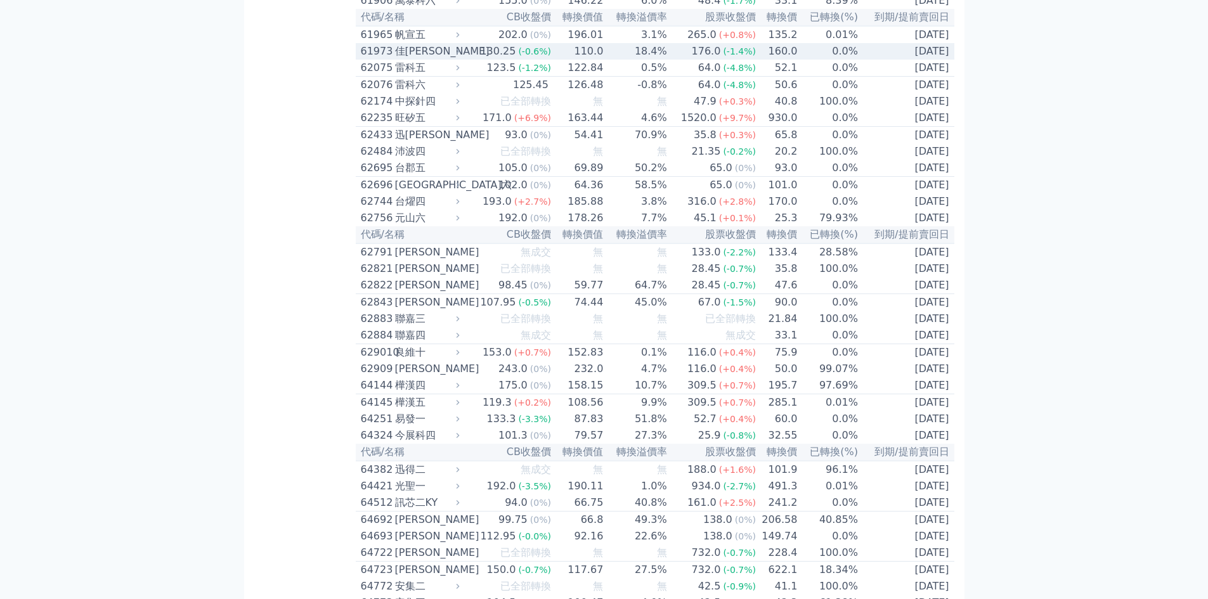
click at [703, 59] on div "176.0" at bounding box center [706, 51] width 34 height 15
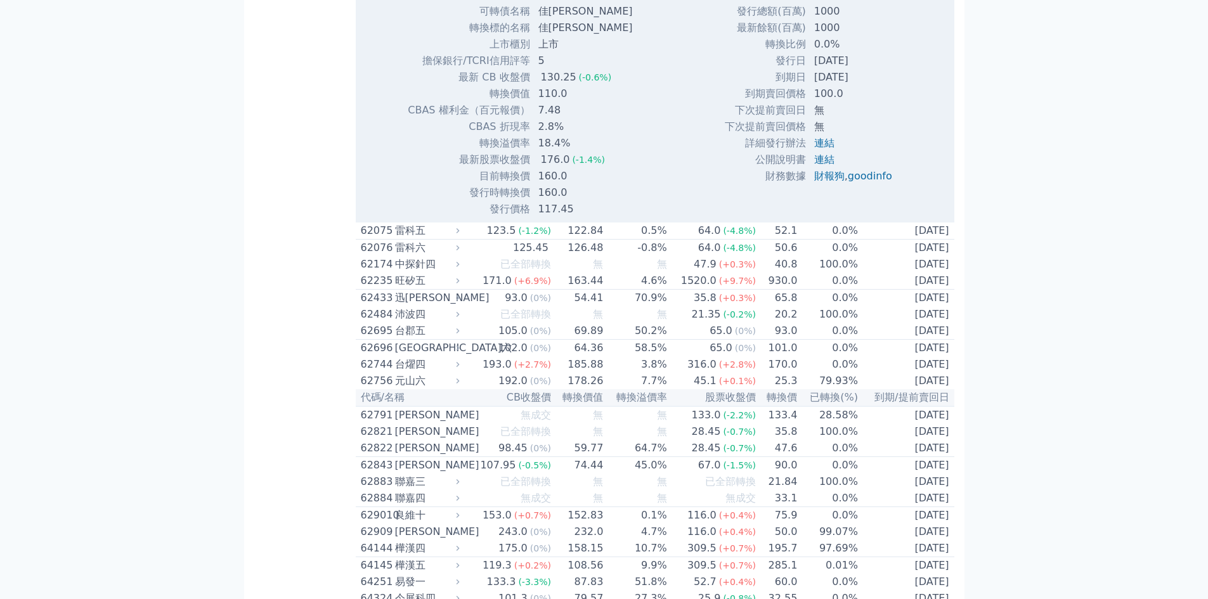
scroll to position [5136, 0]
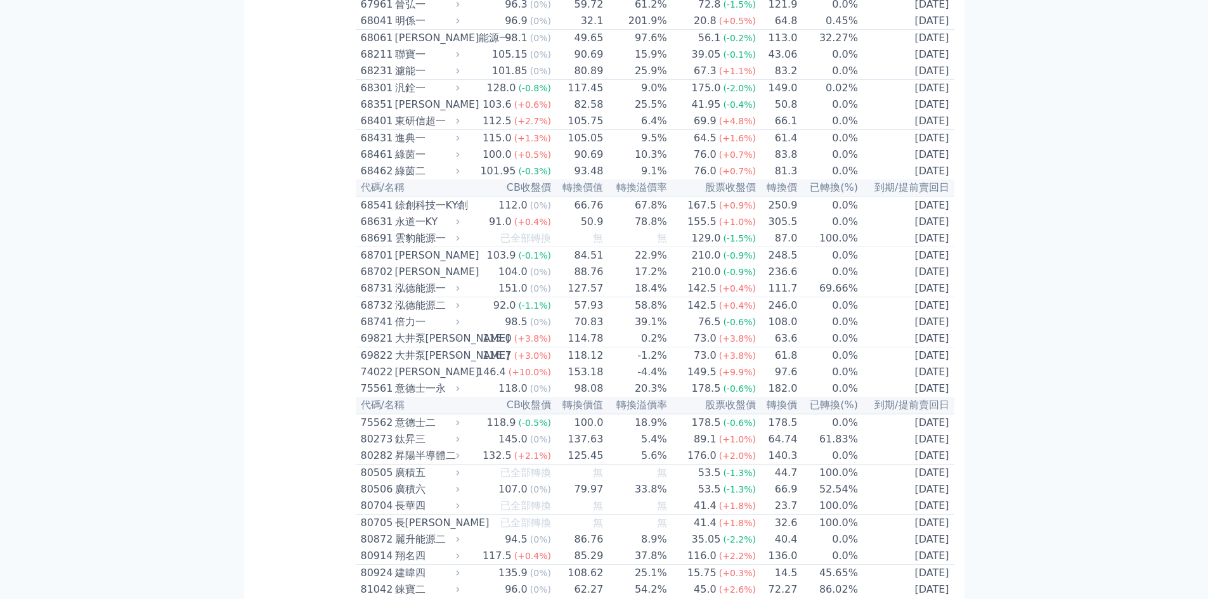
scroll to position [6024, 0]
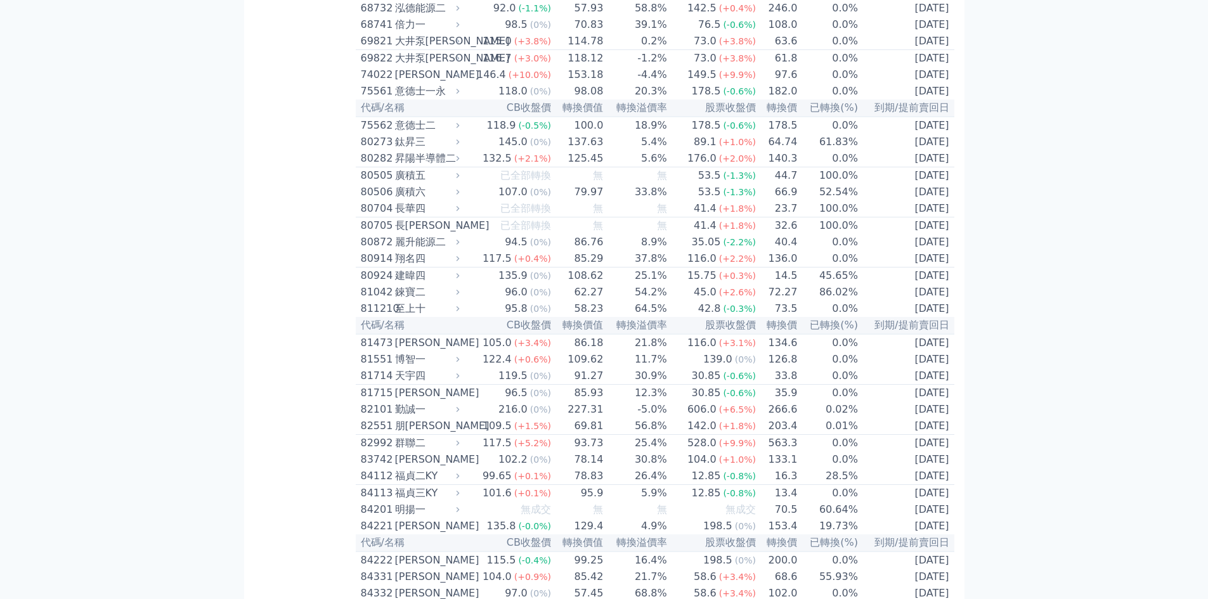
scroll to position [6341, 0]
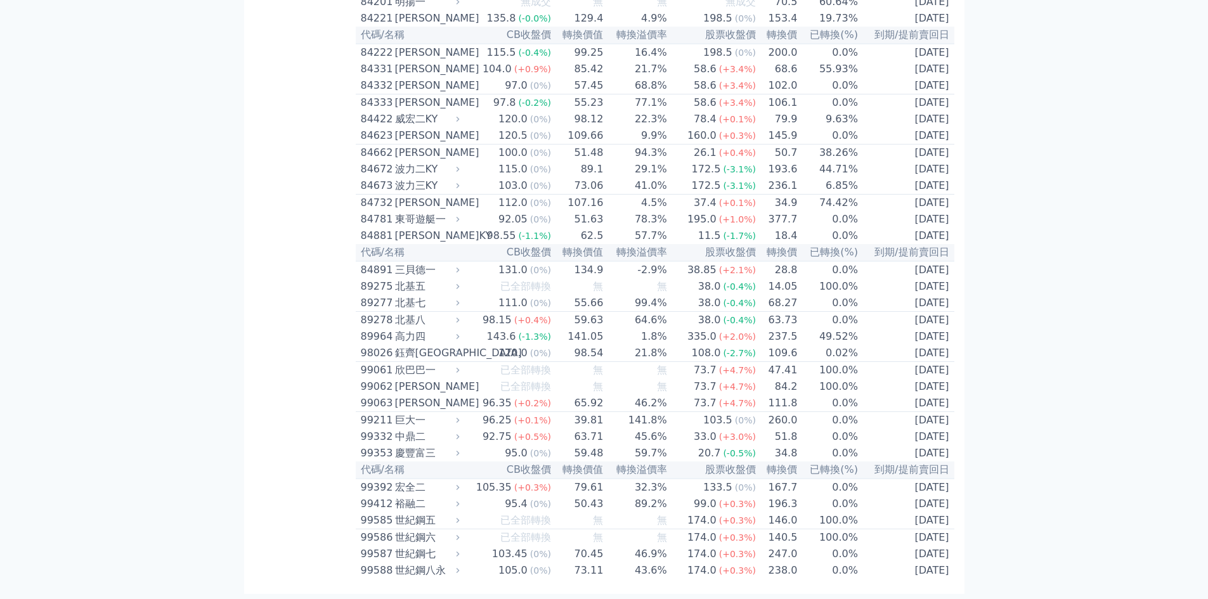
scroll to position [7038, 0]
click at [600, 178] on td "89.1" at bounding box center [578, 169] width 52 height 16
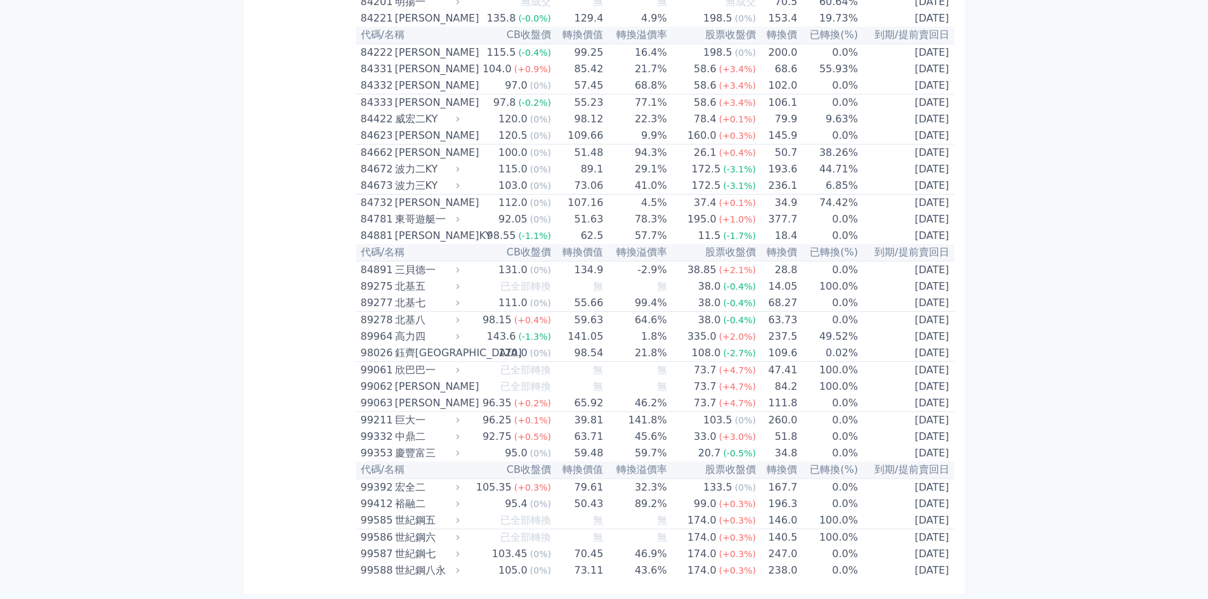
scroll to position [7355, 0]
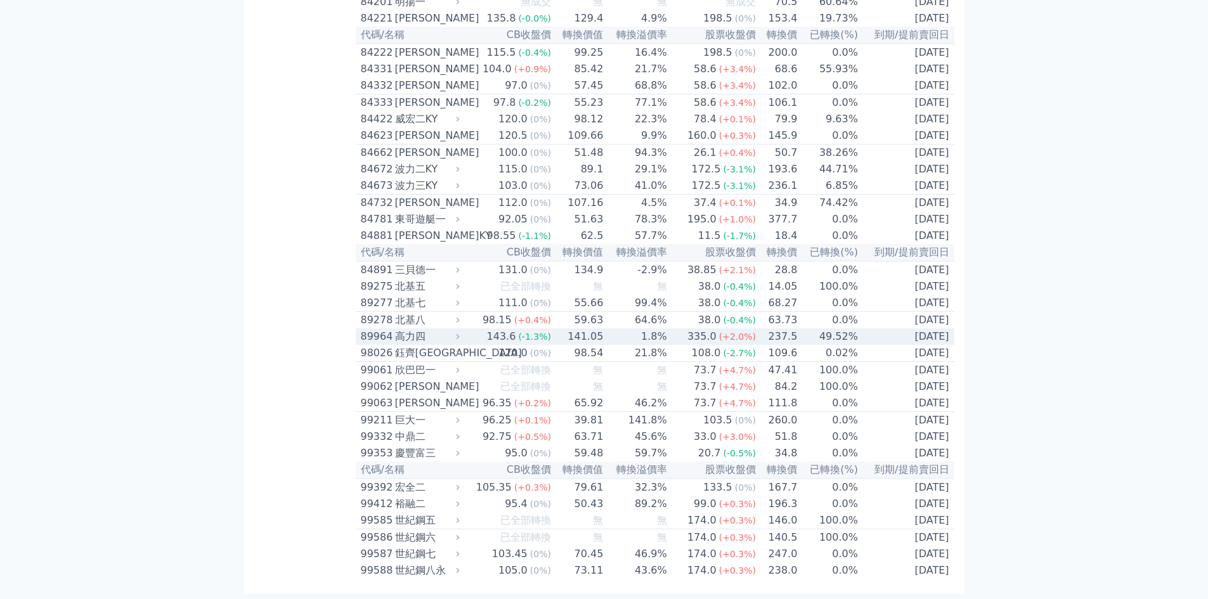
click at [580, 344] on td "141.05" at bounding box center [578, 336] width 52 height 16
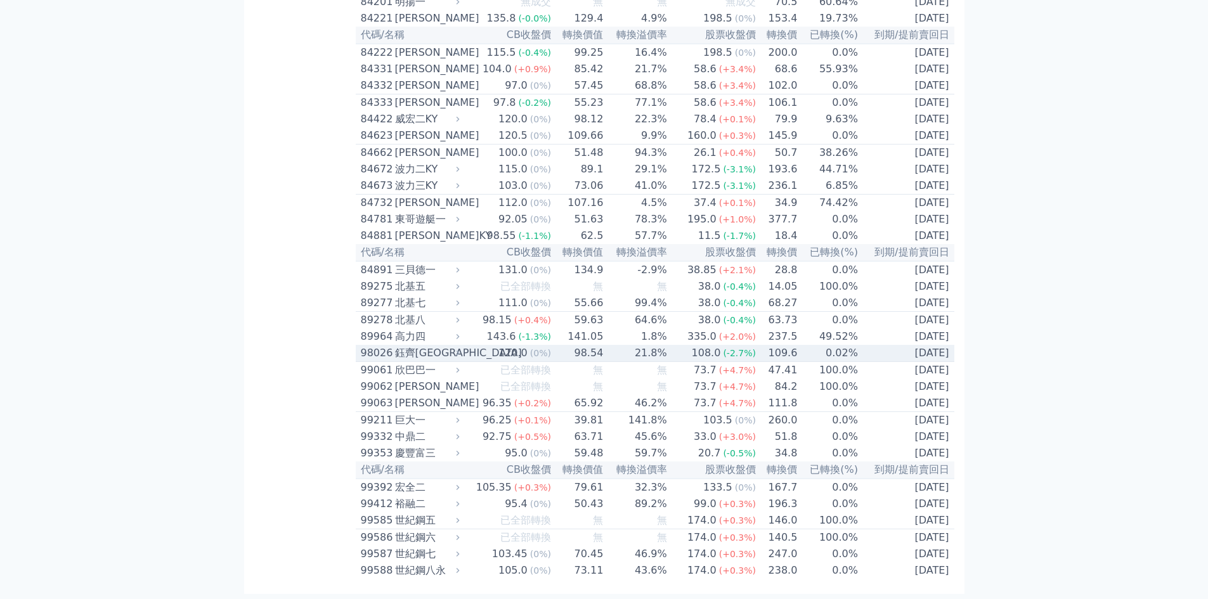
click at [493, 357] on td "120.0 (0%)" at bounding box center [507, 353] width 89 height 17
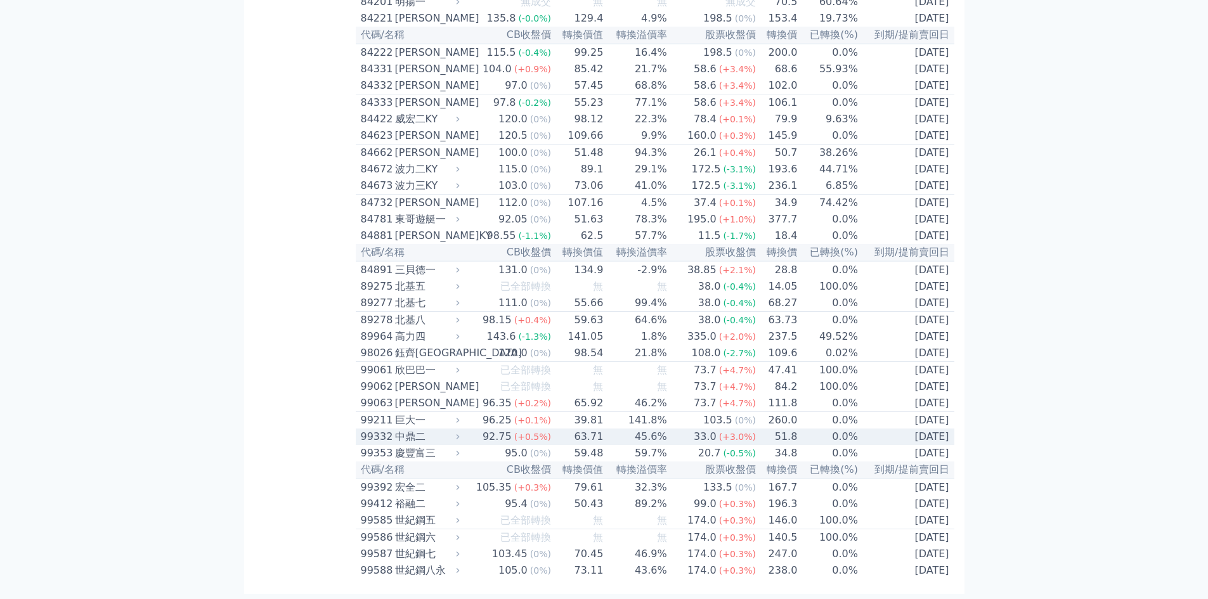
click at [623, 445] on td "45.6%" at bounding box center [635, 437] width 63 height 16
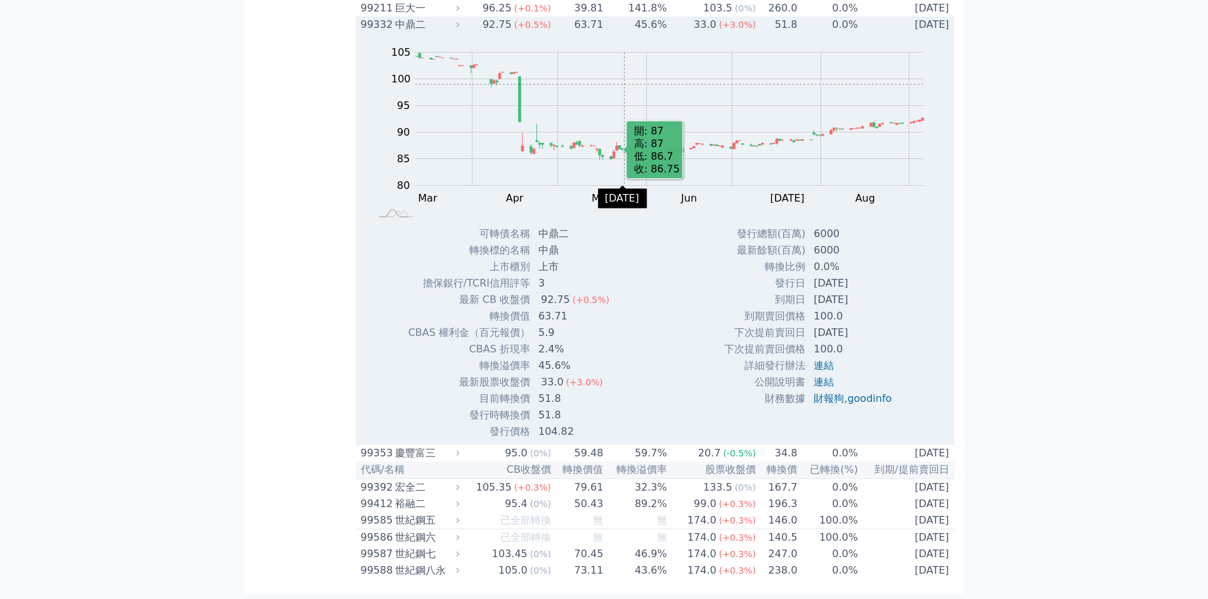
scroll to position [7419, 0]
click at [878, 33] on td "[DATE]" at bounding box center [907, 24] width 96 height 16
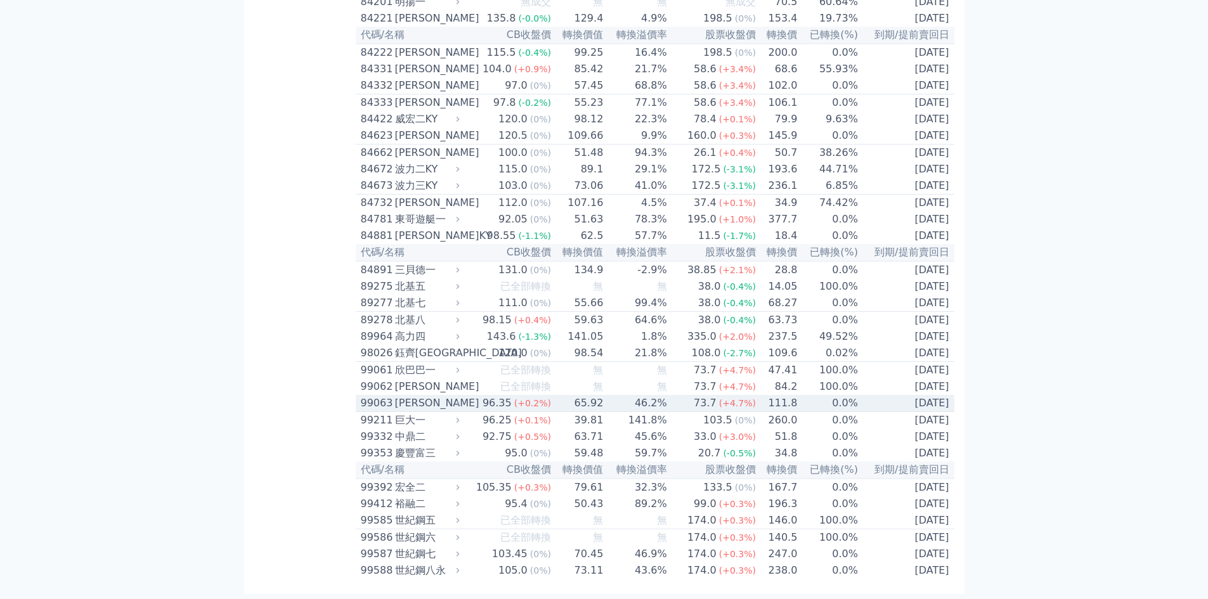
click at [556, 395] on td "65.92" at bounding box center [578, 403] width 52 height 17
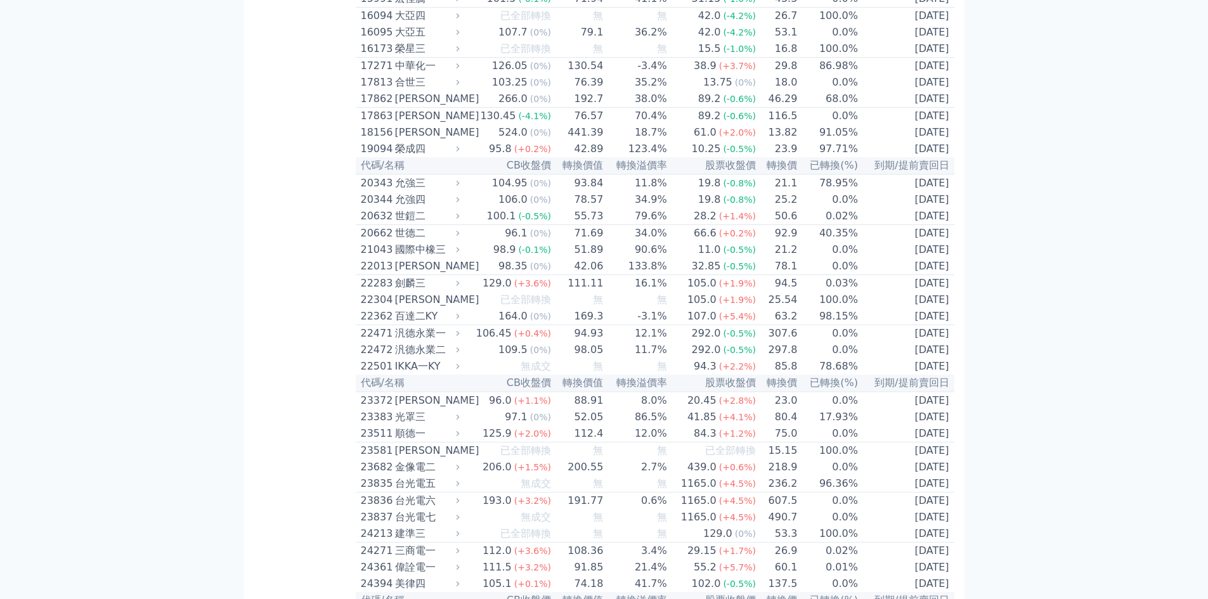
scroll to position [0, 0]
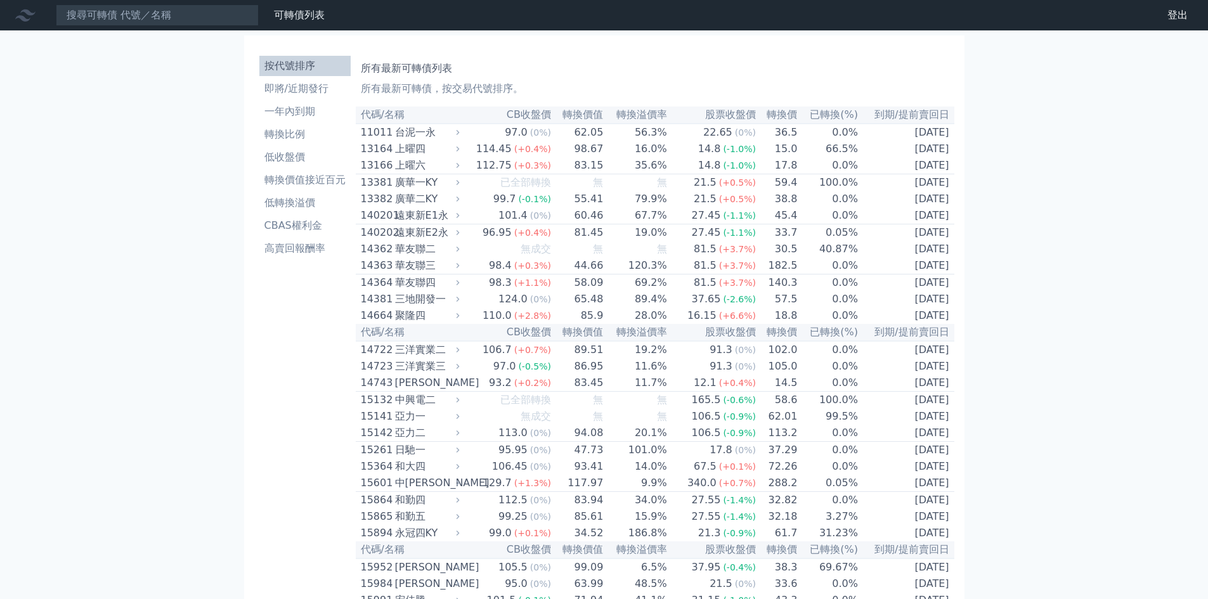
drag, startPoint x: 218, startPoint y: 341, endPoint x: 224, endPoint y: 39, distance: 301.9
click at [325, 93] on li "即將/近期發行" at bounding box center [304, 88] width 91 height 15
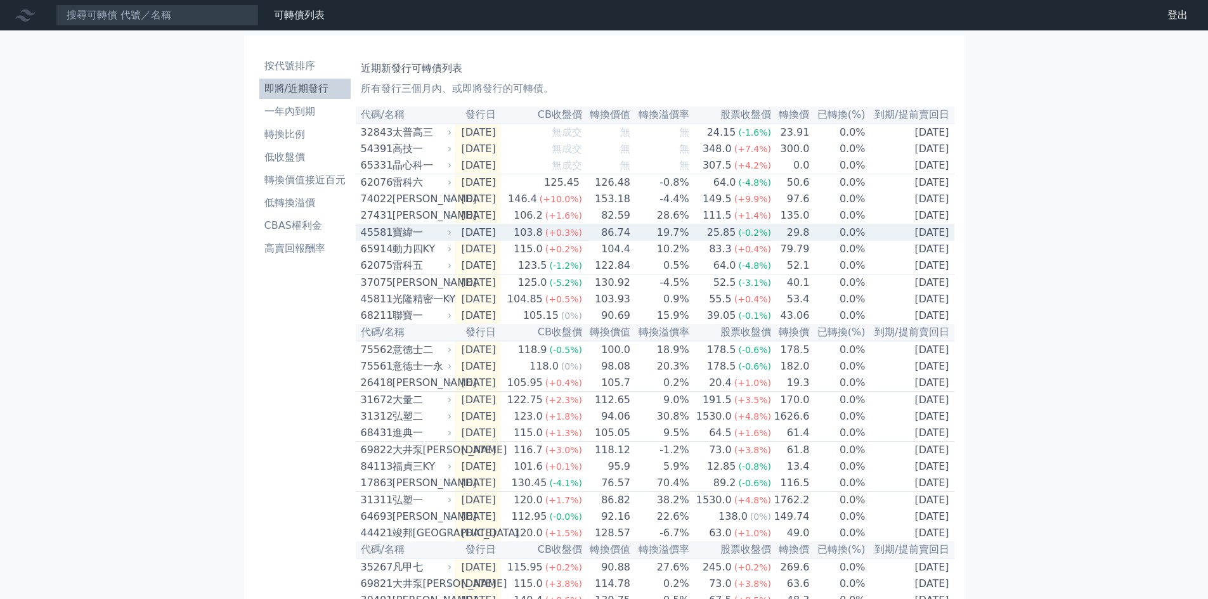
click at [535, 240] on div "103.8" at bounding box center [528, 232] width 34 height 15
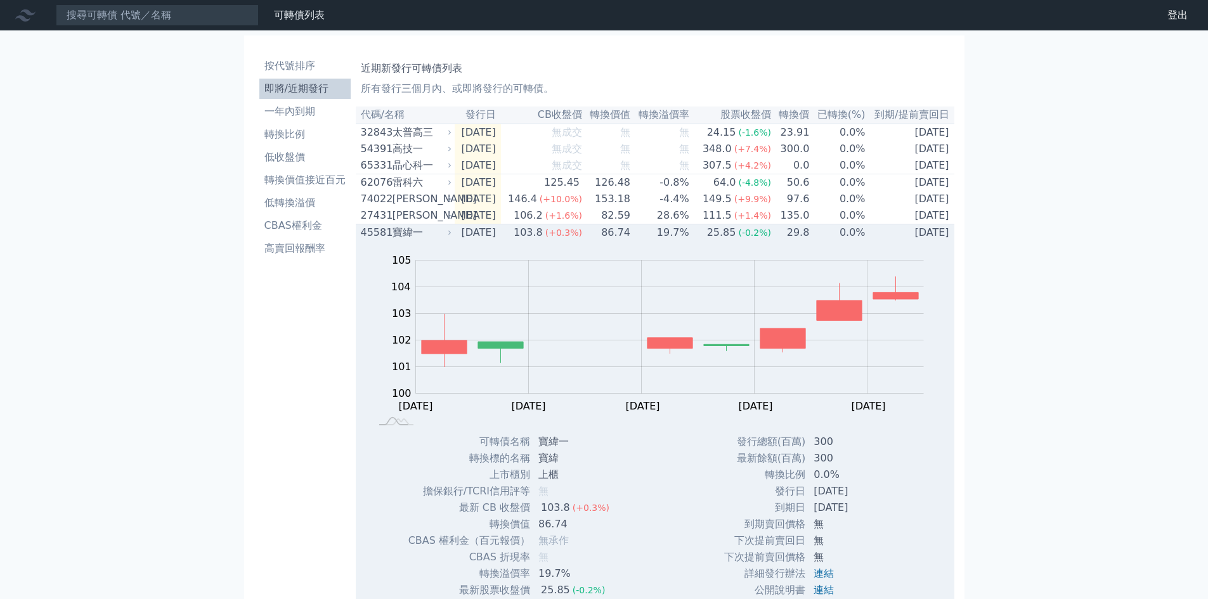
click at [545, 240] on div "103.8" at bounding box center [528, 232] width 34 height 15
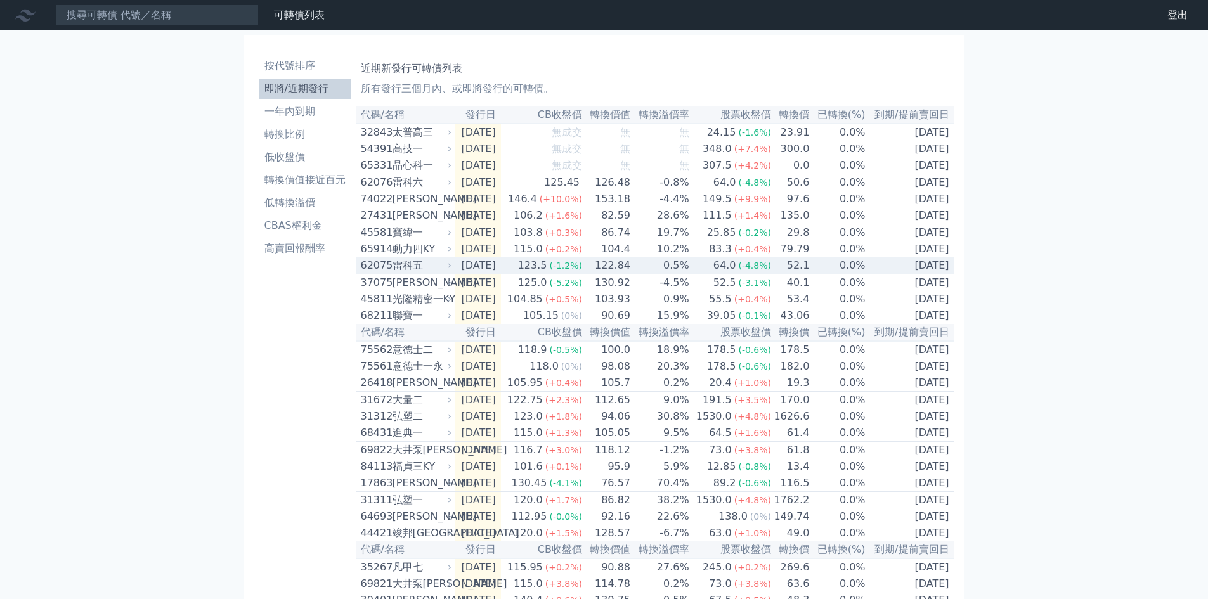
click at [550, 273] on div "123.5" at bounding box center [533, 265] width 34 height 15
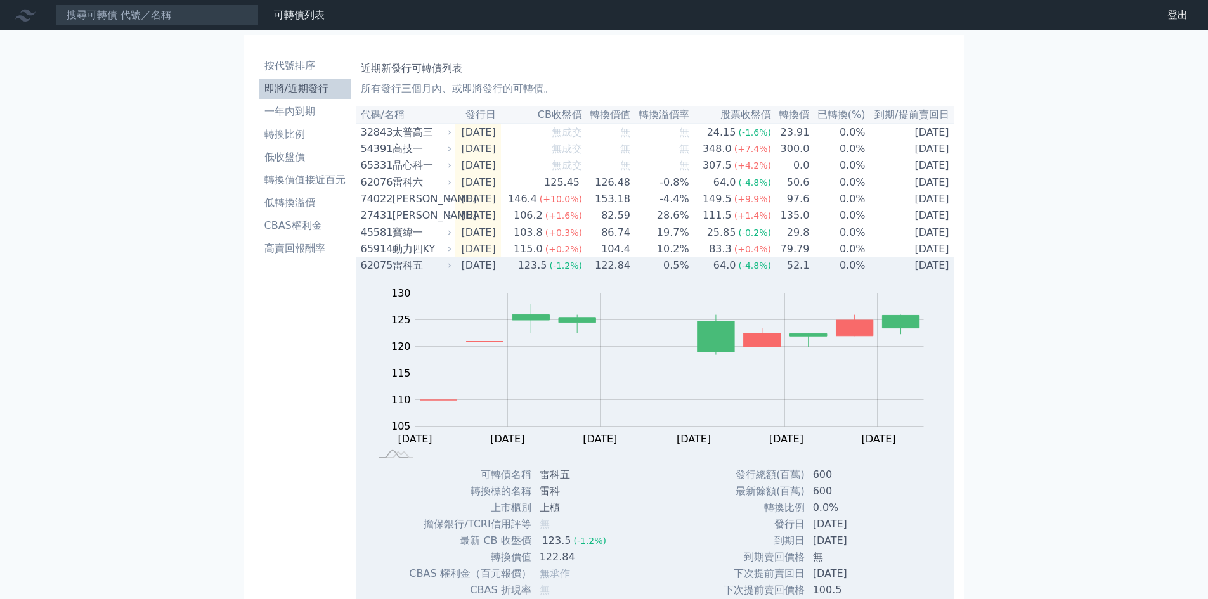
click at [631, 274] on td "122.84" at bounding box center [607, 265] width 48 height 16
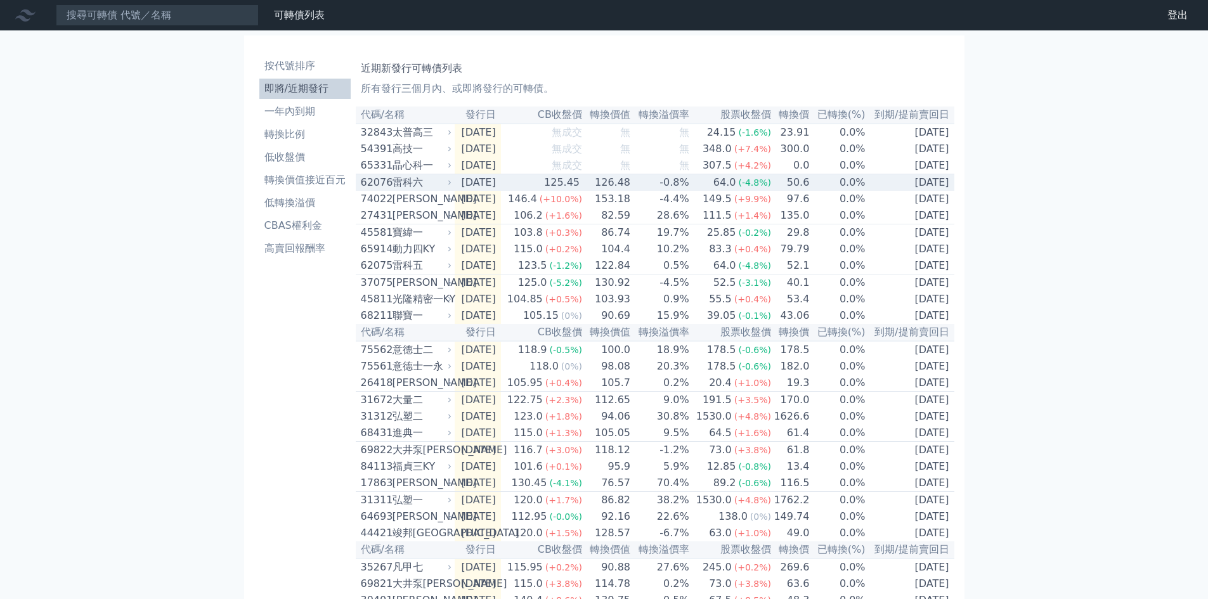
click at [580, 188] on div "125.45" at bounding box center [562, 182] width 41 height 15
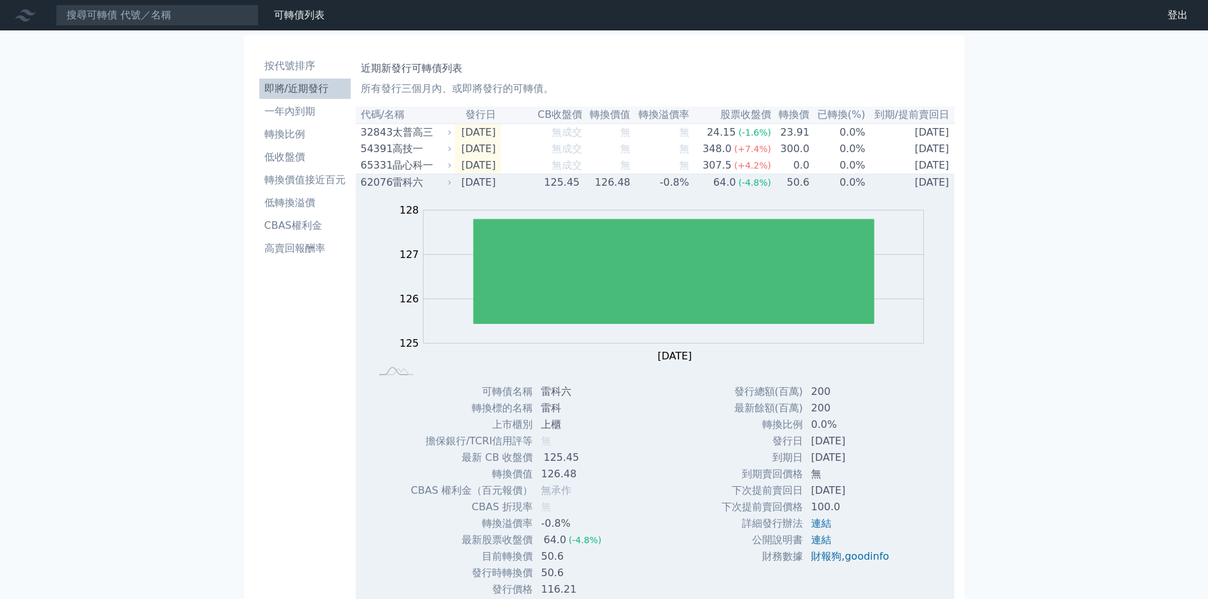
click at [580, 188] on div "125.45" at bounding box center [562, 182] width 41 height 15
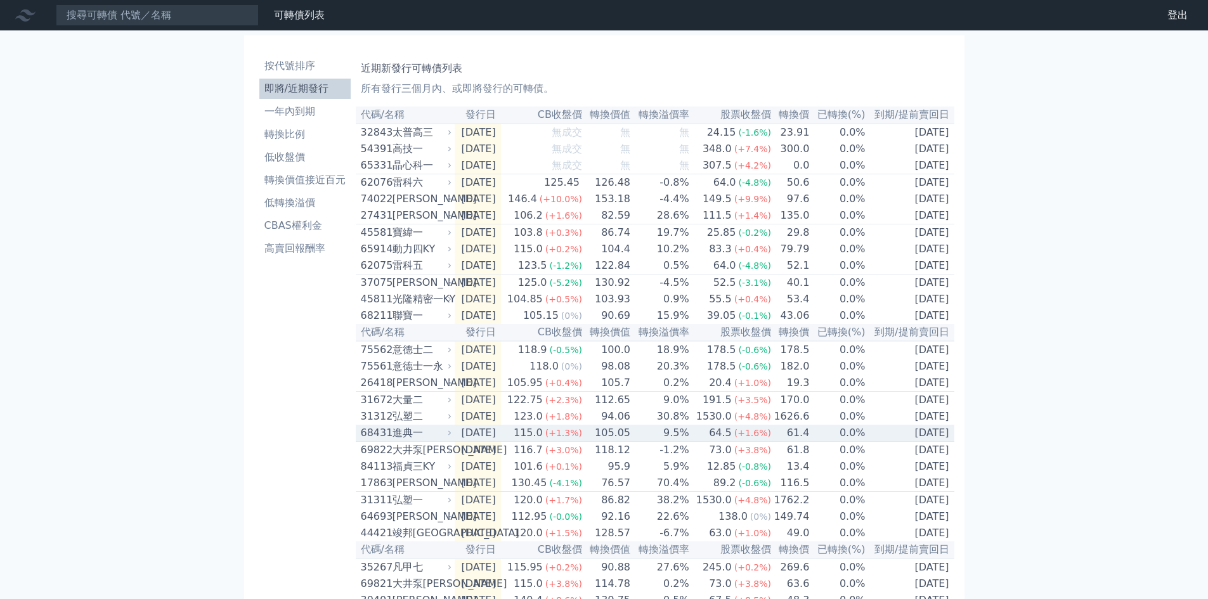
click at [582, 441] on div "(+1.3%)" at bounding box center [563, 432] width 37 height 15
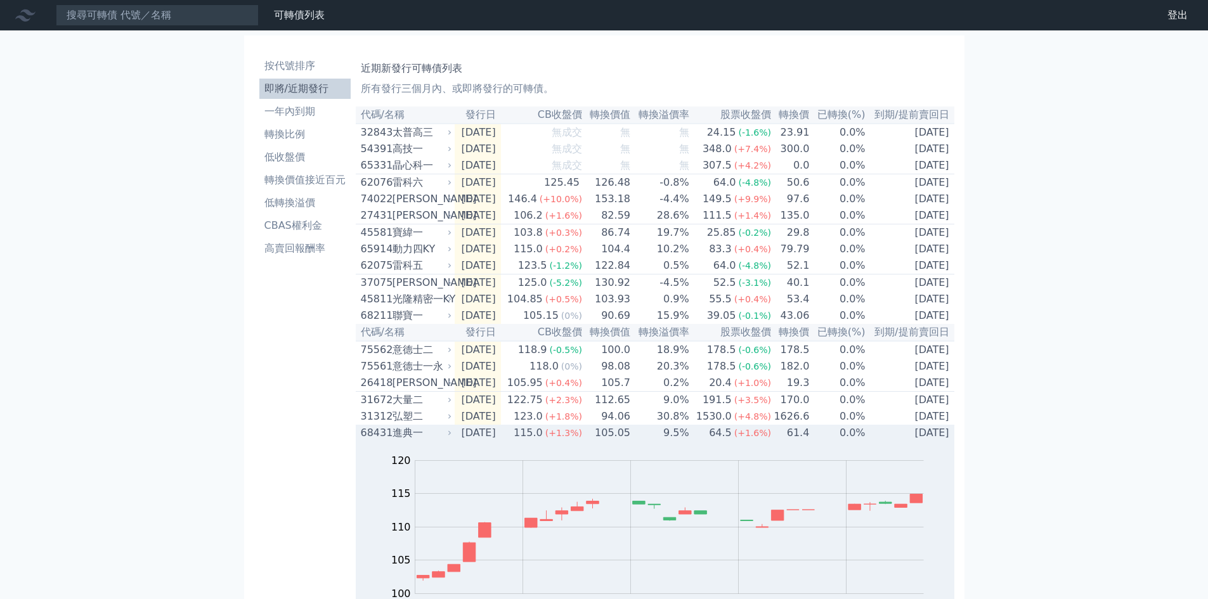
click at [582, 441] on div "(+1.3%)" at bounding box center [563, 432] width 37 height 15
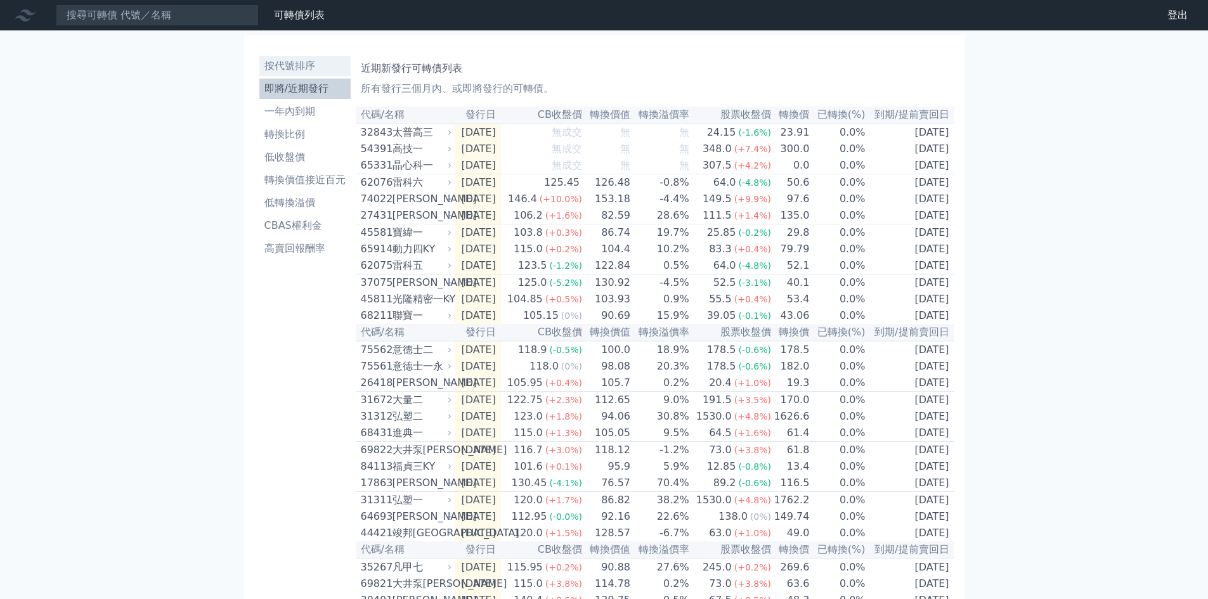
click at [303, 63] on li "按代號排序" at bounding box center [304, 65] width 91 height 15
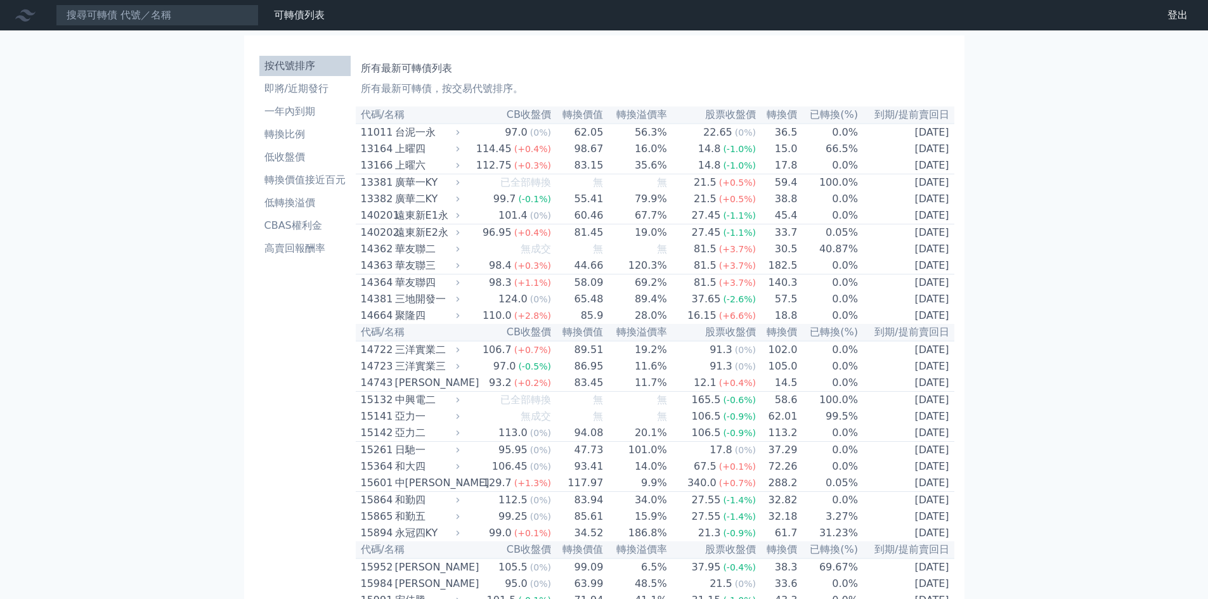
scroll to position [6026, 0]
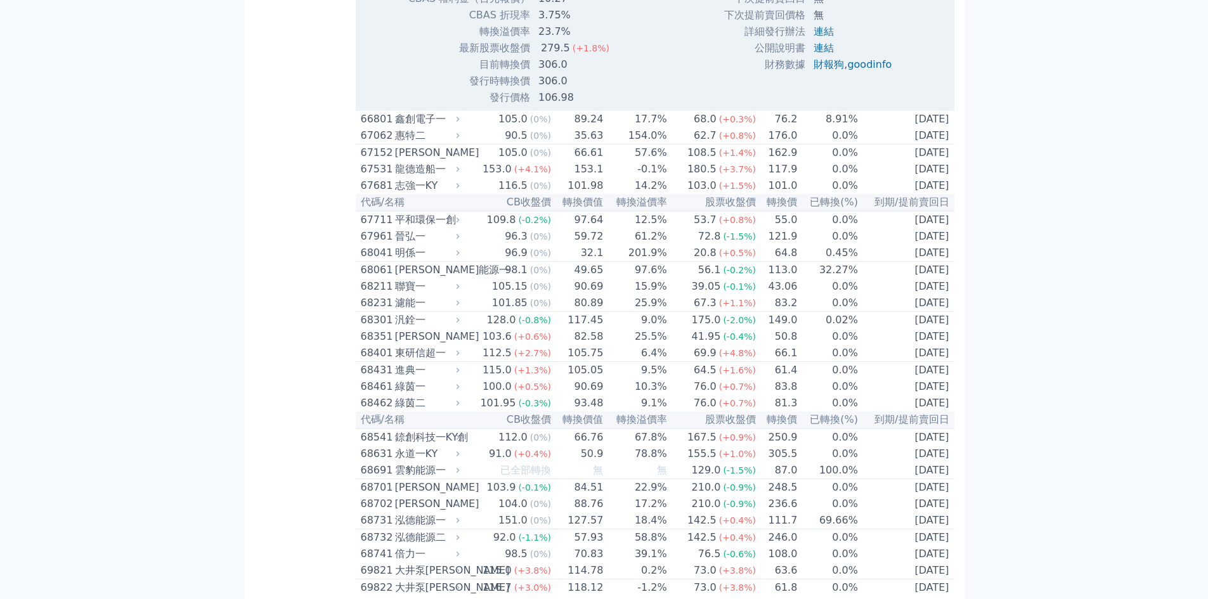
scroll to position [6280, 0]
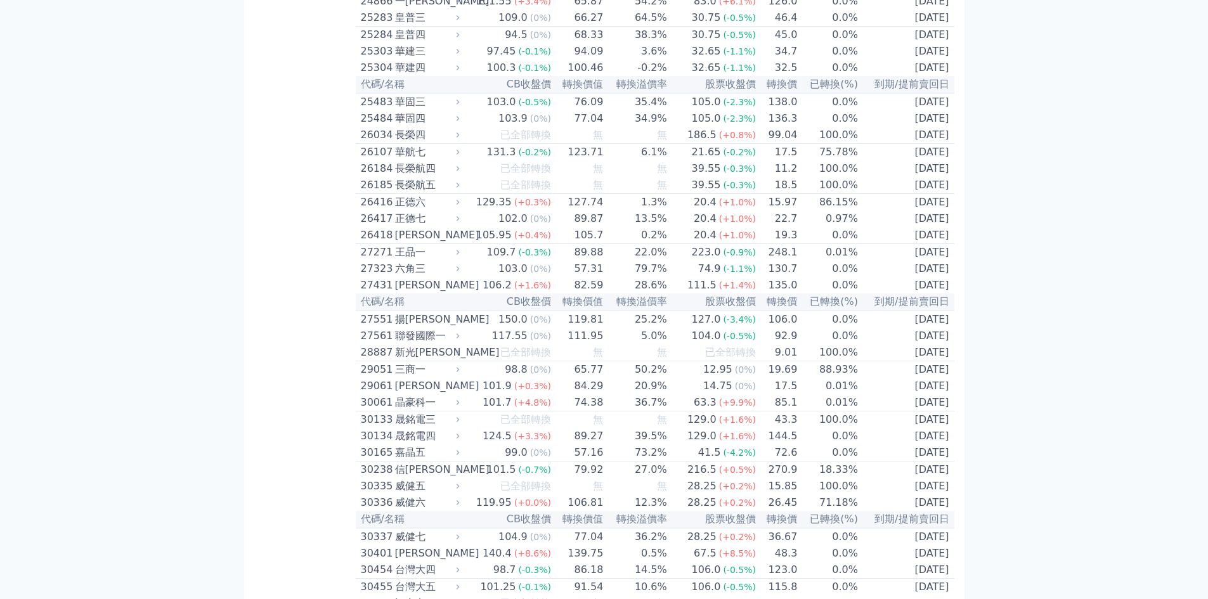
scroll to position [0, 0]
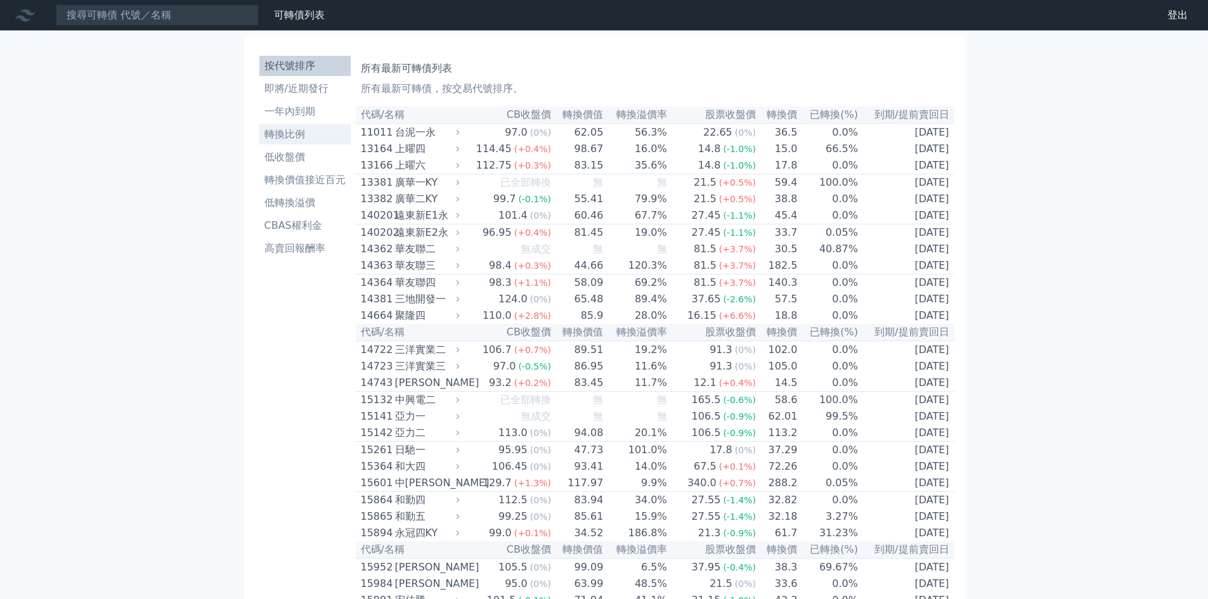
drag, startPoint x: 309, startPoint y: 370, endPoint x: 283, endPoint y: 135, distance: 236.0
click at [302, 77] on ul "按代號排序 即將/近期發行 一年內到期 轉換比例 低收盤價 轉換價值接近百元 低轉換溢價 CBAS權利金 高賣回報酬率" at bounding box center [304, 157] width 91 height 203
click at [300, 86] on li "即將/近期發行" at bounding box center [304, 88] width 91 height 15
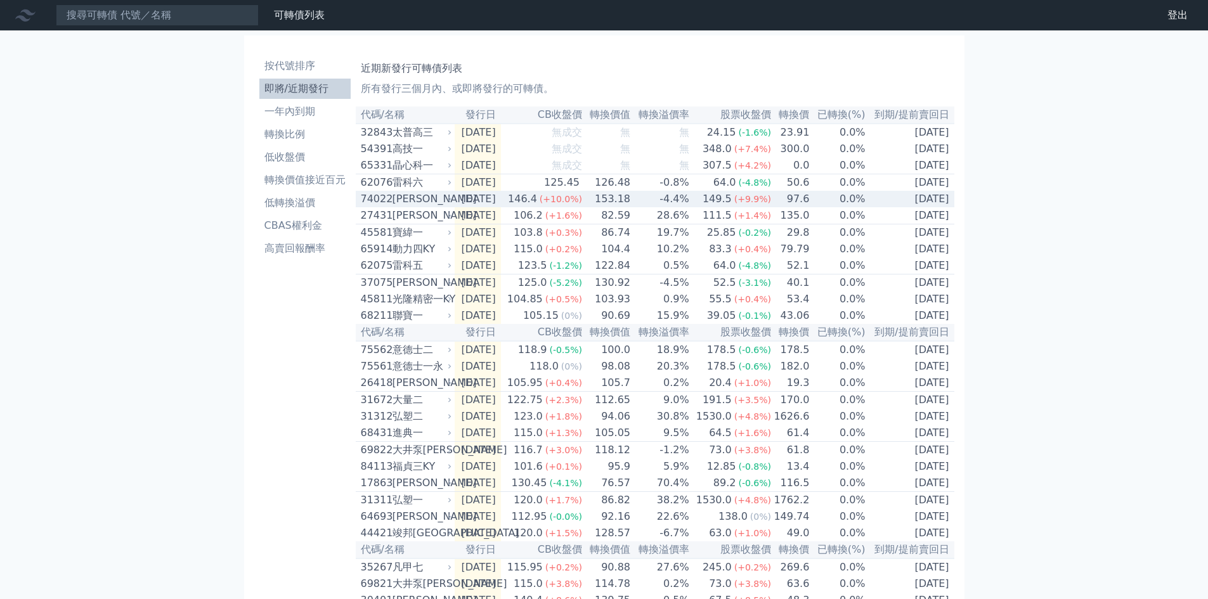
click at [540, 204] on div "146.4" at bounding box center [522, 198] width 34 height 15
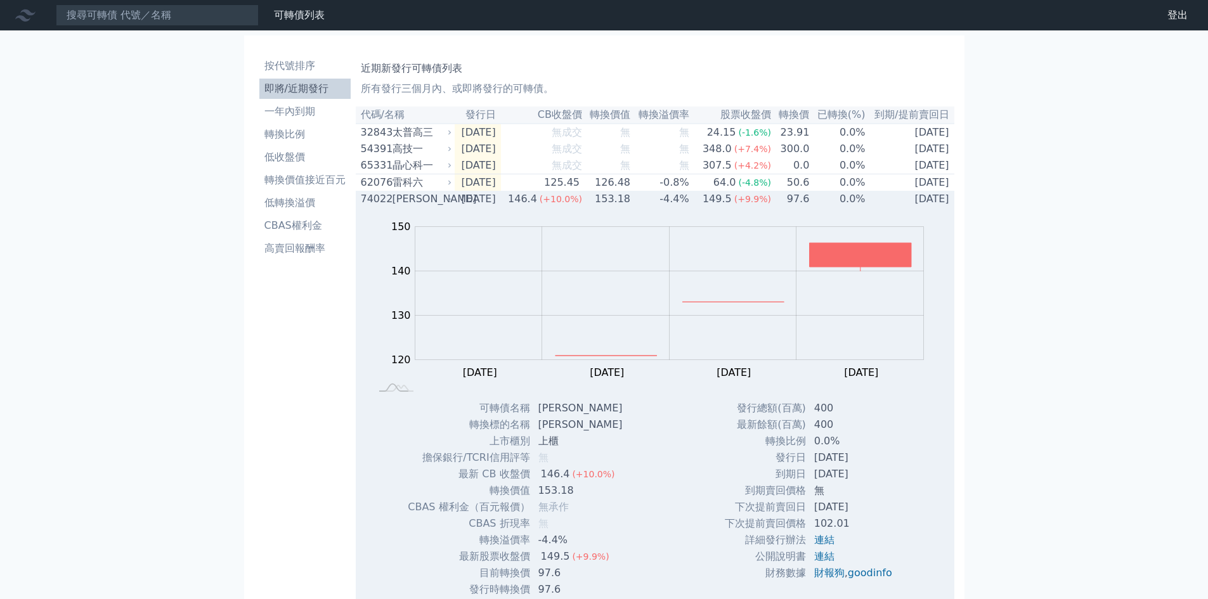
click at [566, 204] on span "(+10.0%)" at bounding box center [561, 199] width 42 height 10
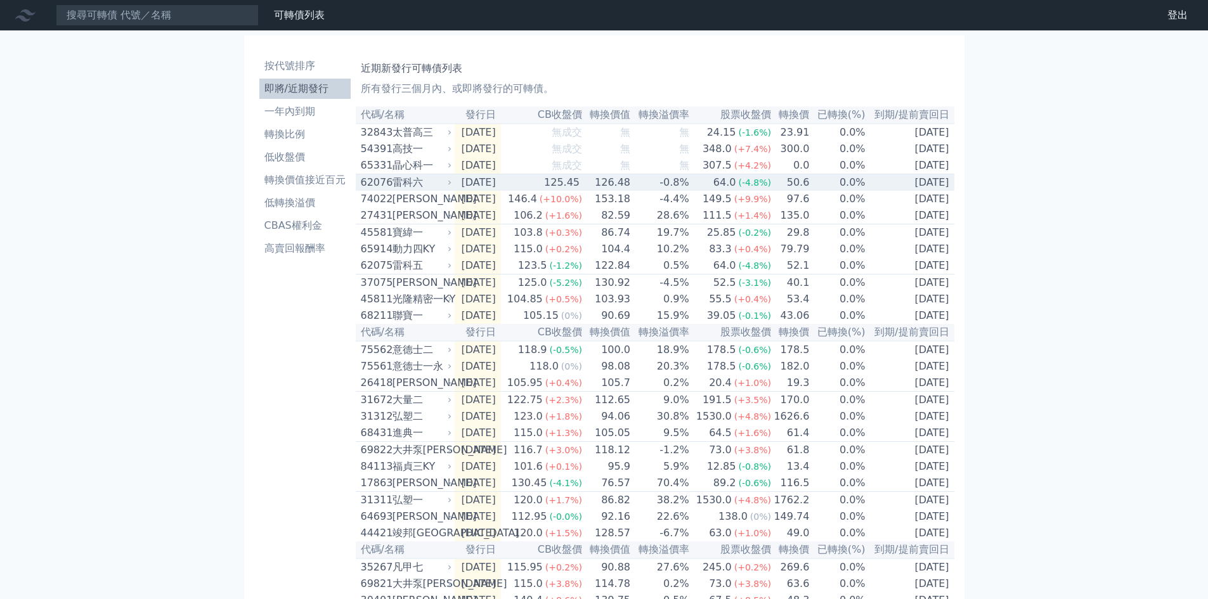
click at [582, 179] on div "125.45" at bounding box center [562, 182] width 41 height 15
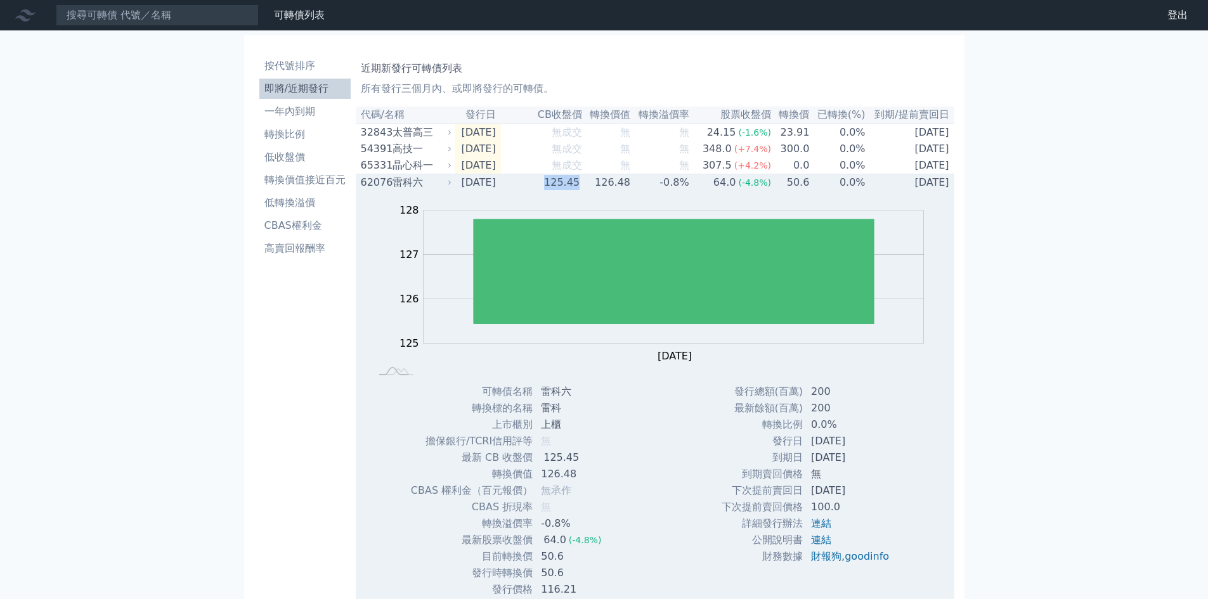
click at [582, 179] on div "125.45" at bounding box center [562, 182] width 41 height 15
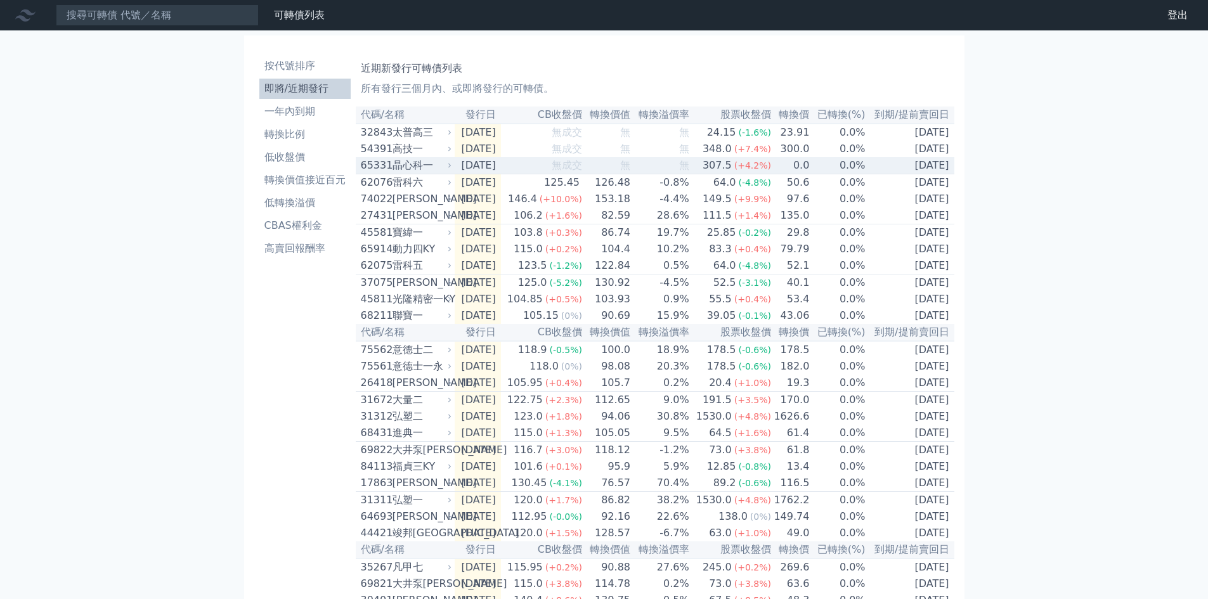
click at [582, 168] on span "無成交" at bounding box center [567, 165] width 30 height 12
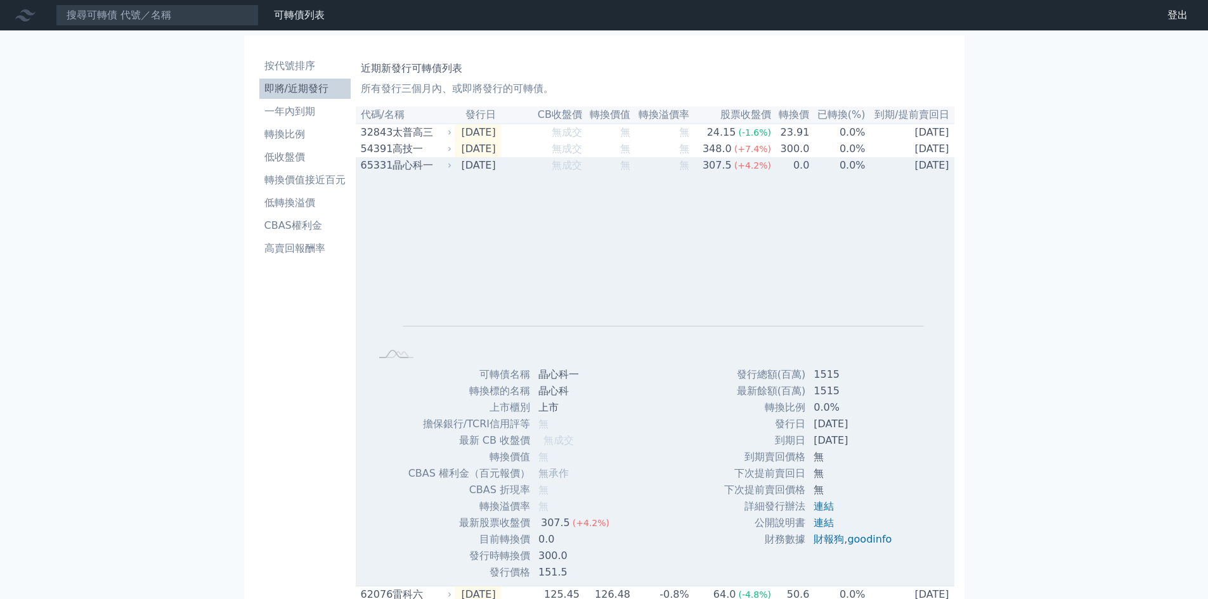
click at [582, 168] on span "無成交" at bounding box center [567, 165] width 30 height 12
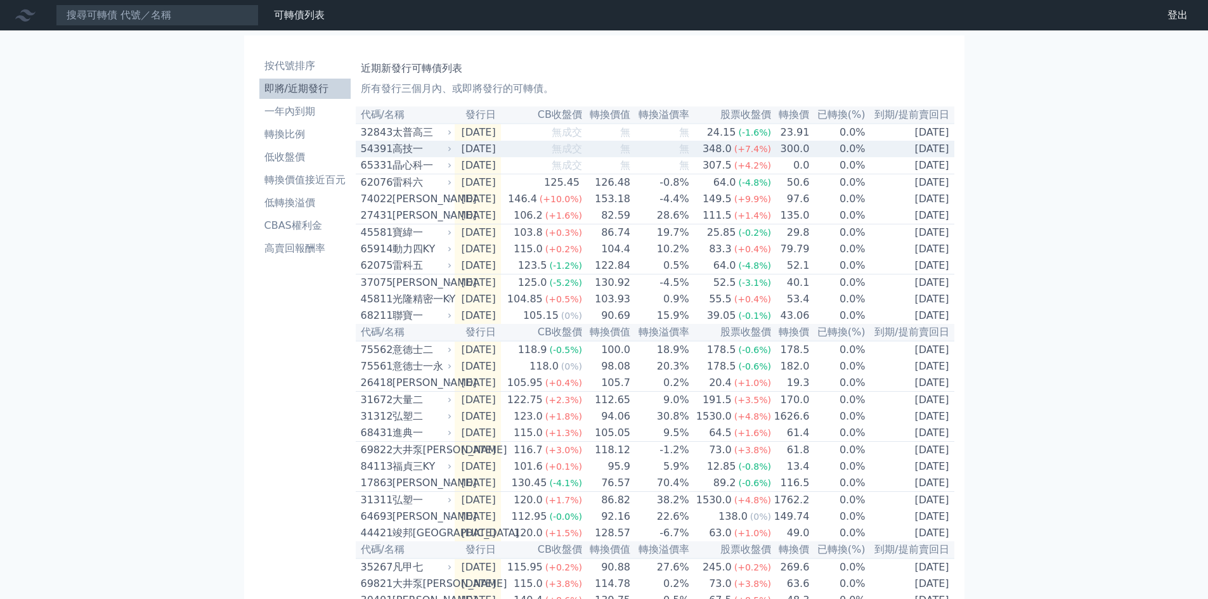
click at [597, 157] on td "無" at bounding box center [607, 149] width 48 height 16
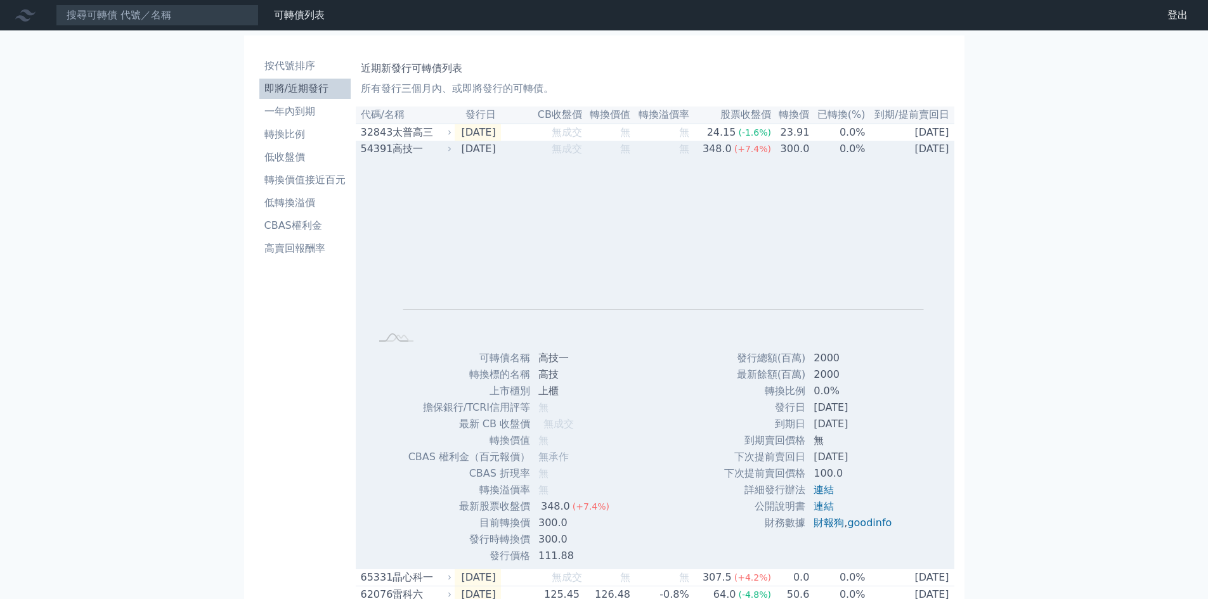
click at [436, 148] on div "高技一" at bounding box center [420, 148] width 57 height 15
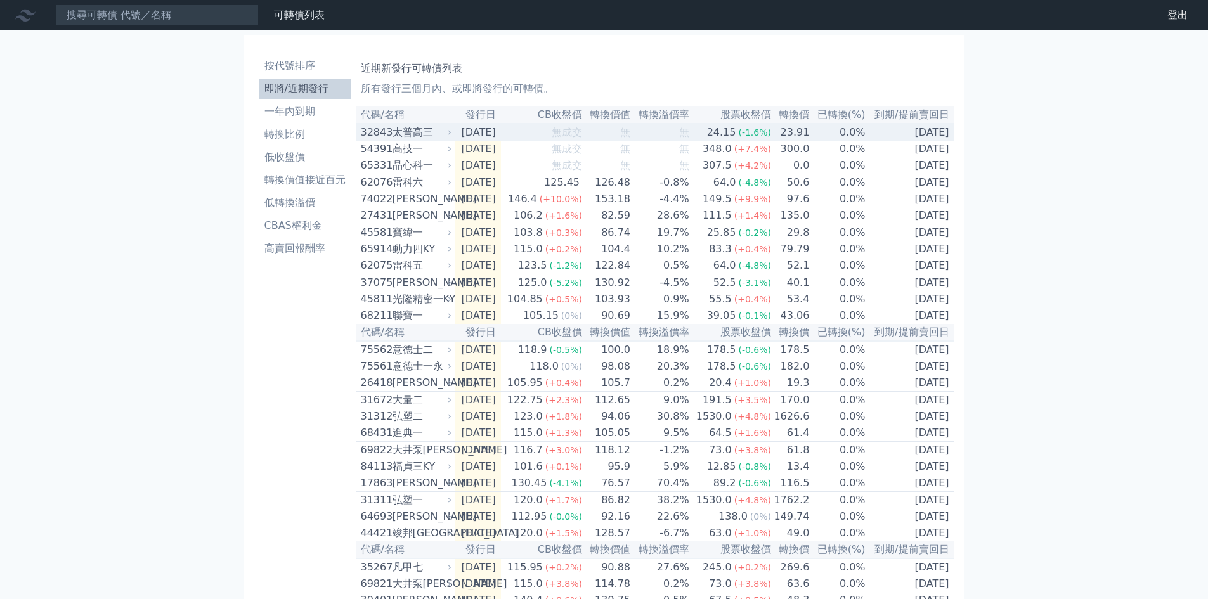
click at [452, 134] on icon at bounding box center [450, 133] width 8 height 8
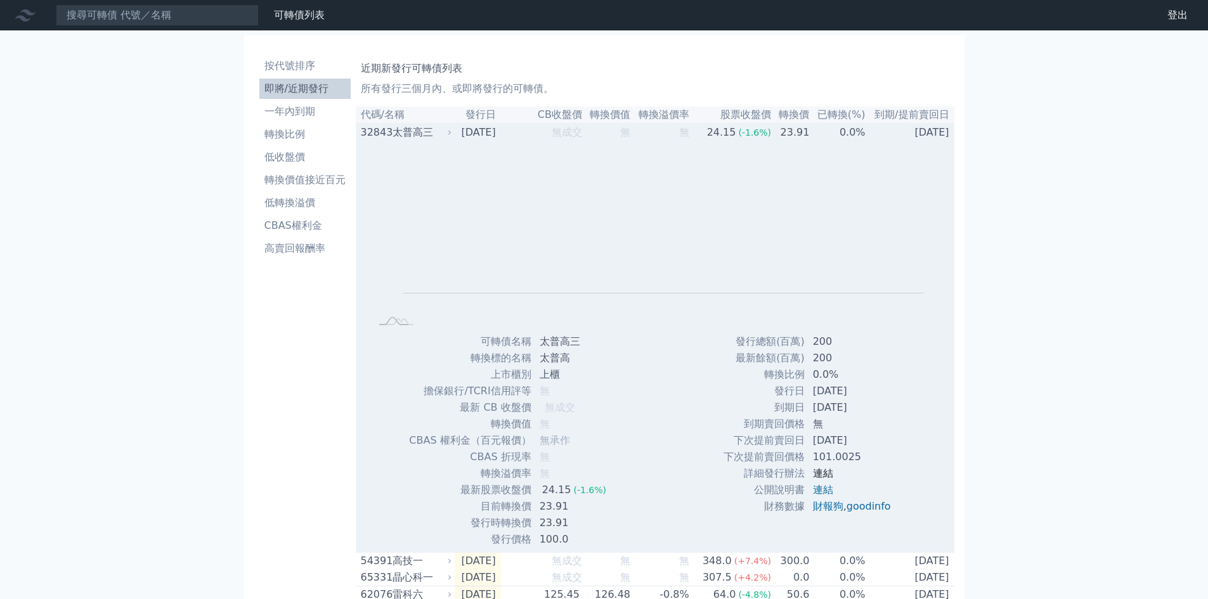
click at [817, 470] on link "連結" at bounding box center [823, 473] width 20 height 12
